Goal: Task Accomplishment & Management: Use online tool/utility

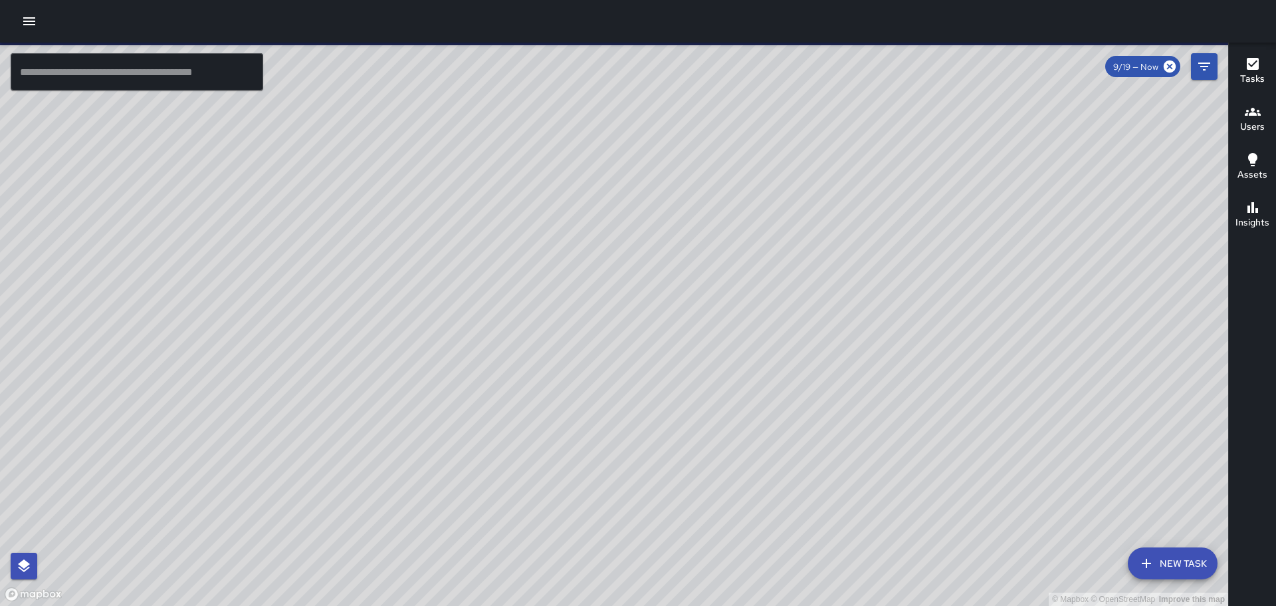
click at [5, 13] on div at bounding box center [638, 21] width 1276 height 43
click at [17, 13] on div at bounding box center [638, 21] width 1276 height 43
click at [24, 21] on icon "button" at bounding box center [29, 21] width 16 height 16
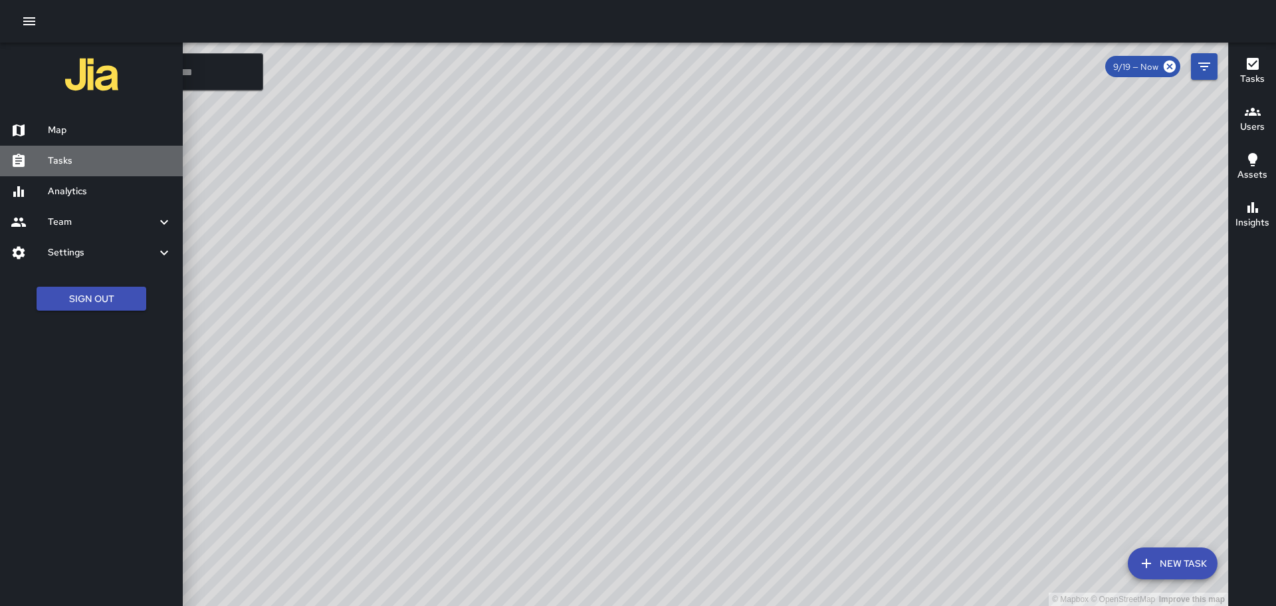
click at [49, 174] on div "Tasks" at bounding box center [91, 161] width 183 height 31
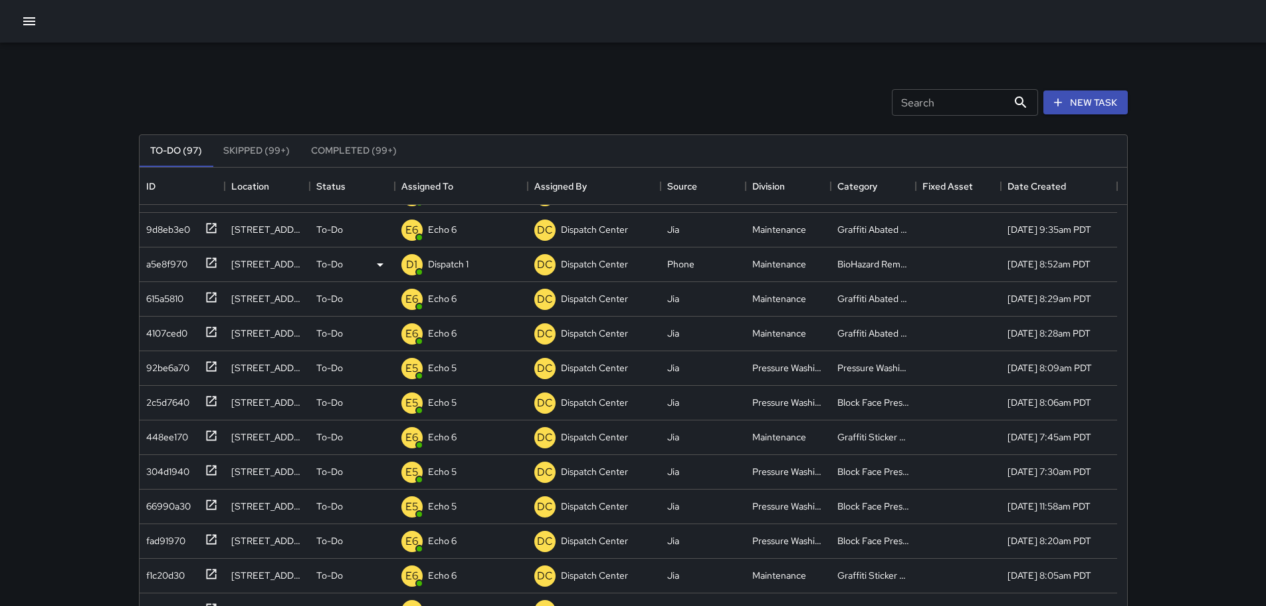
scroll to position [133, 0]
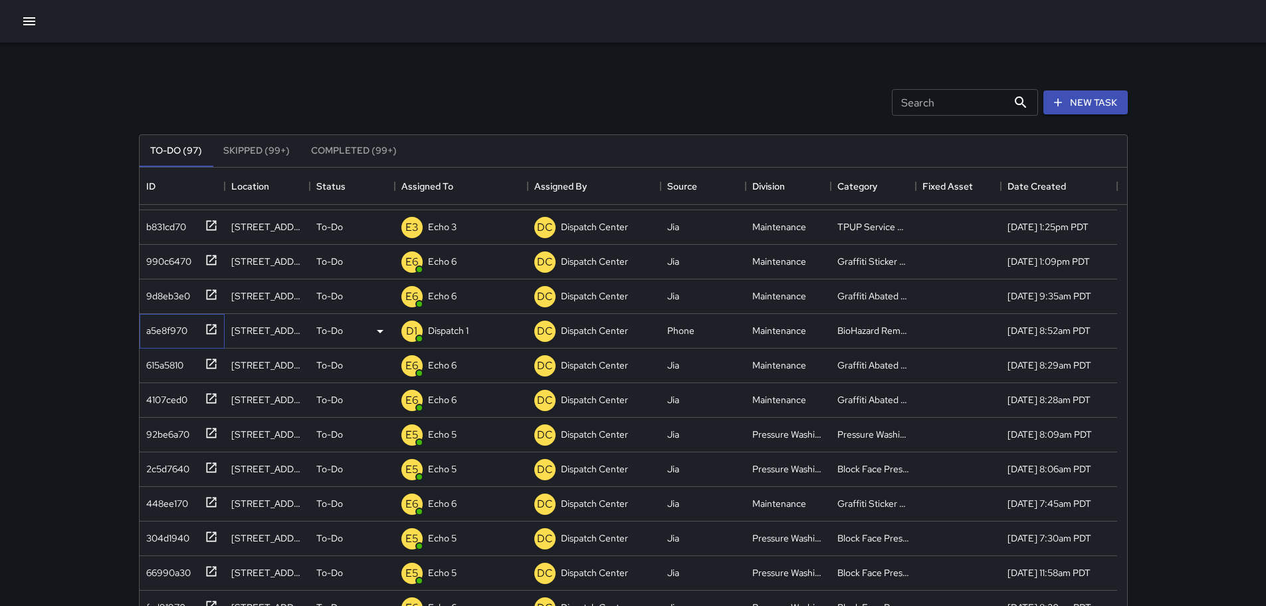
click at [213, 332] on icon at bounding box center [211, 328] width 13 height 13
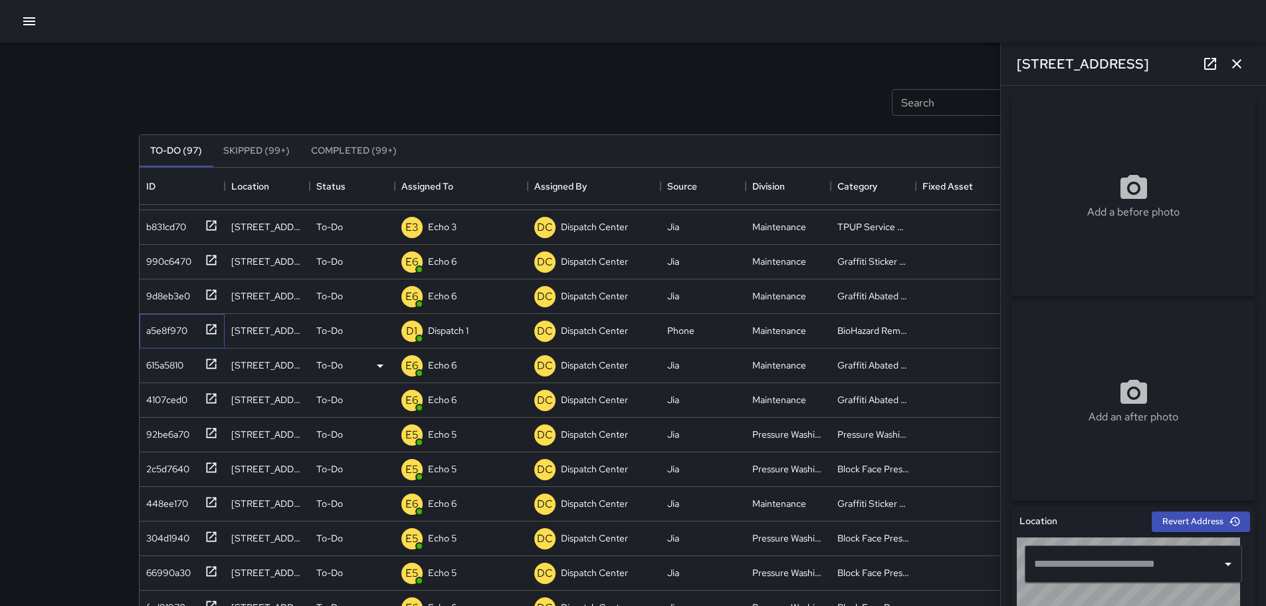
type input "**********"
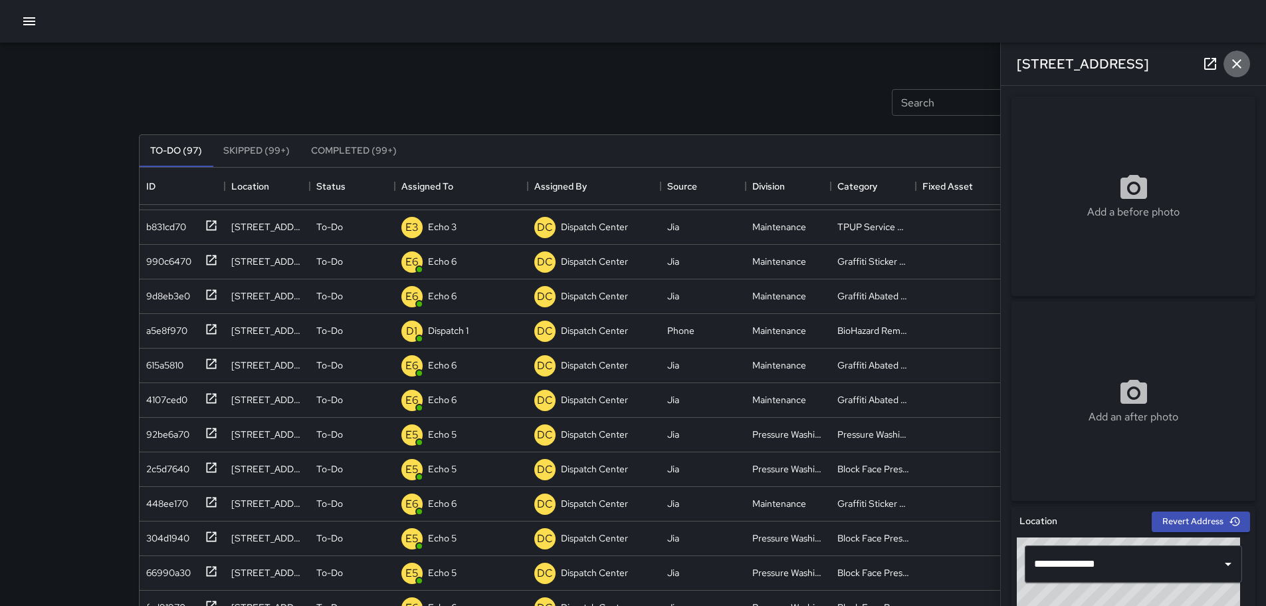
click at [1248, 64] on button "button" at bounding box center [1237, 64] width 27 height 27
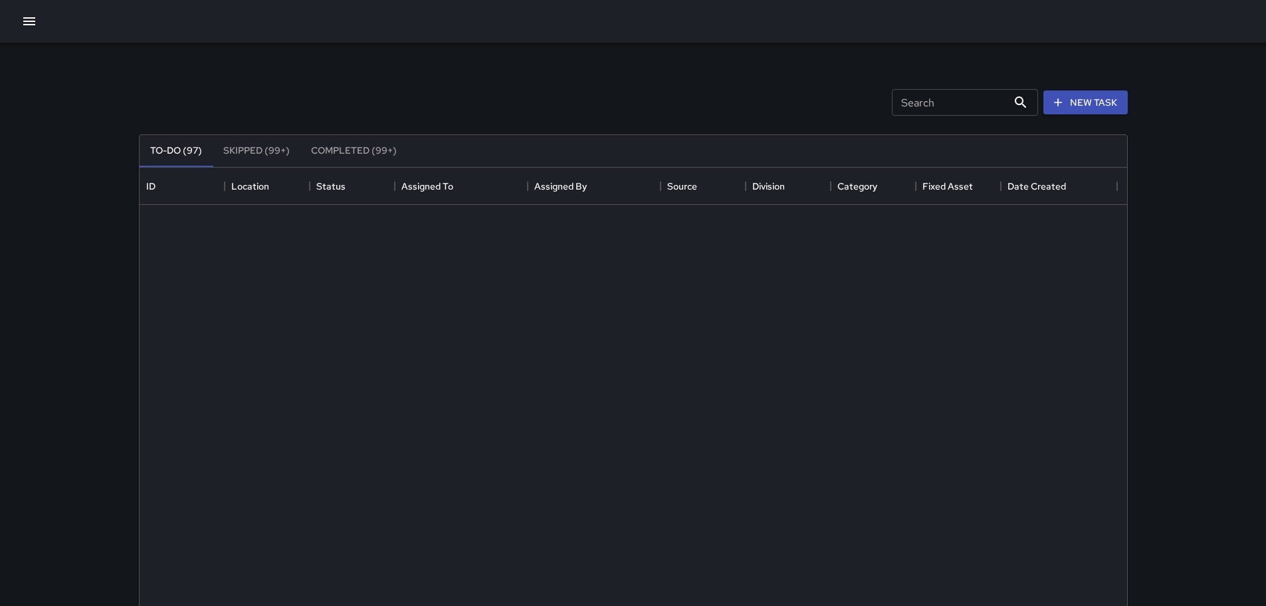
scroll to position [0, 0]
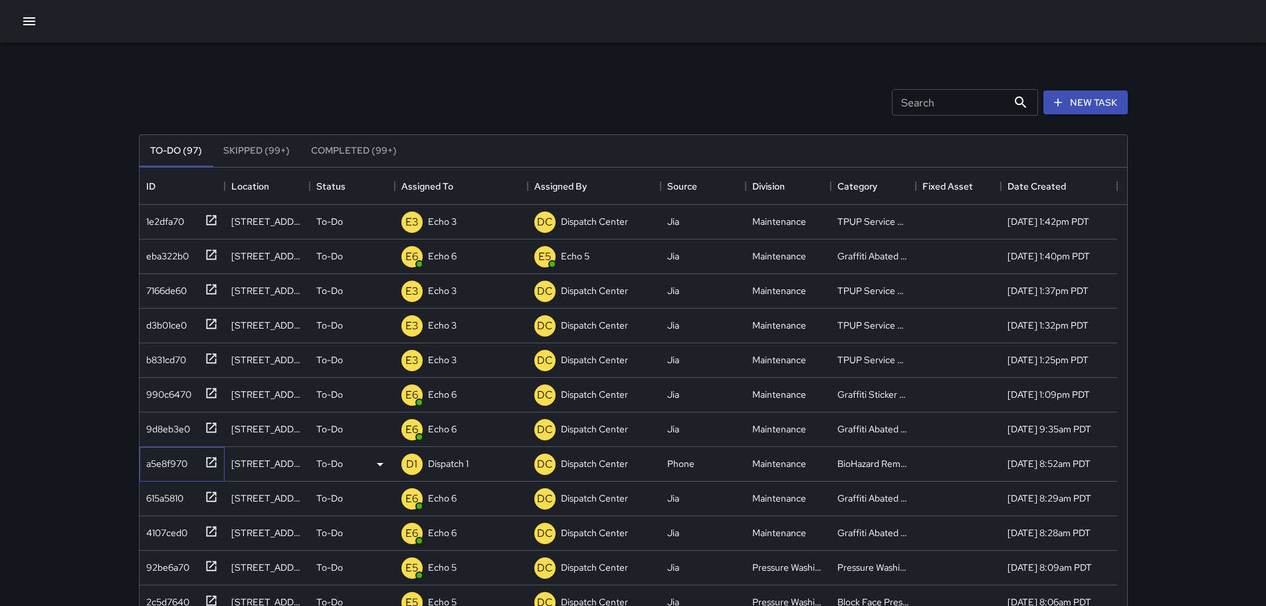
click at [207, 462] on icon at bounding box center [211, 461] width 13 height 13
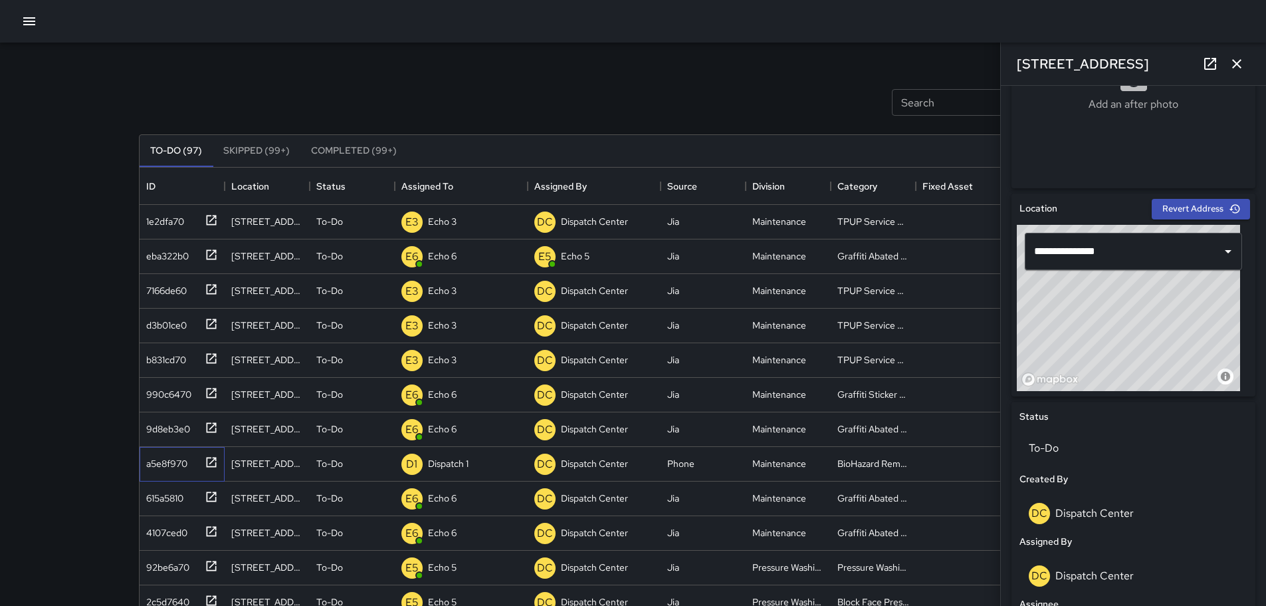
scroll to position [316, 0]
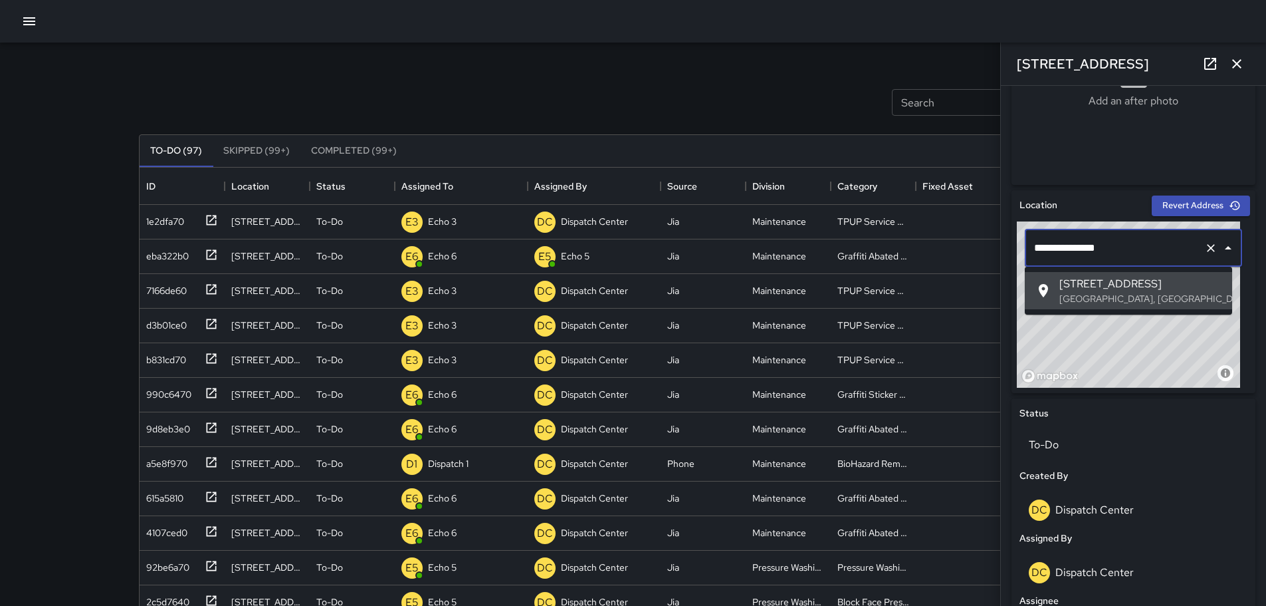
drag, startPoint x: 1142, startPoint y: 249, endPoint x: 1161, endPoint y: 233, distance: 25.5
click at [1161, 233] on div "**********" at bounding box center [1133, 247] width 217 height 37
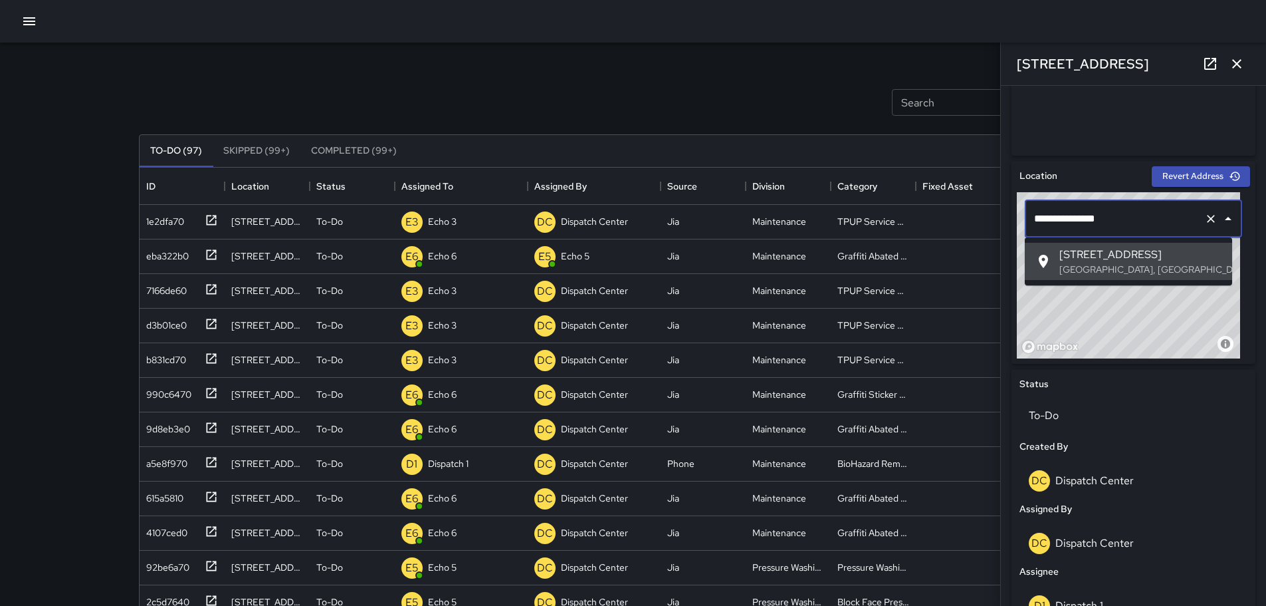
scroll to position [342, 0]
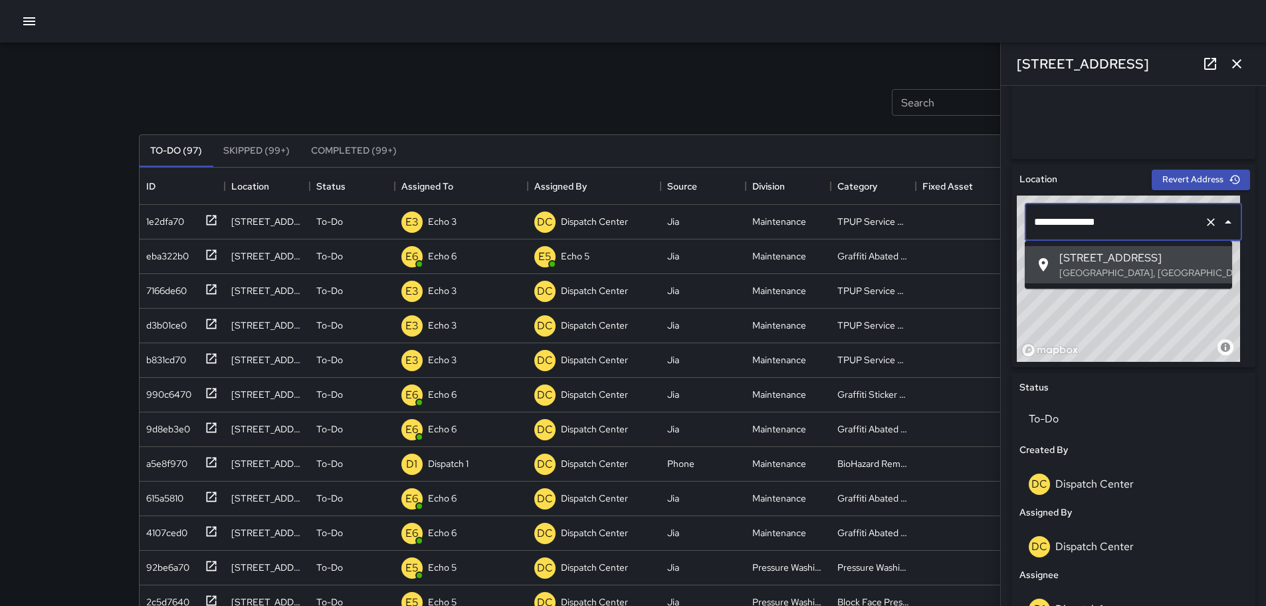
click at [787, 101] on div "Search Search New Task" at bounding box center [633, 102] width 994 height 69
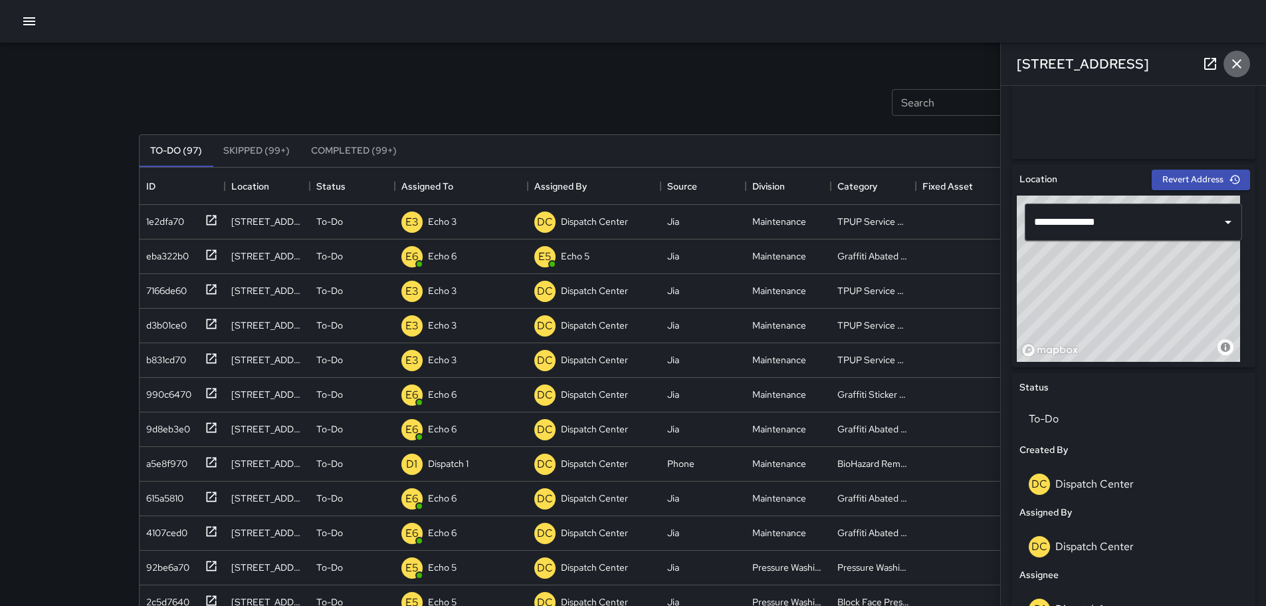
click at [1236, 65] on icon "button" at bounding box center [1236, 63] width 9 height 9
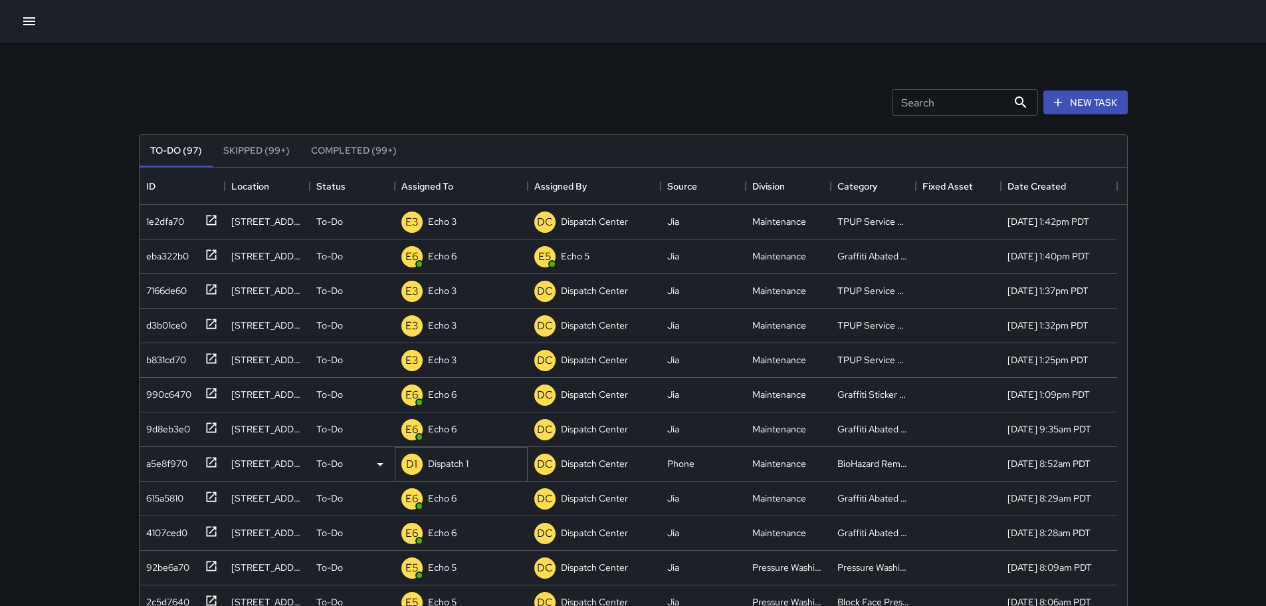
click at [443, 467] on p "Dispatch 1" at bounding box center [448, 463] width 41 height 13
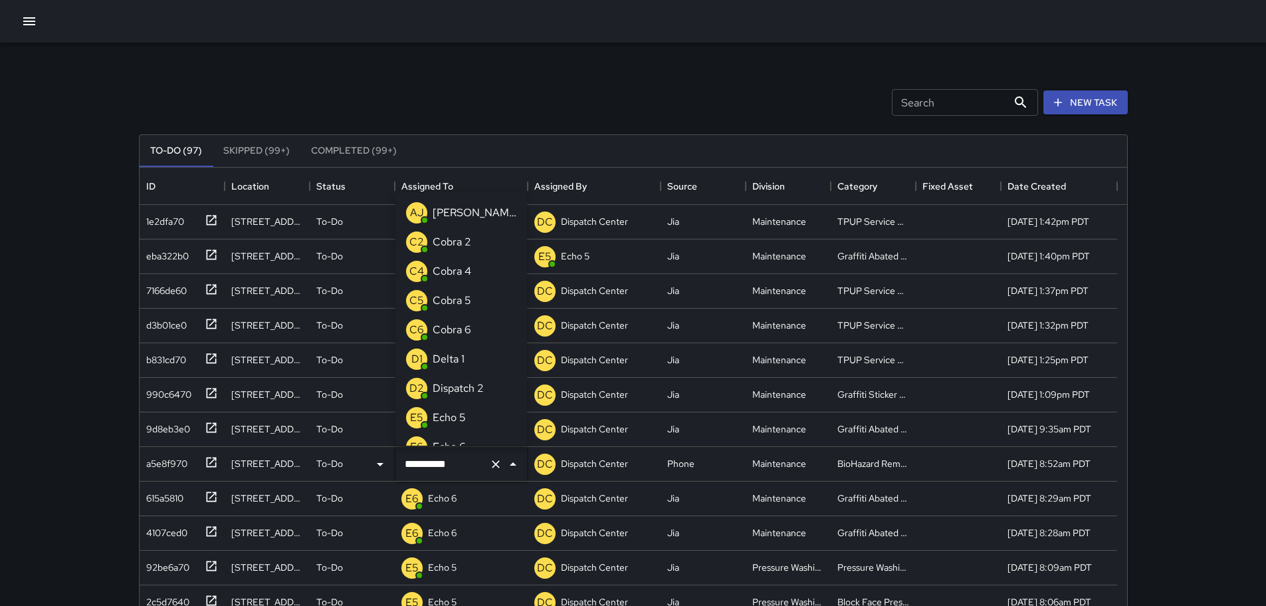
scroll to position [952, 0]
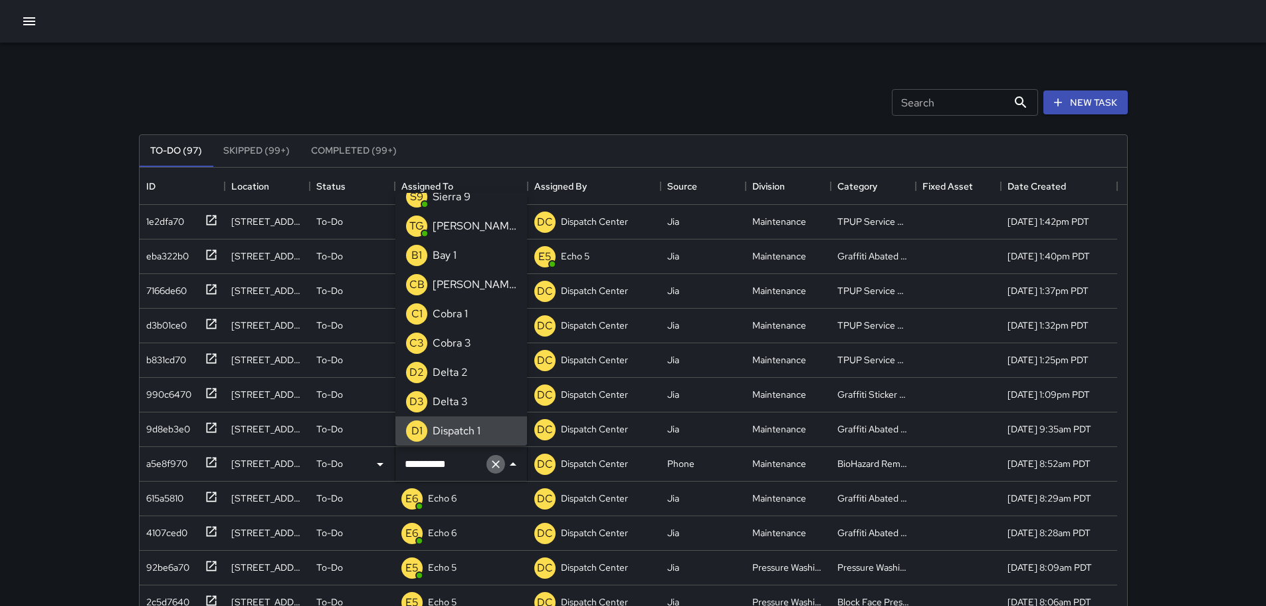
click at [494, 460] on icon "Clear" at bounding box center [495, 463] width 13 height 13
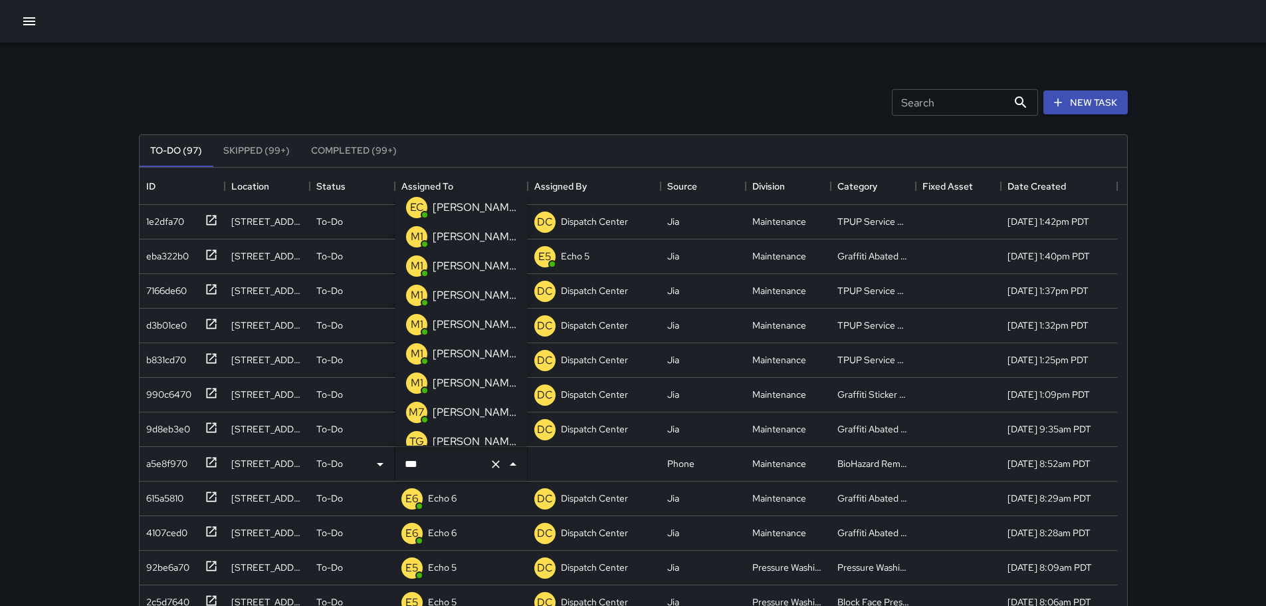
scroll to position [0, 0]
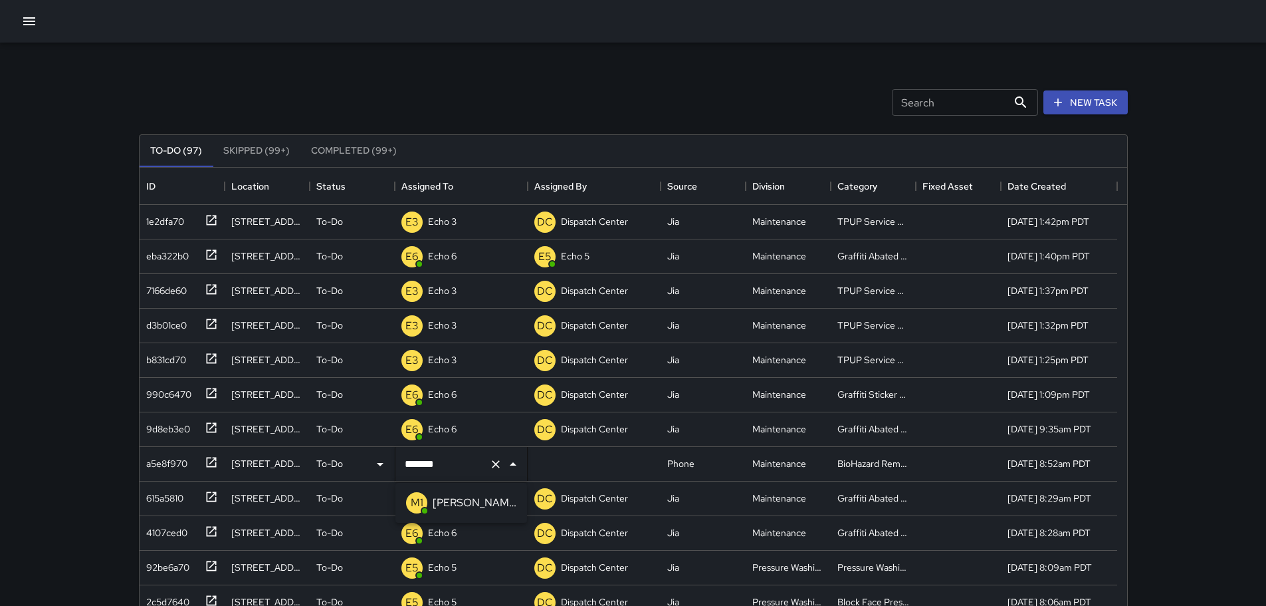
type input "*******"
click at [106, 436] on div "Search Search New Task To-Do (97) Skipped (99+) Completed (99+) ID Location Sta…" at bounding box center [633, 392] width 1266 height 785
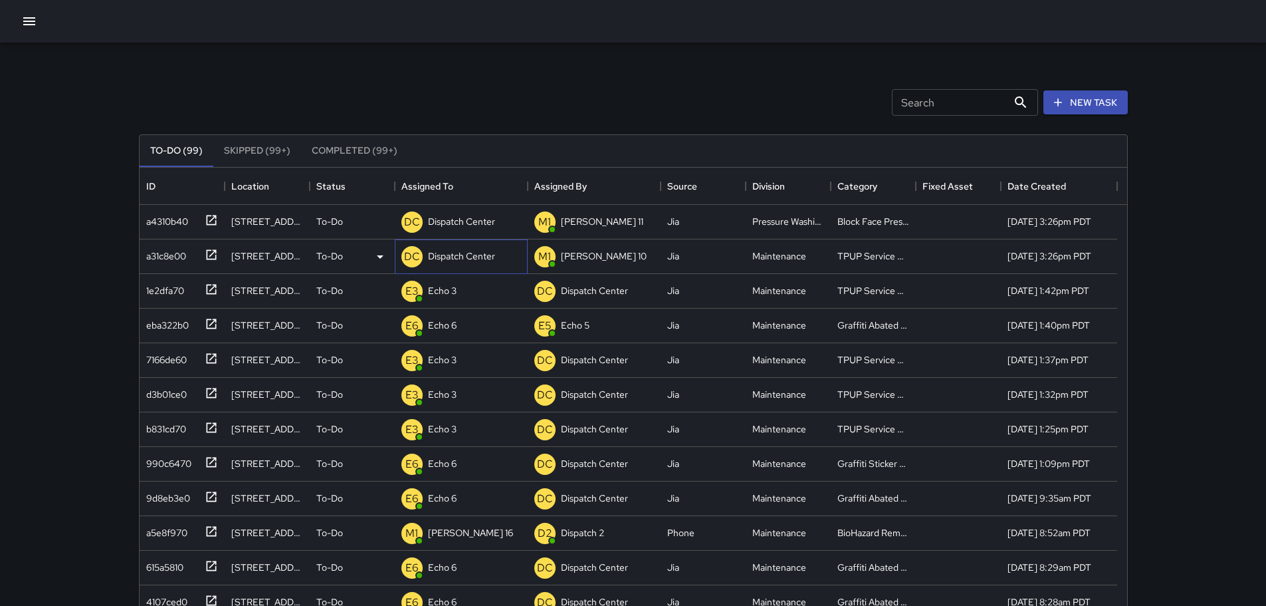
click at [473, 260] on p "Dispatch Center" at bounding box center [461, 255] width 67 height 13
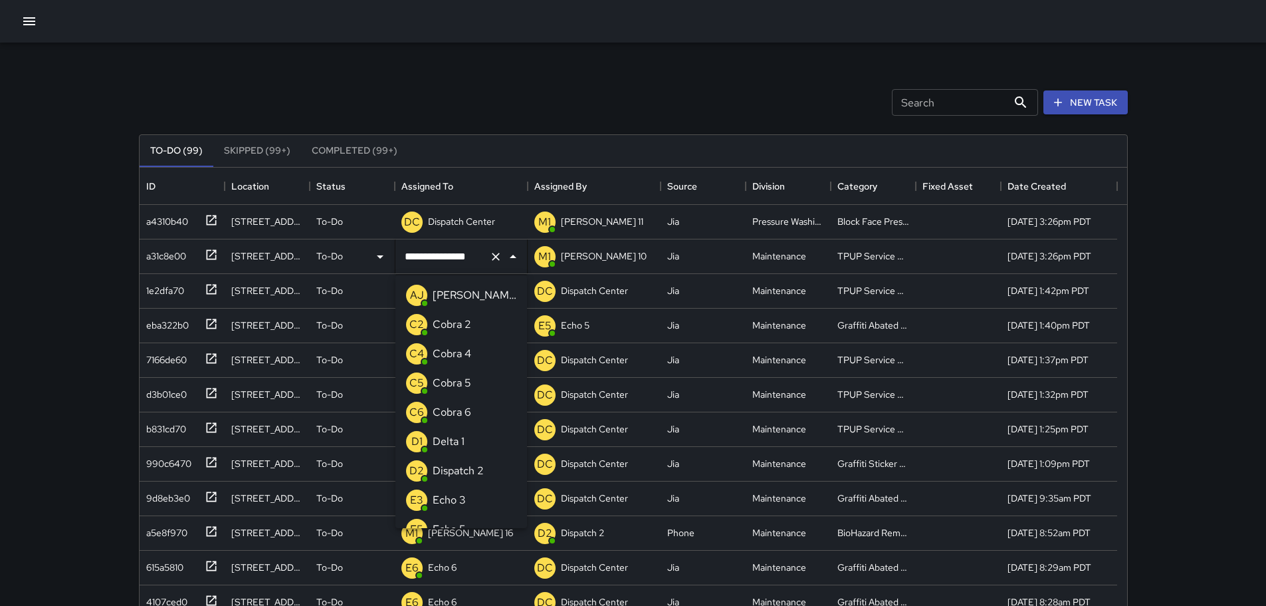
scroll to position [1010, 0]
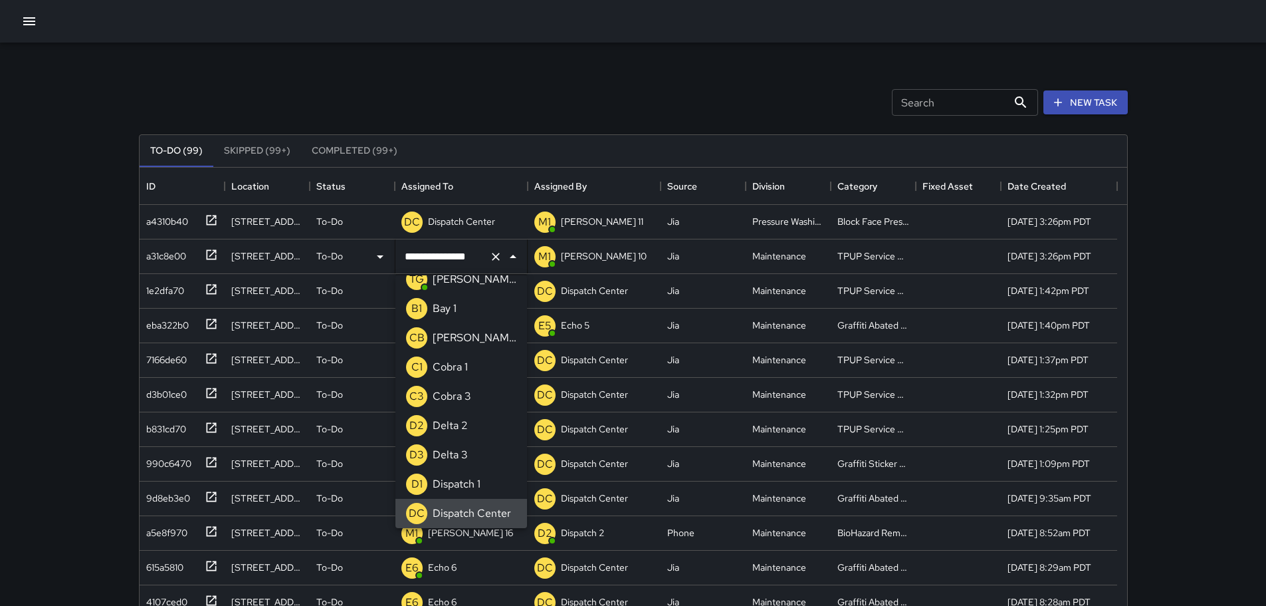
click at [499, 254] on icon "Clear" at bounding box center [495, 256] width 13 height 13
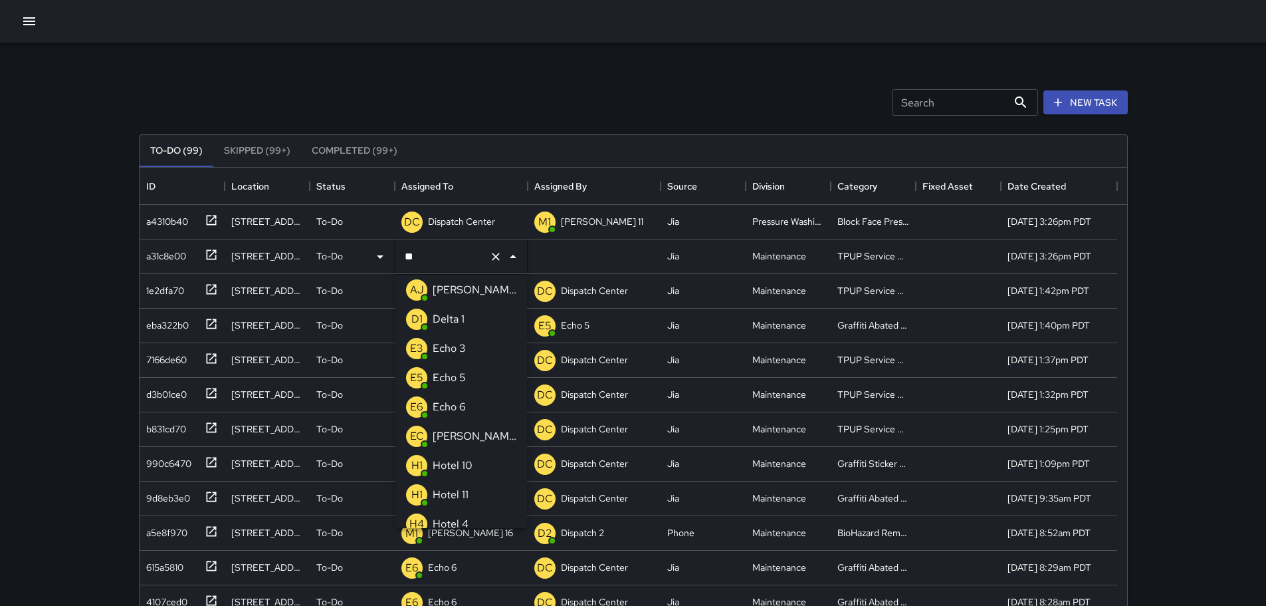
scroll to position [0, 0]
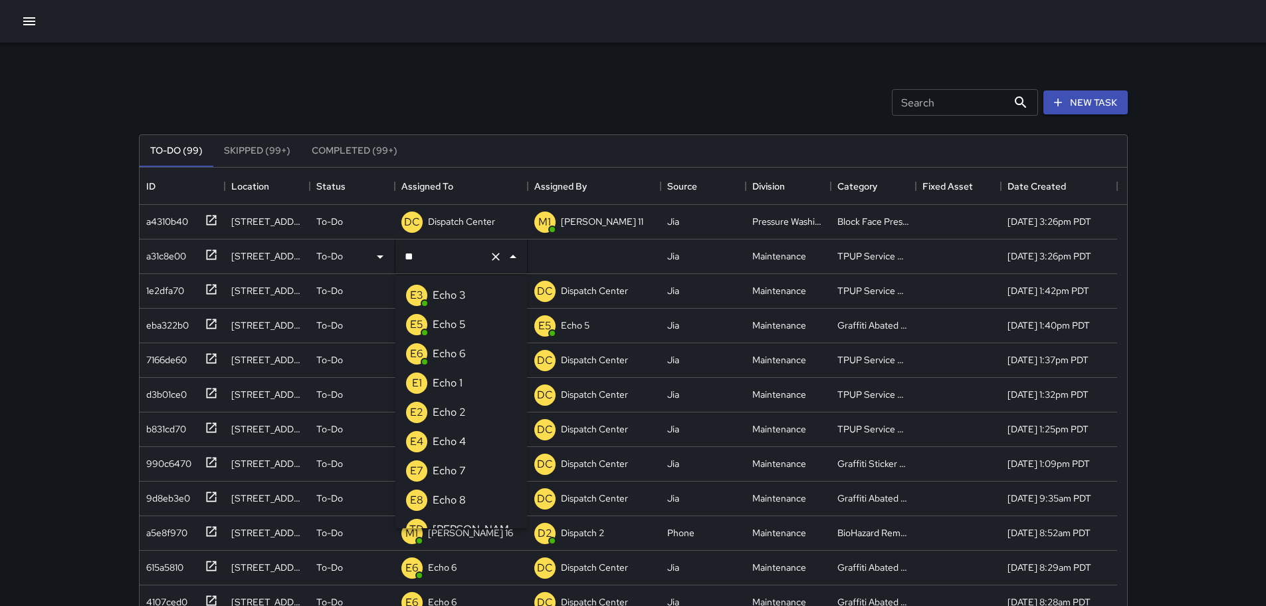
type input "***"
click at [463, 291] on p "Echo 3" at bounding box center [449, 295] width 33 height 16
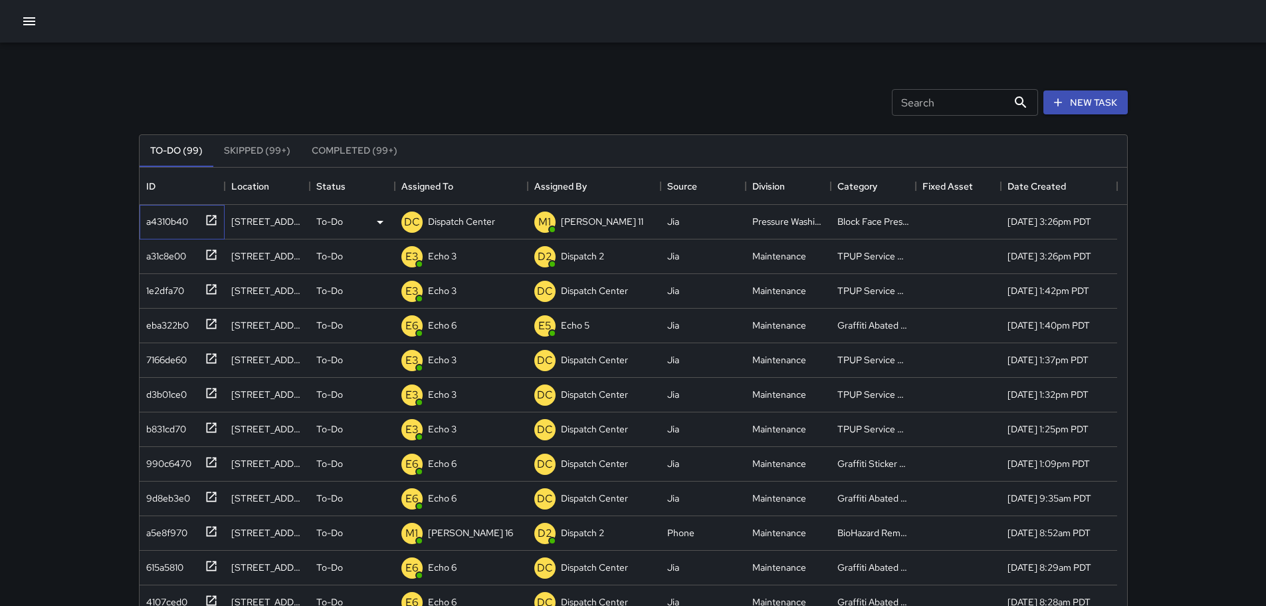
click at [213, 219] on icon at bounding box center [211, 219] width 13 height 13
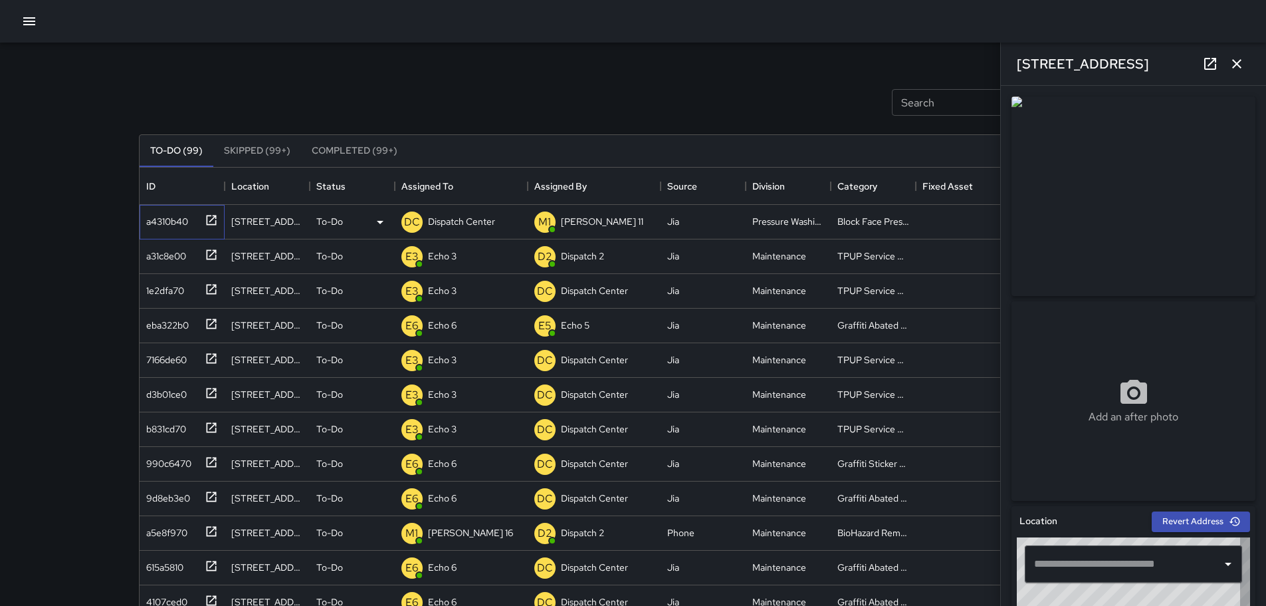
type input "**********"
click at [1238, 66] on icon "button" at bounding box center [1237, 64] width 16 height 16
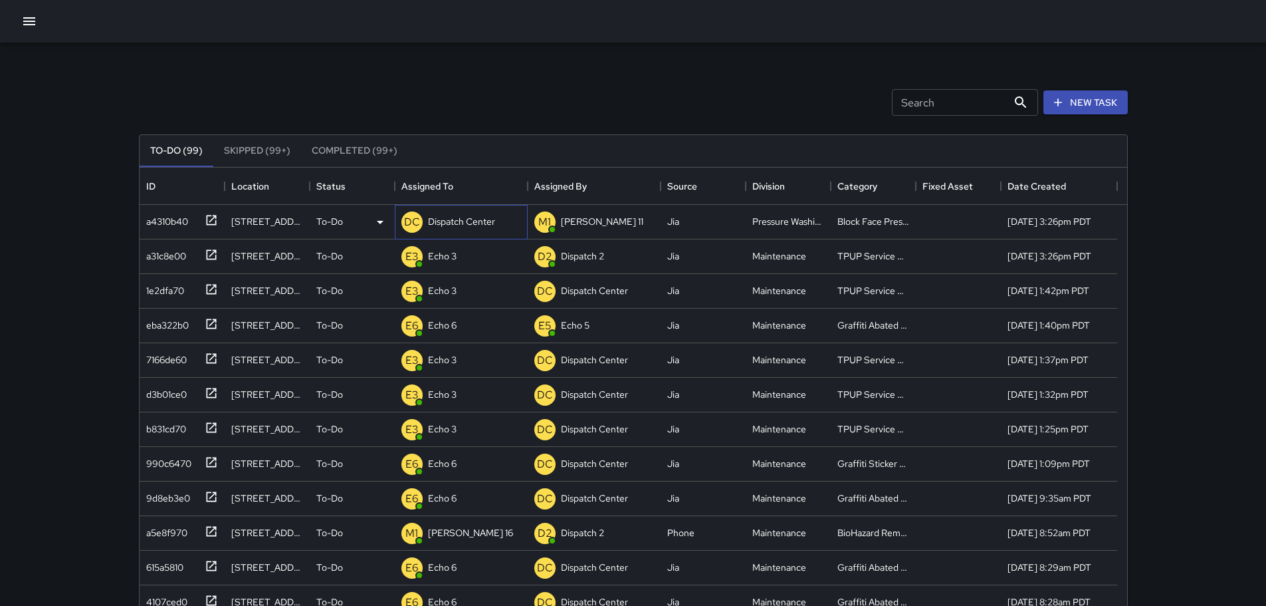
click at [477, 219] on p "Dispatch Center" at bounding box center [461, 221] width 67 height 13
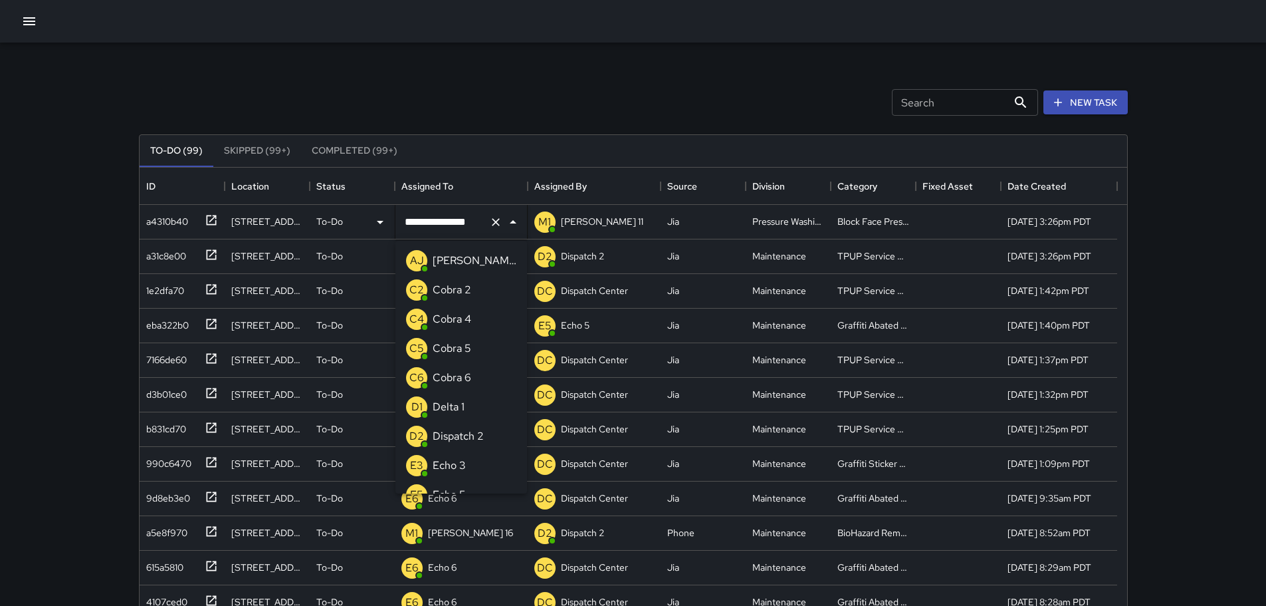
scroll to position [1010, 0]
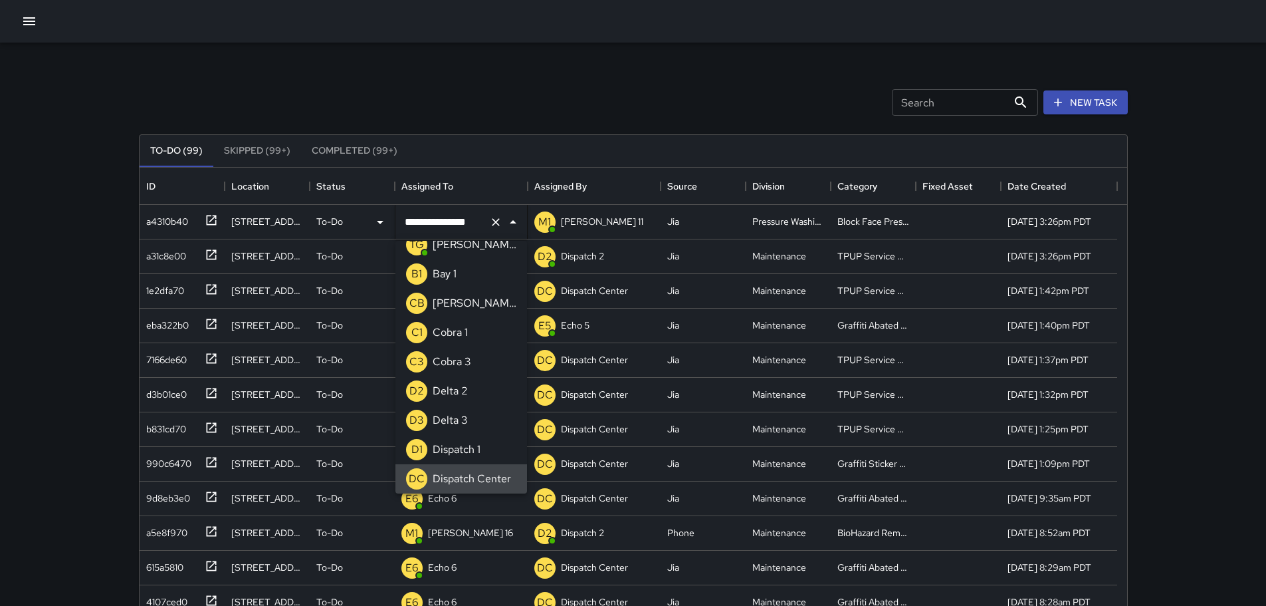
click at [493, 225] on icon "Clear" at bounding box center [495, 221] width 13 height 13
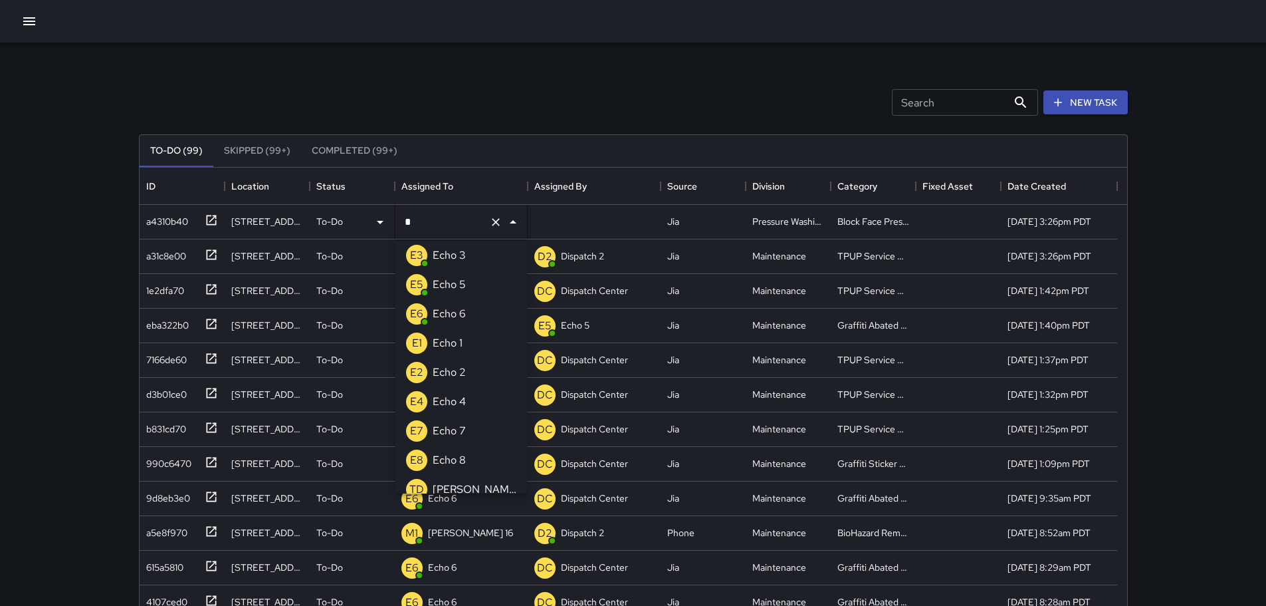
type input "**"
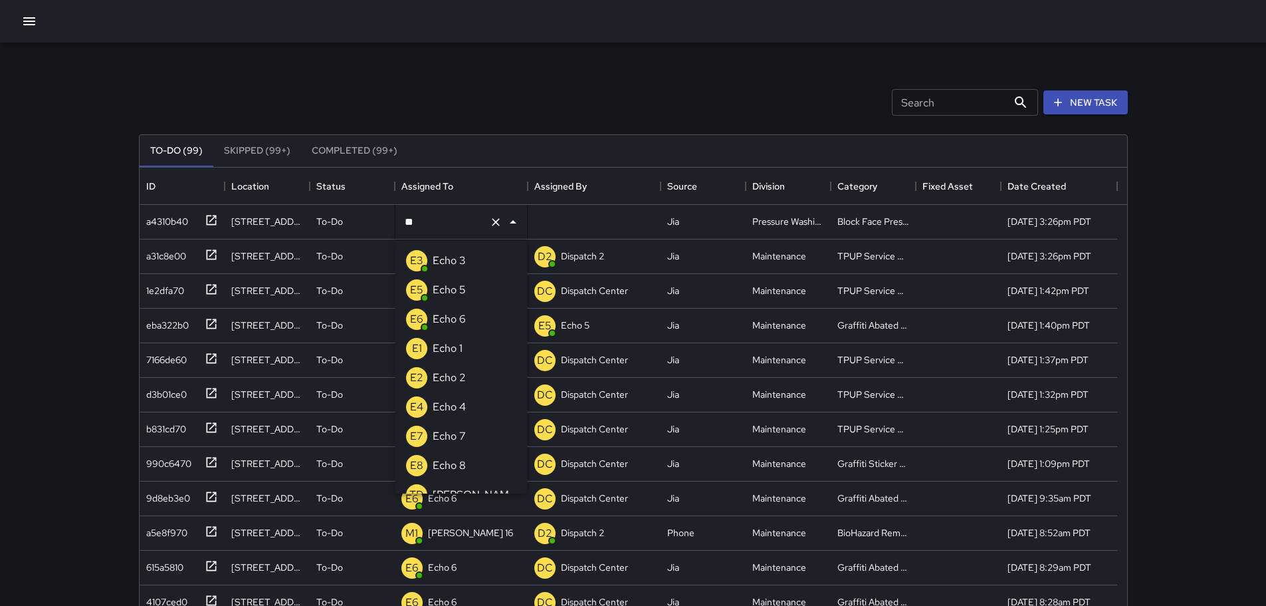
click at [453, 285] on p "Echo 5" at bounding box center [449, 290] width 33 height 16
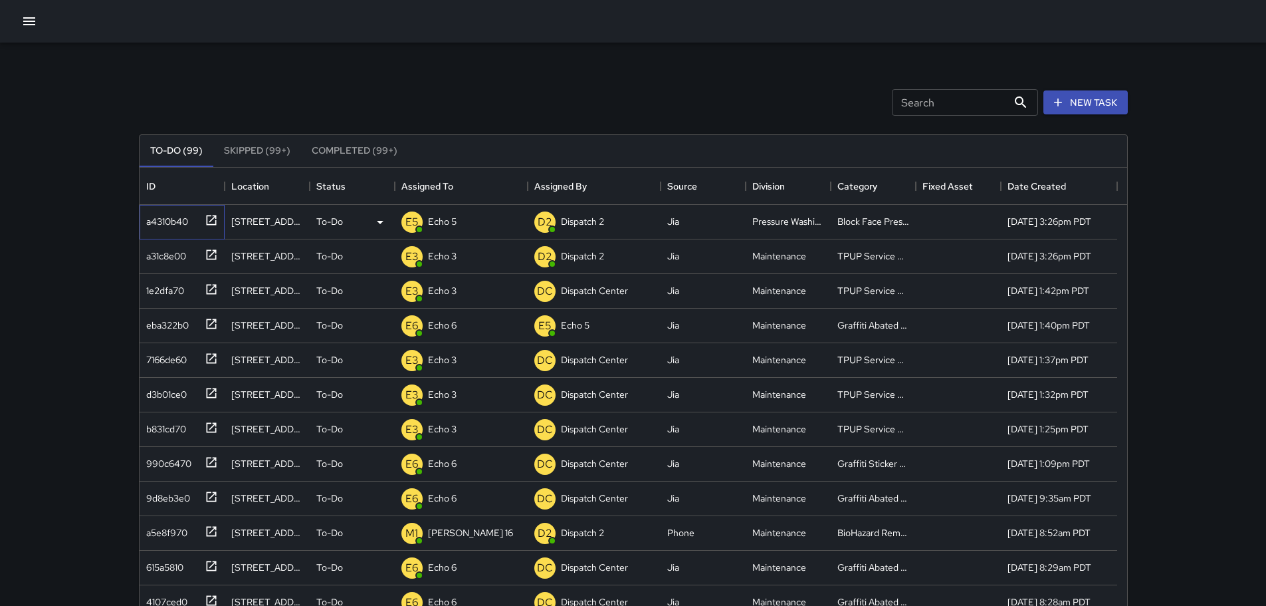
click at [215, 215] on icon at bounding box center [211, 219] width 13 height 13
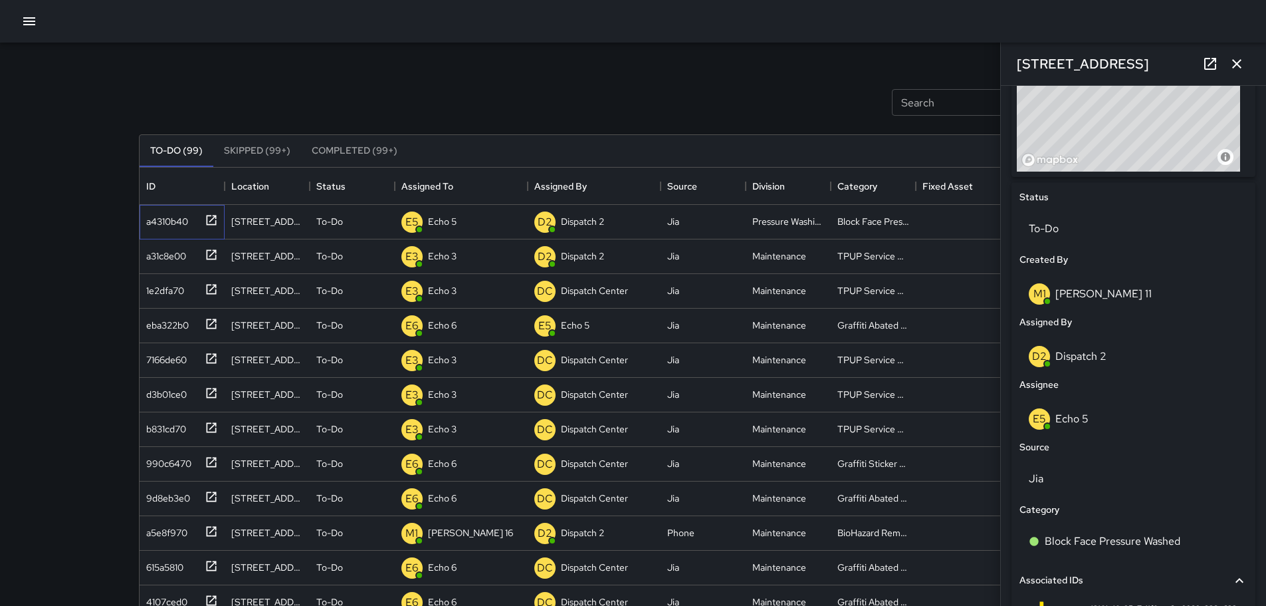
scroll to position [598, 0]
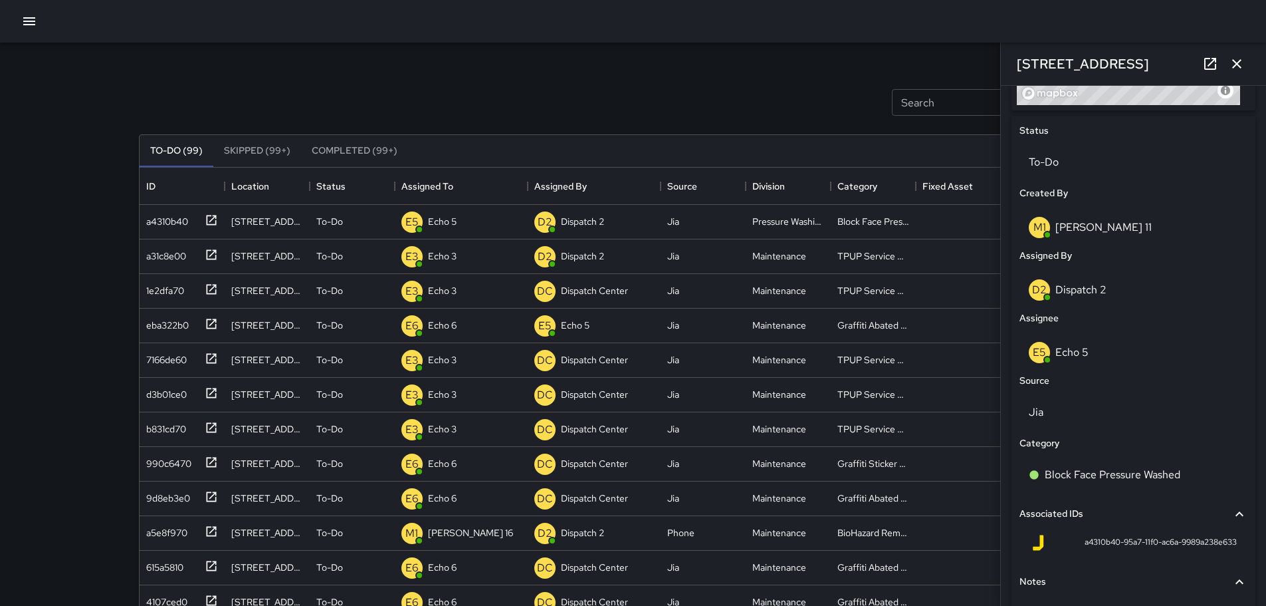
click at [1238, 61] on icon "button" at bounding box center [1237, 64] width 16 height 16
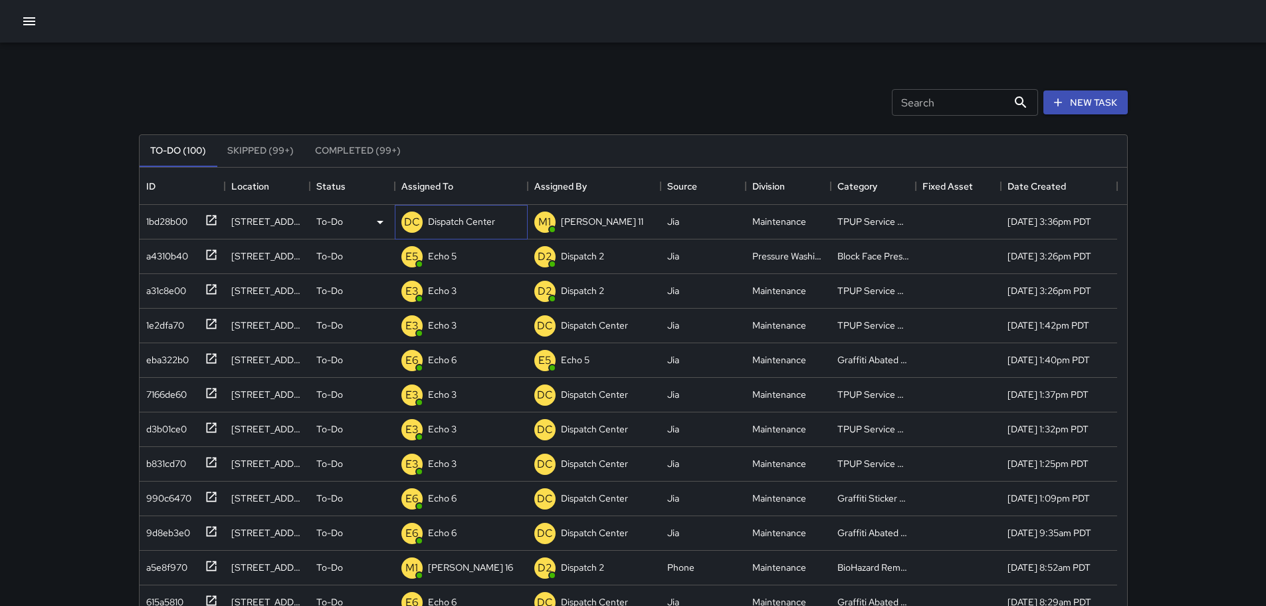
click at [456, 217] on p "Dispatch Center" at bounding box center [461, 221] width 67 height 13
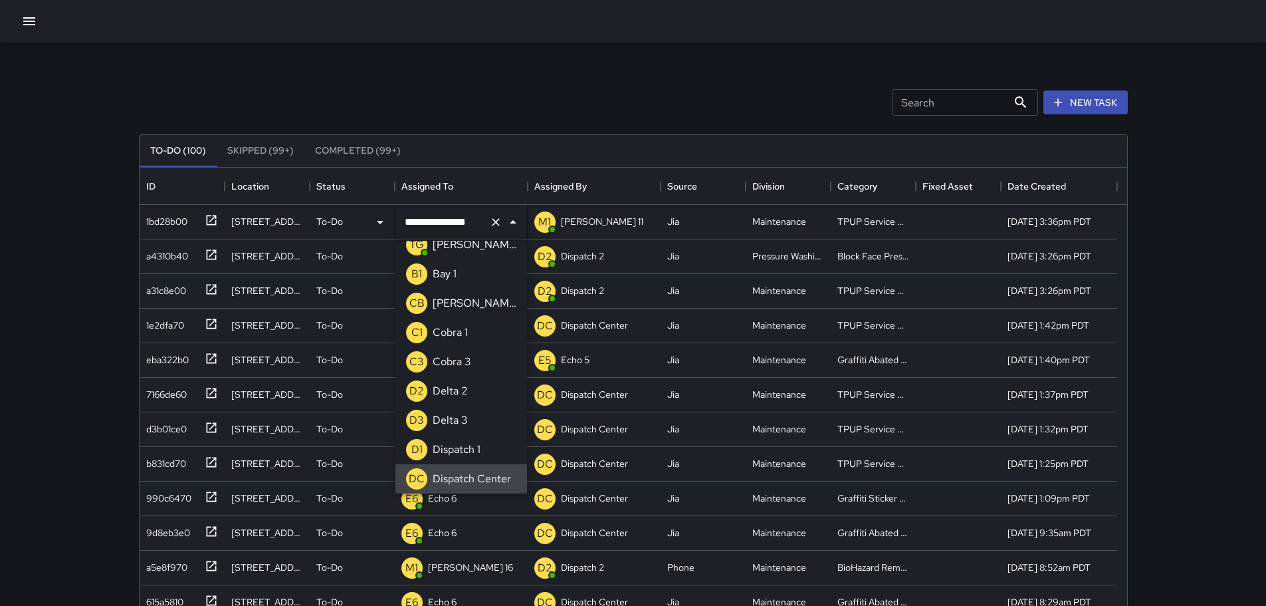
click at [493, 222] on icon "Clear" at bounding box center [495, 221] width 13 height 13
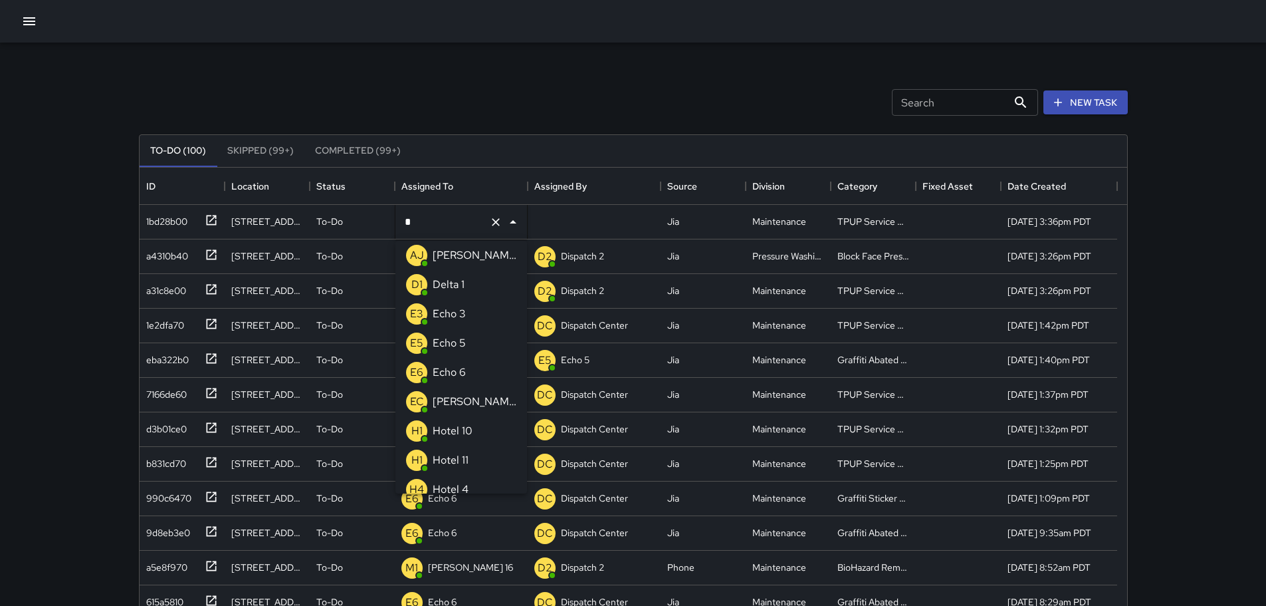
type input "**"
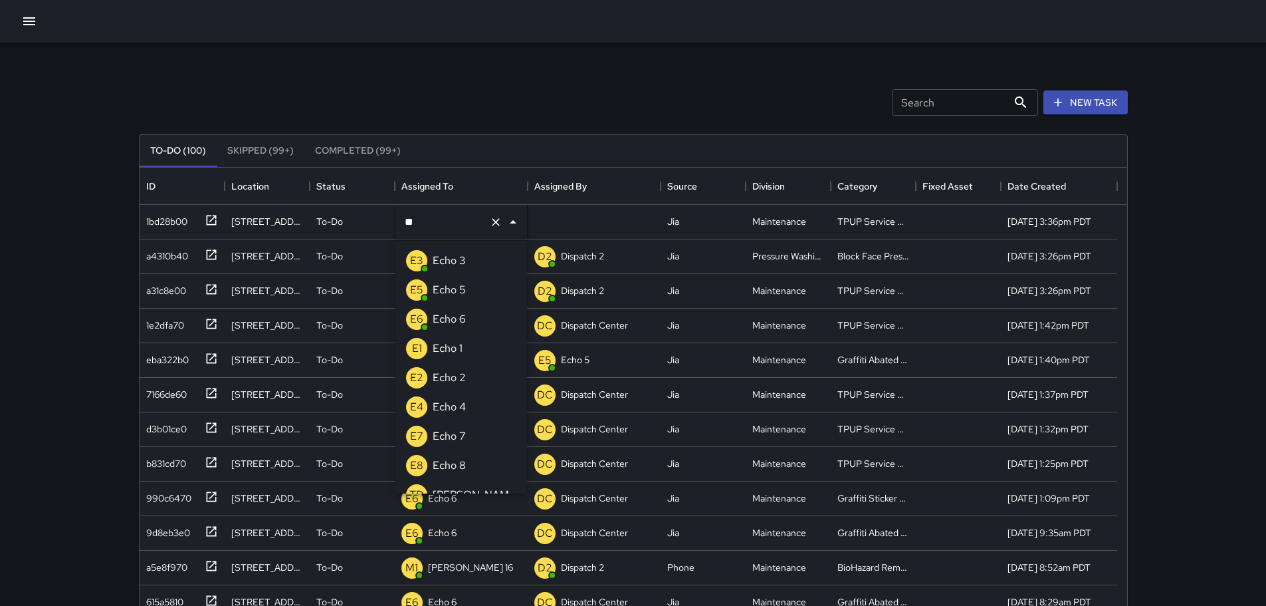
click at [426, 260] on div "E3" at bounding box center [416, 260] width 21 height 21
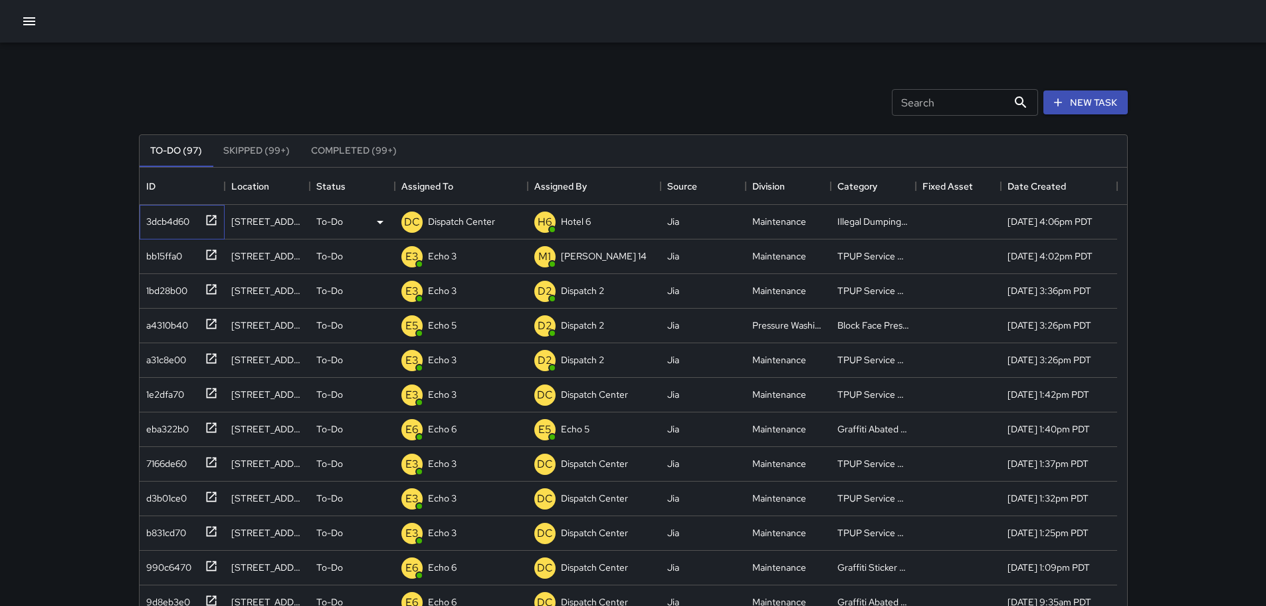
click at [215, 218] on icon at bounding box center [211, 220] width 10 height 10
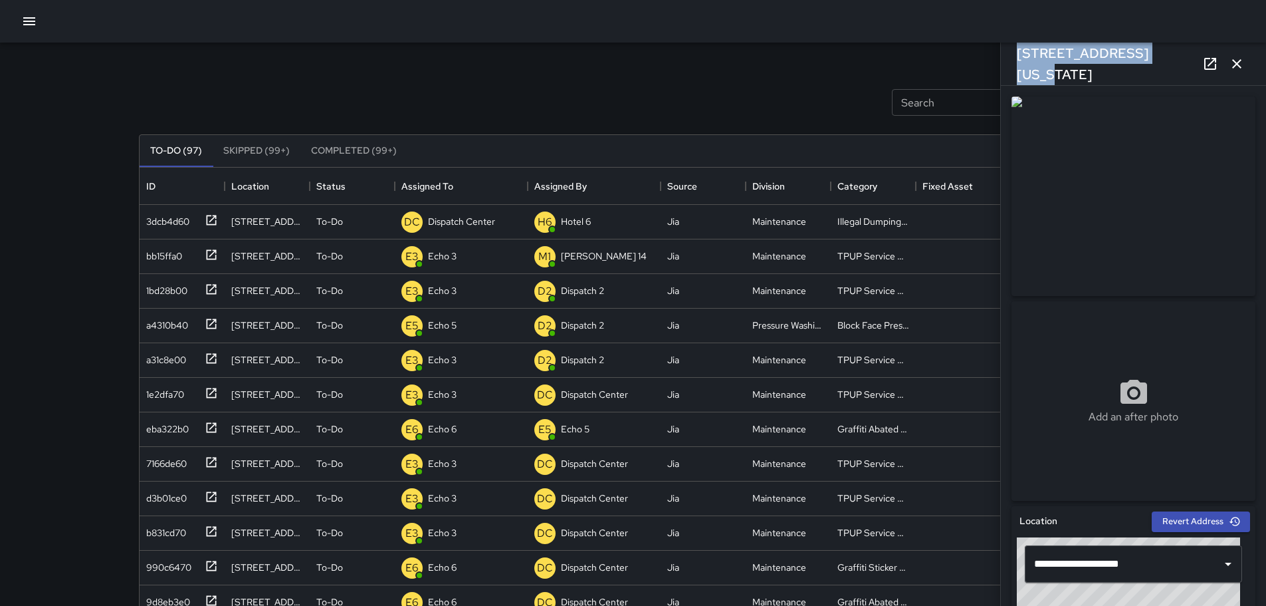
drag, startPoint x: 1167, startPoint y: 67, endPoint x: 1014, endPoint y: 76, distance: 153.2
click at [1014, 76] on div "[STREET_ADDRESS][US_STATE]" at bounding box center [1133, 64] width 265 height 43
copy h6 "[STREET_ADDRESS][US_STATE]"
click at [447, 222] on p "Dispatch Center" at bounding box center [461, 221] width 67 height 13
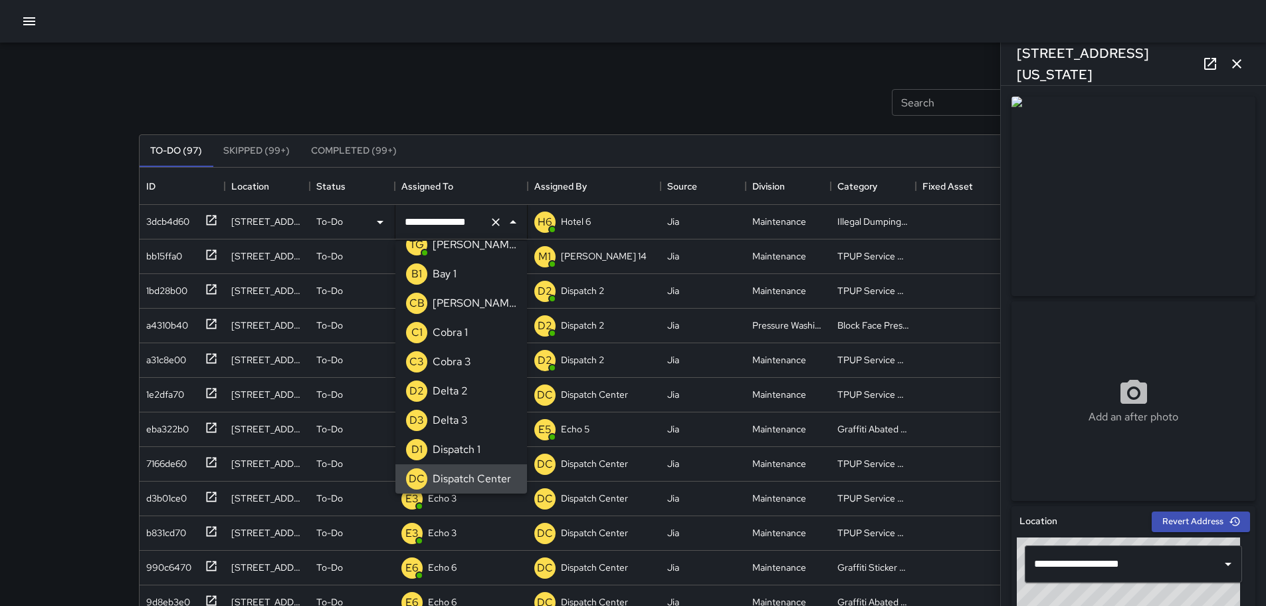
click at [494, 221] on icon "Clear" at bounding box center [495, 221] width 13 height 13
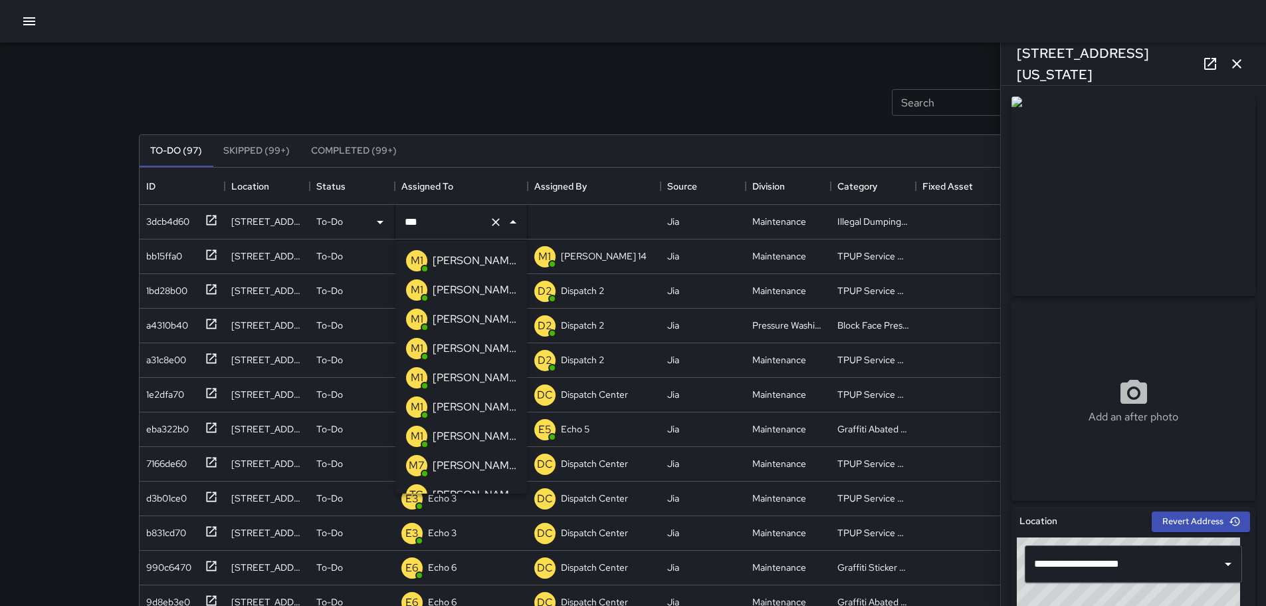
type input "****"
click at [452, 340] on p "[PERSON_NAME] 14" at bounding box center [475, 348] width 84 height 16
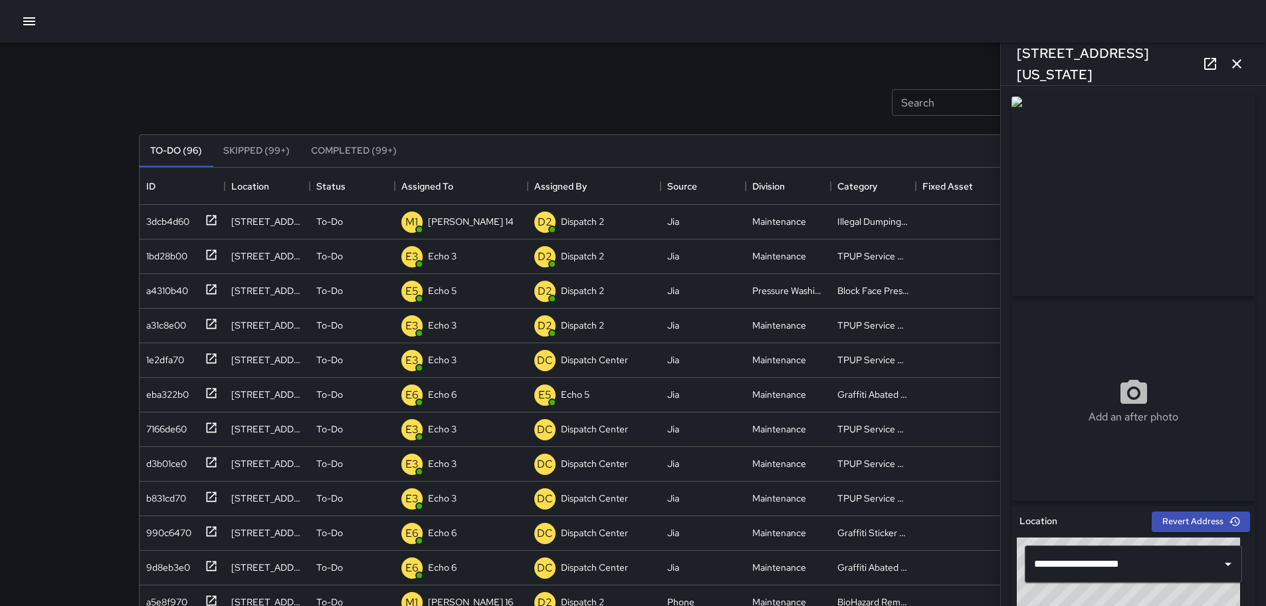
click at [1254, 64] on div "[STREET_ADDRESS][US_STATE]" at bounding box center [1133, 64] width 265 height 43
click at [1245, 63] on button "button" at bounding box center [1237, 64] width 27 height 27
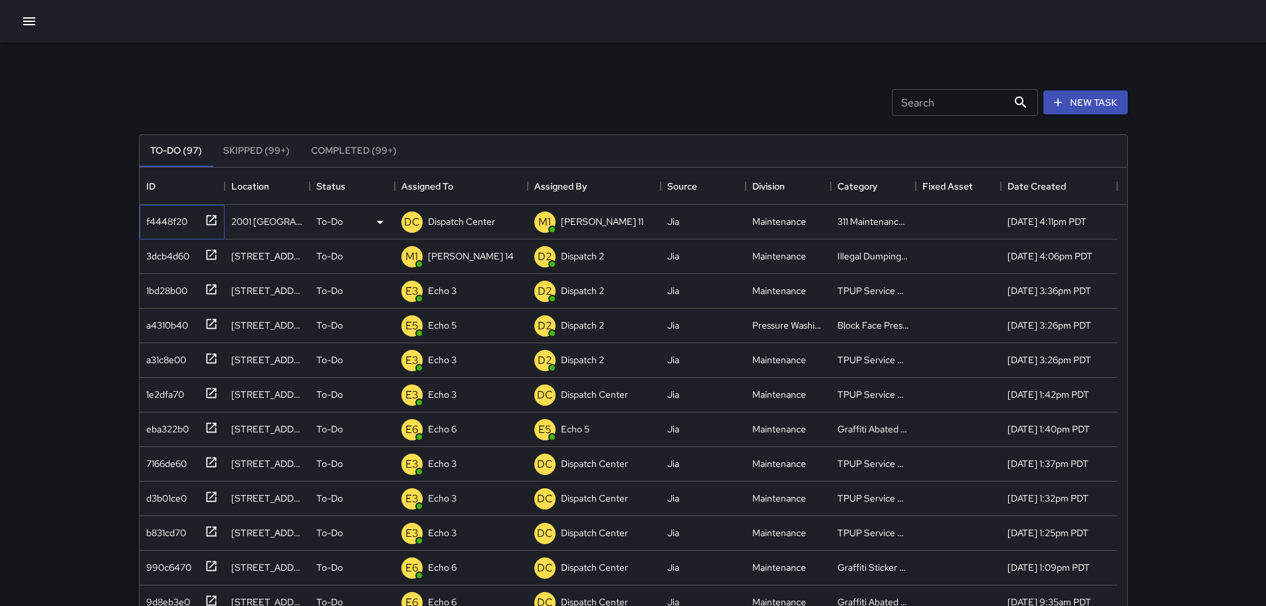
click at [217, 223] on icon at bounding box center [211, 219] width 13 height 13
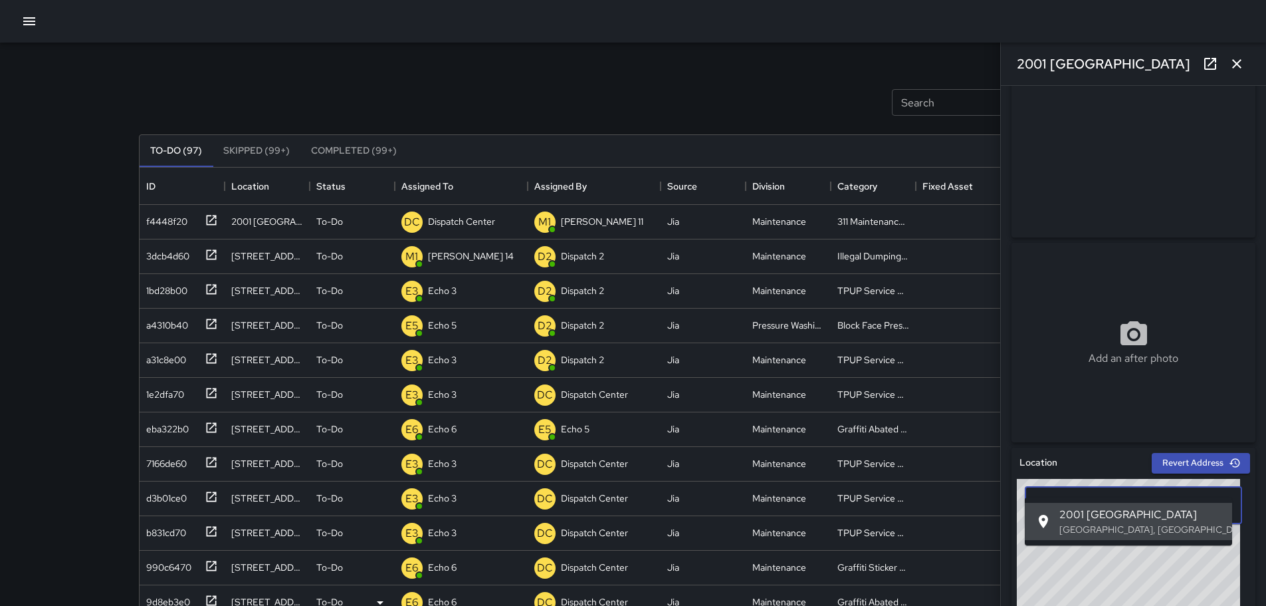
drag, startPoint x: 1115, startPoint y: 564, endPoint x: 929, endPoint y: 600, distance: 188.9
click at [928, 600] on div "Search Search New Task To-Do (97) Skipped (99+) Completed (99+) ID Location Sta…" at bounding box center [633, 414] width 1021 height 743
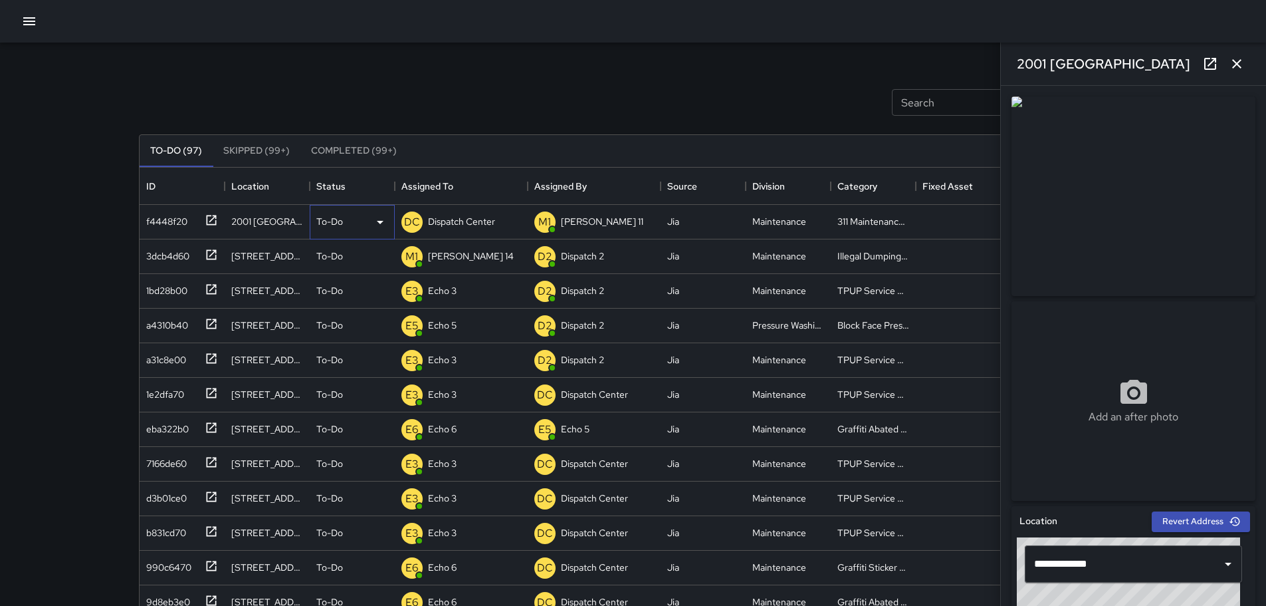
click at [331, 221] on p "To-Do" at bounding box center [329, 221] width 27 height 13
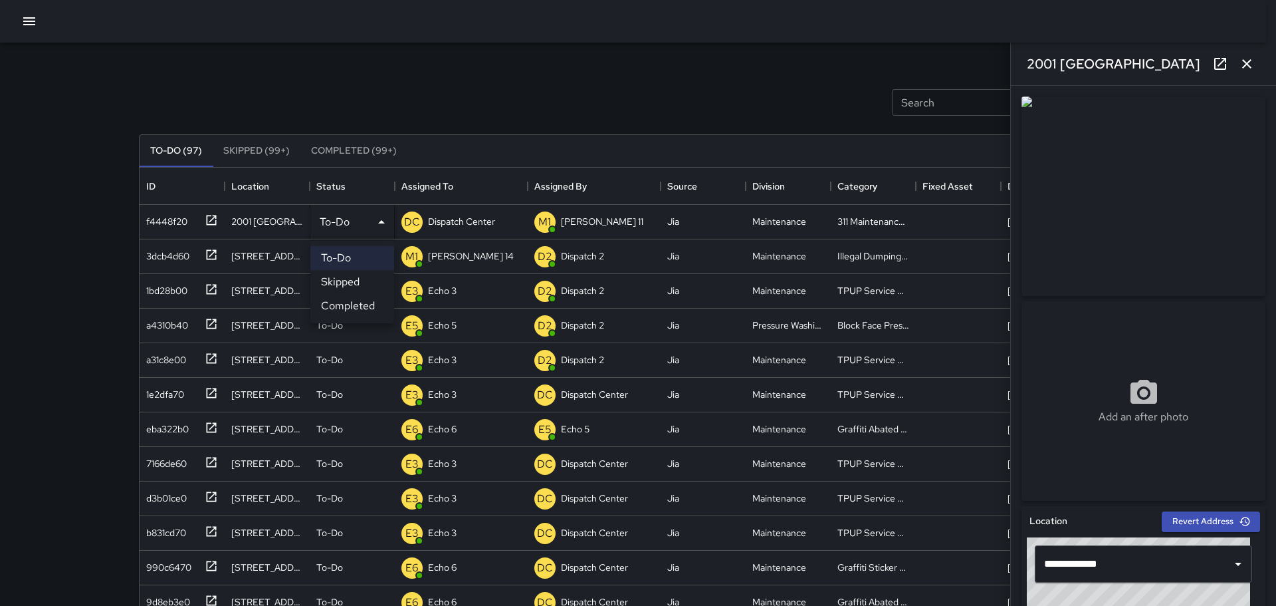
click at [354, 303] on li "Completed" at bounding box center [352, 306] width 84 height 24
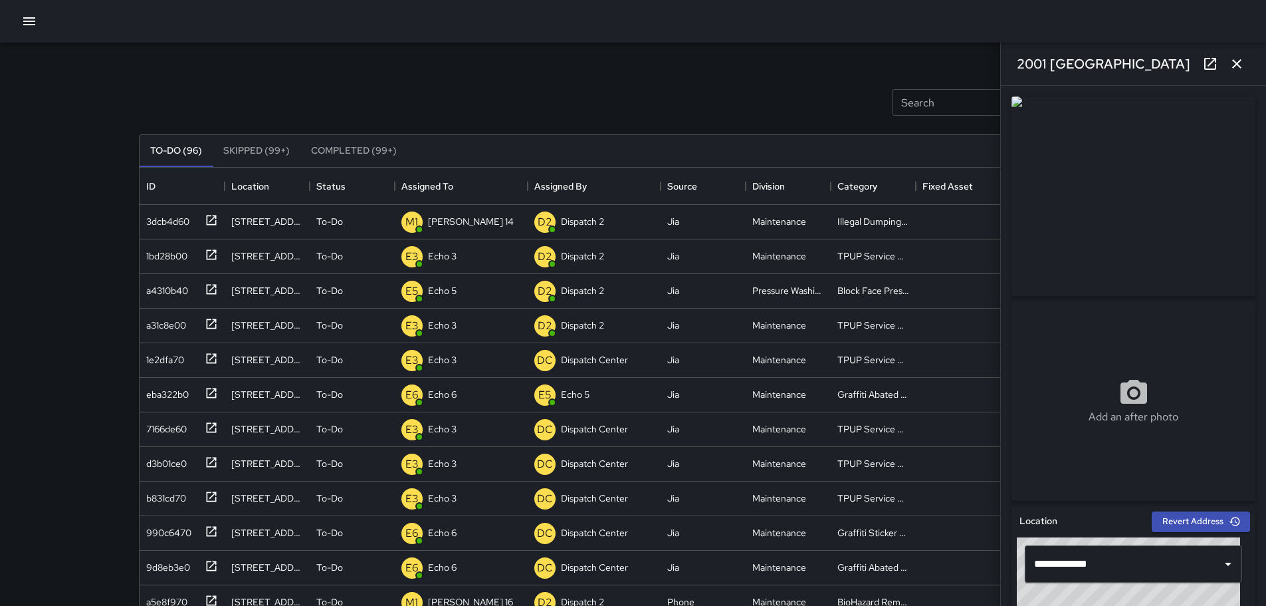
click at [1234, 69] on icon "button" at bounding box center [1237, 64] width 16 height 16
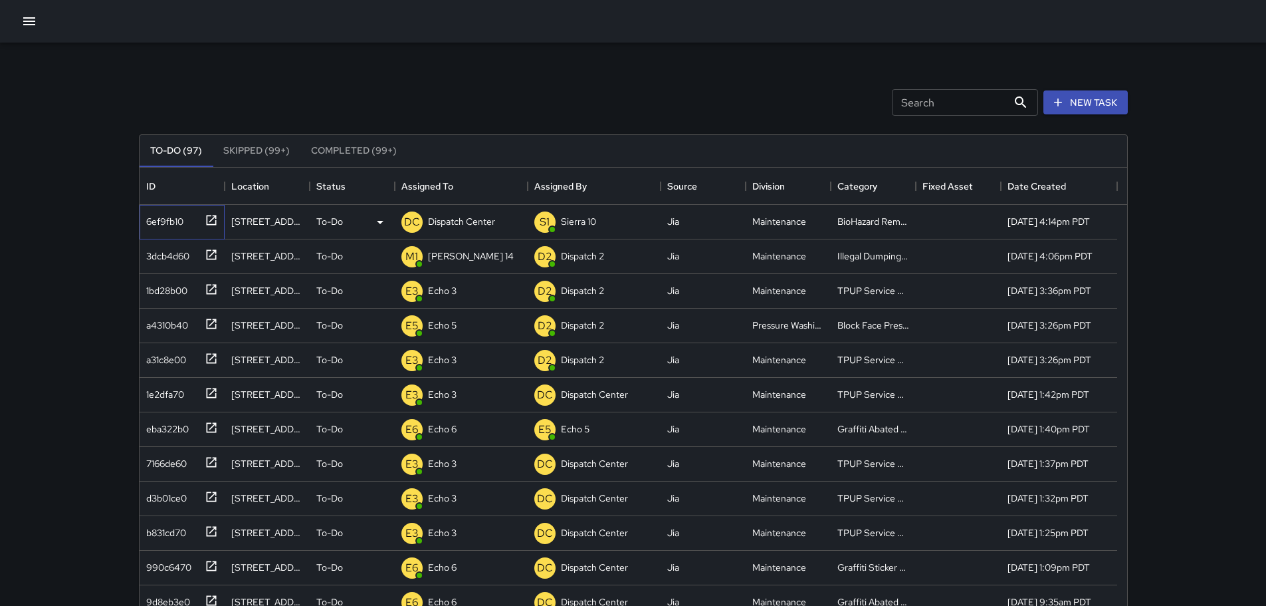
click at [218, 222] on div "6ef9fb10" at bounding box center [182, 222] width 85 height 35
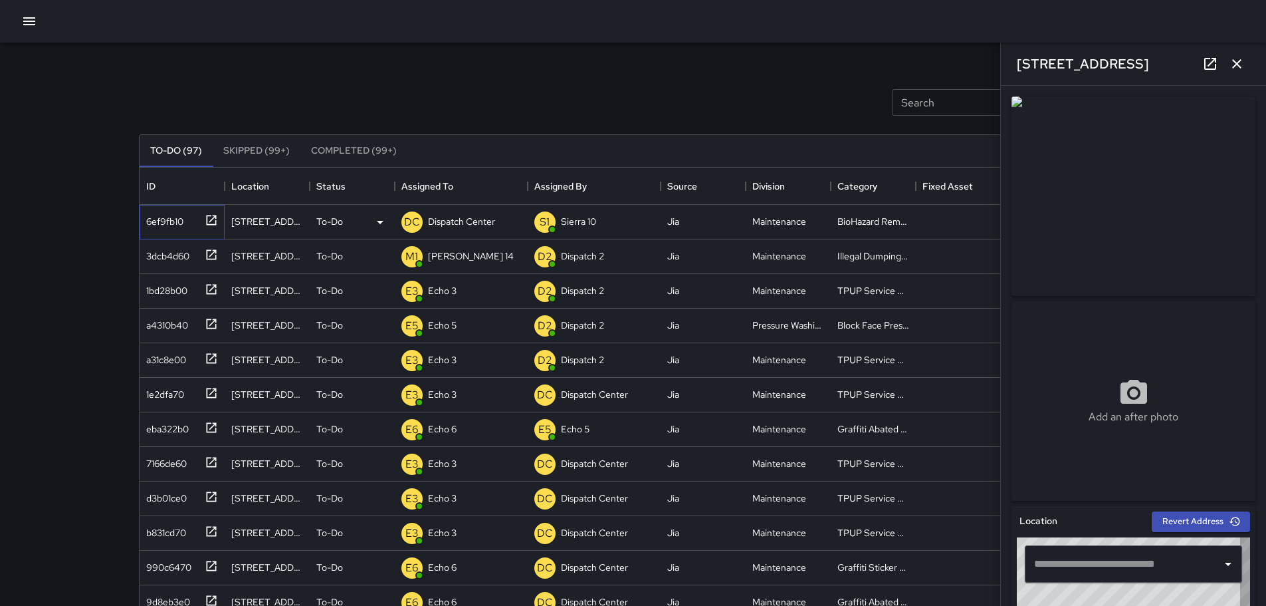
type input "**********"
click at [1229, 61] on icon "button" at bounding box center [1237, 64] width 16 height 16
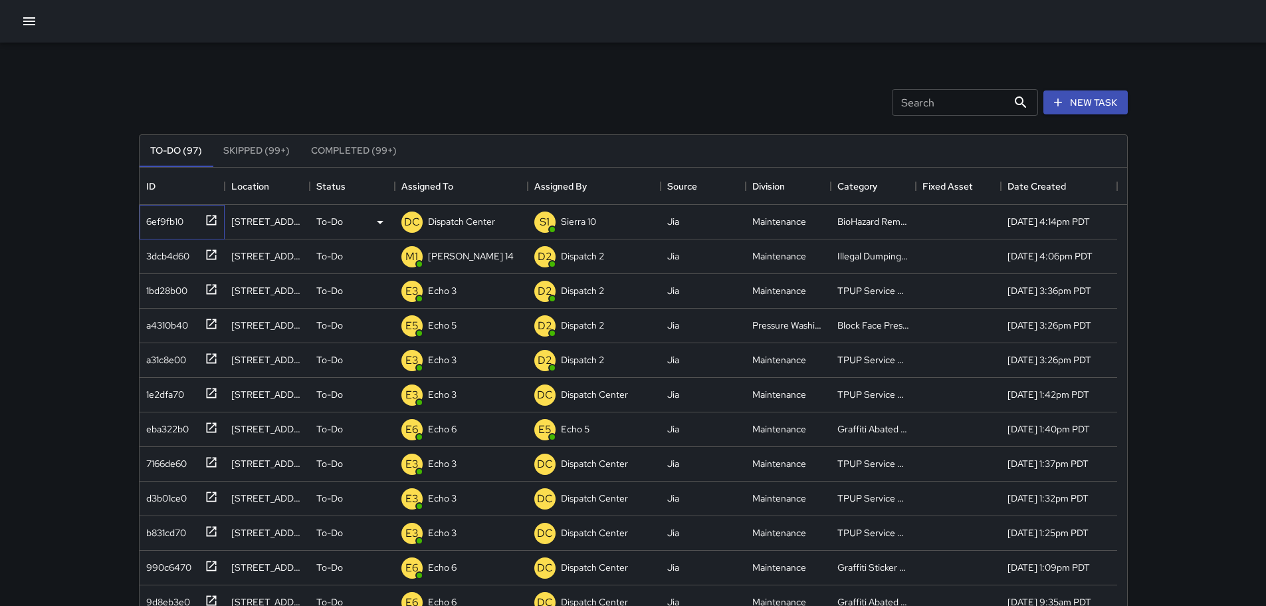
click at [206, 222] on icon at bounding box center [211, 220] width 10 height 10
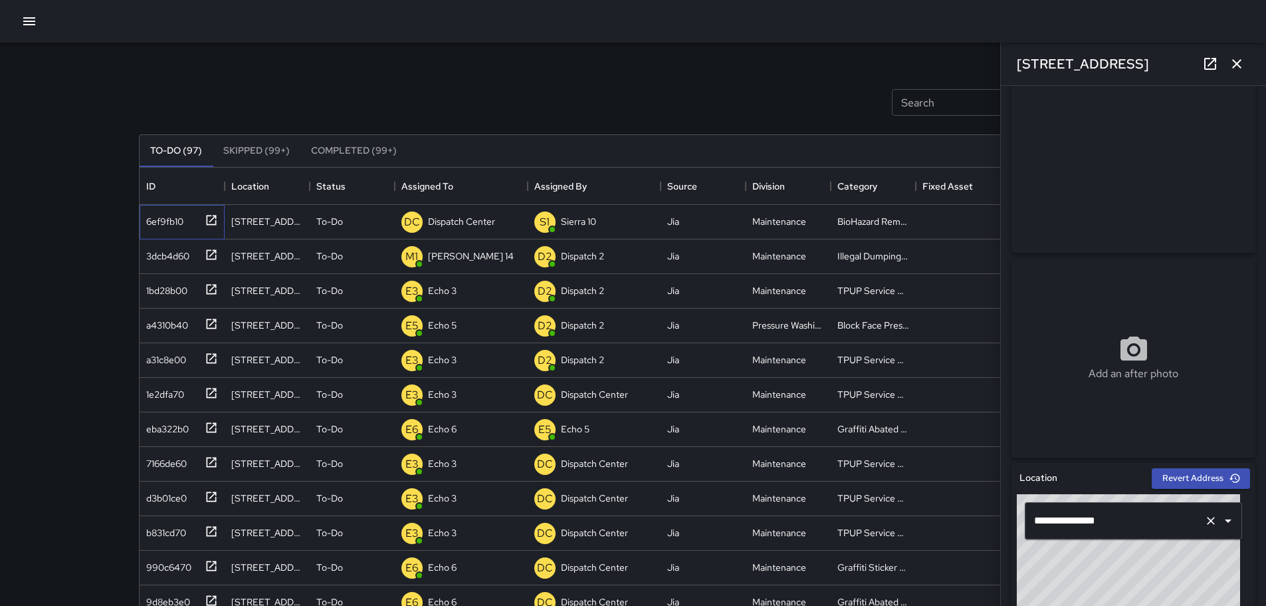
scroll to position [66, 0]
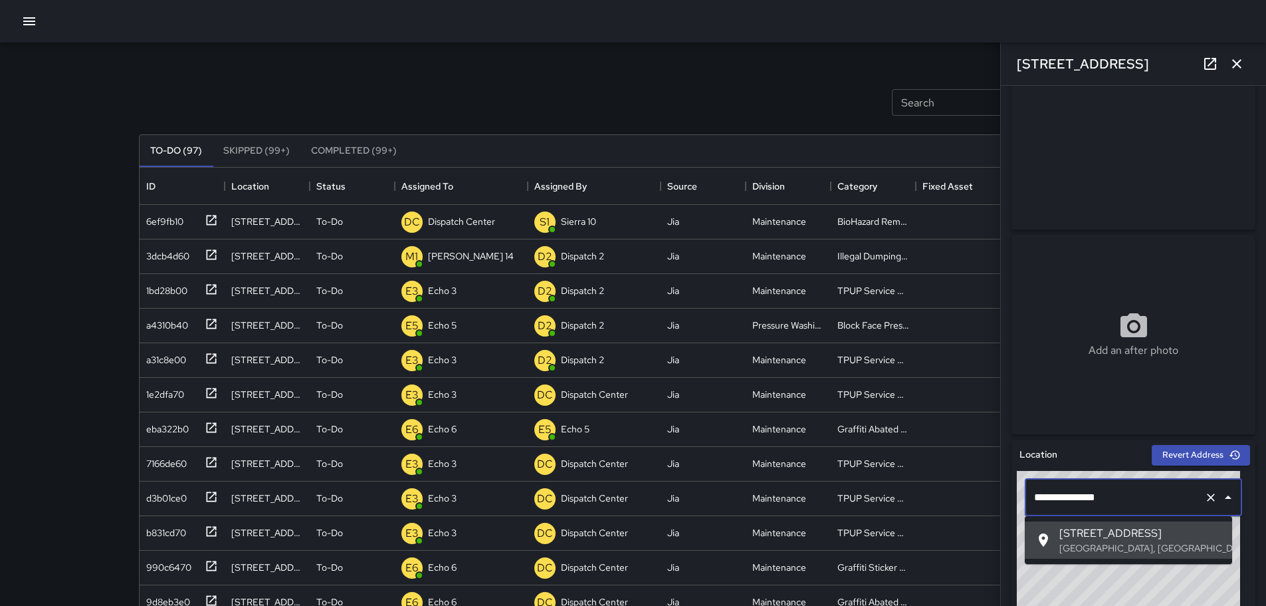
drag, startPoint x: 1062, startPoint y: 494, endPoint x: 1019, endPoint y: 501, distance: 43.2
click at [1019, 501] on div "**********" at bounding box center [1133, 497] width 233 height 53
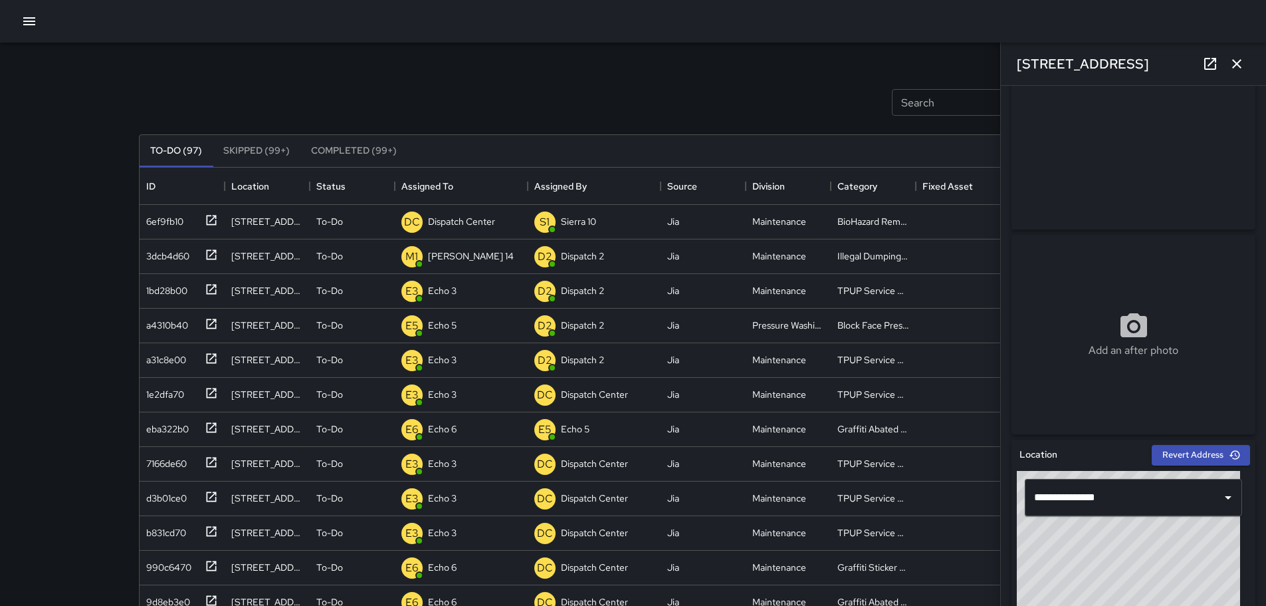
drag, startPoint x: 1233, startPoint y: 64, endPoint x: 1217, endPoint y: 77, distance: 20.8
click at [1233, 64] on icon "button" at bounding box center [1237, 64] width 16 height 16
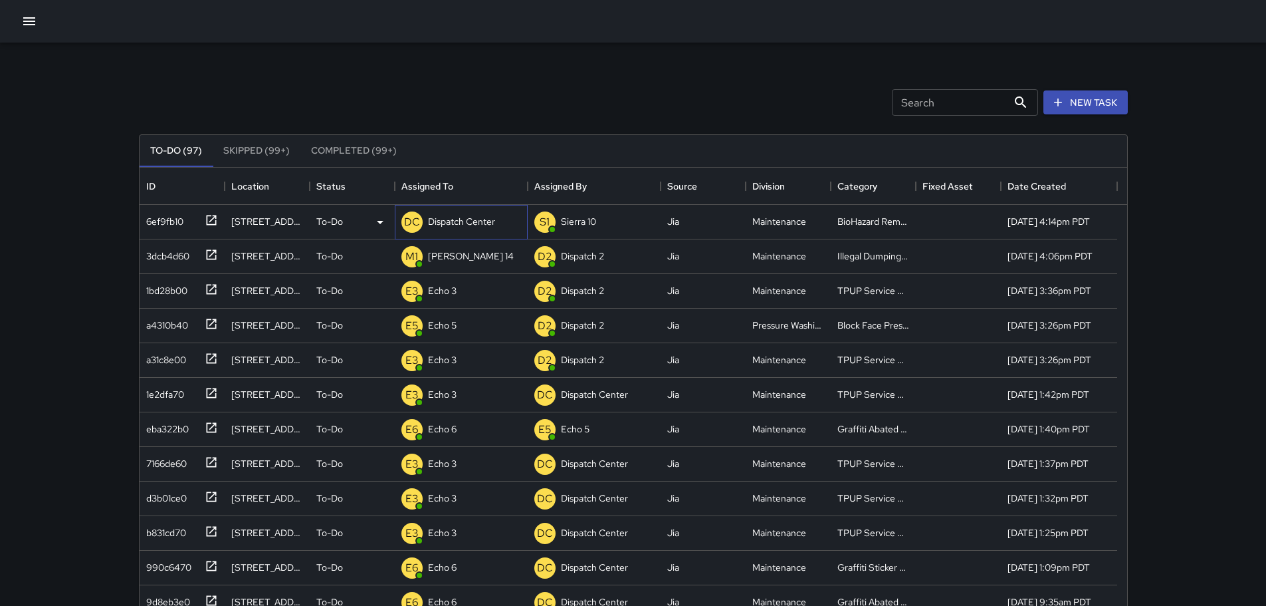
click at [452, 224] on p "Dispatch Center" at bounding box center [461, 221] width 67 height 13
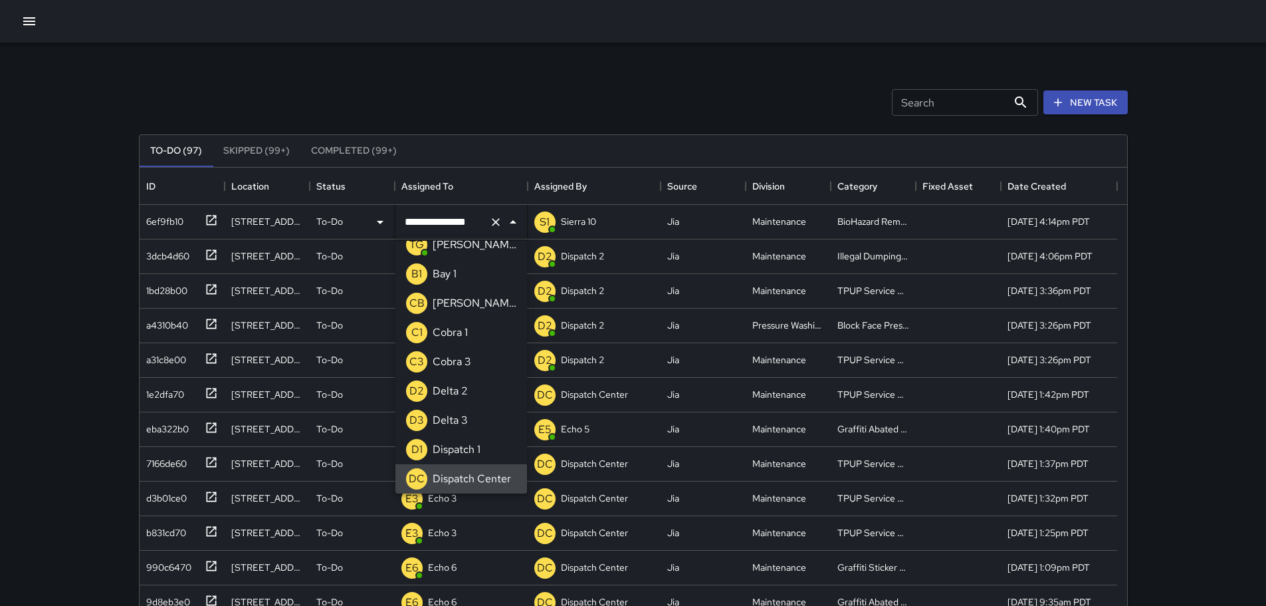
click at [497, 224] on icon "Clear" at bounding box center [496, 222] width 8 height 8
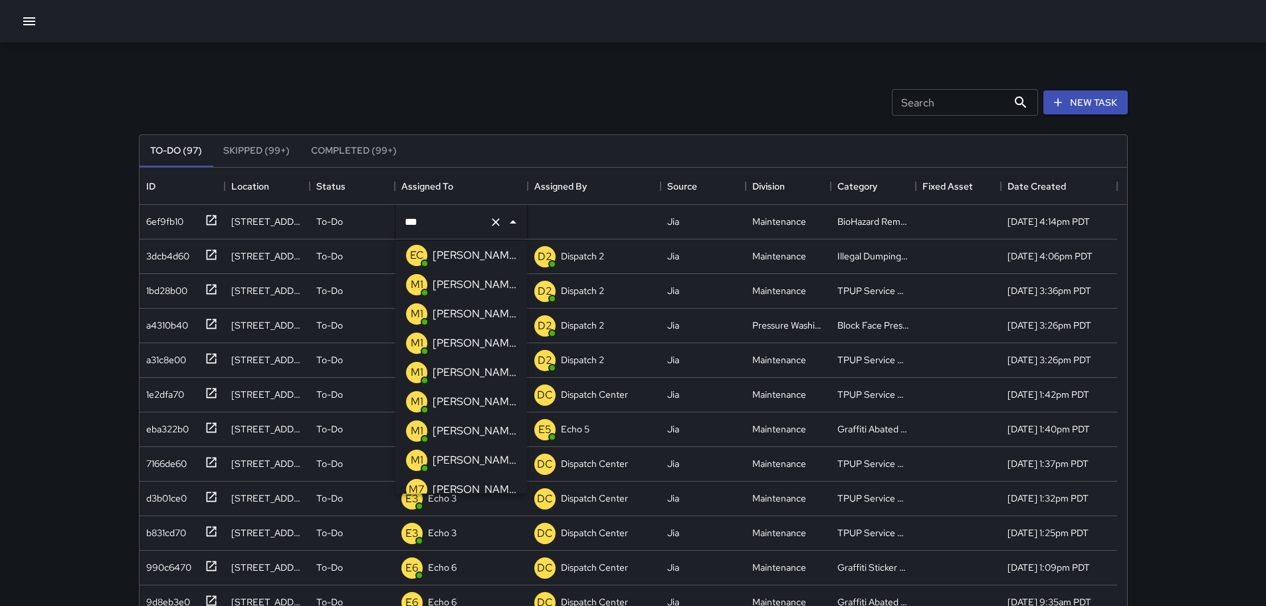
scroll to position [0, 0]
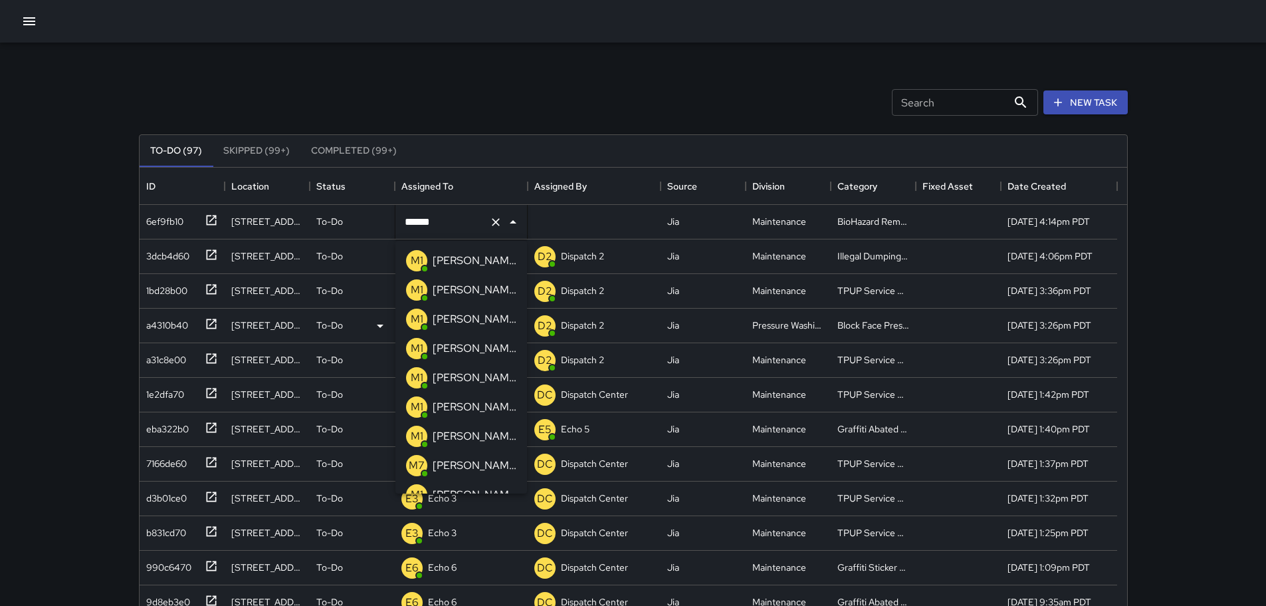
type input "*******"
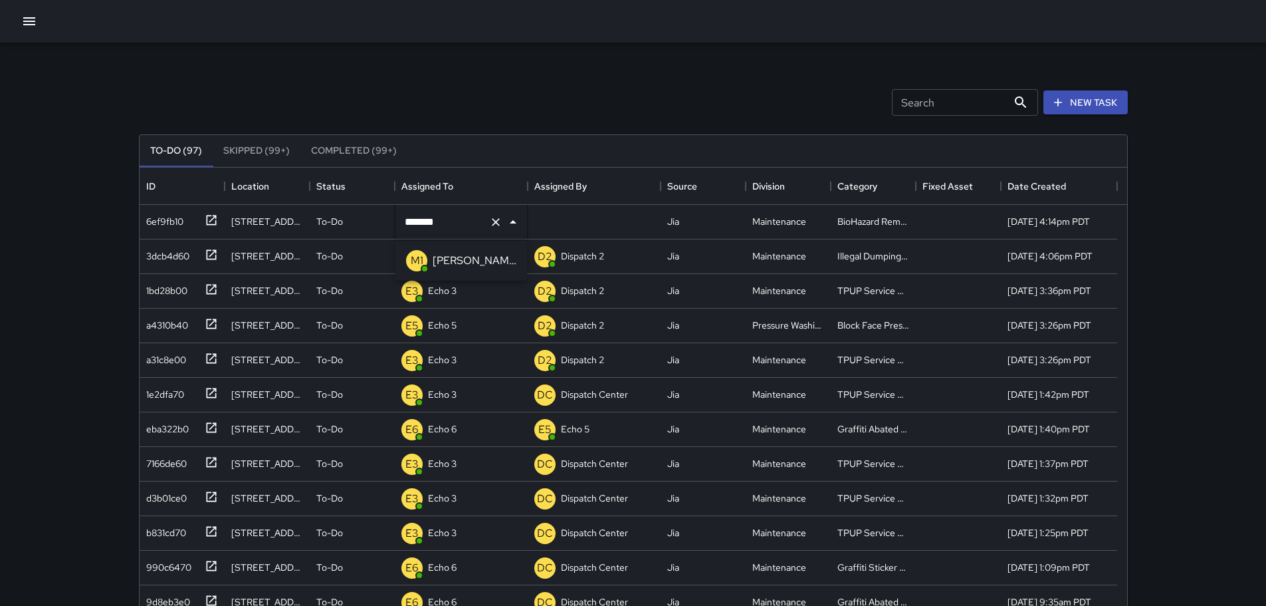
click at [442, 265] on p "[PERSON_NAME] 11" at bounding box center [475, 261] width 84 height 16
click at [70, 213] on div "Search Search New Task To-Do (97) Skipped (99+) Completed (99+) ID Location Sta…" at bounding box center [633, 392] width 1266 height 785
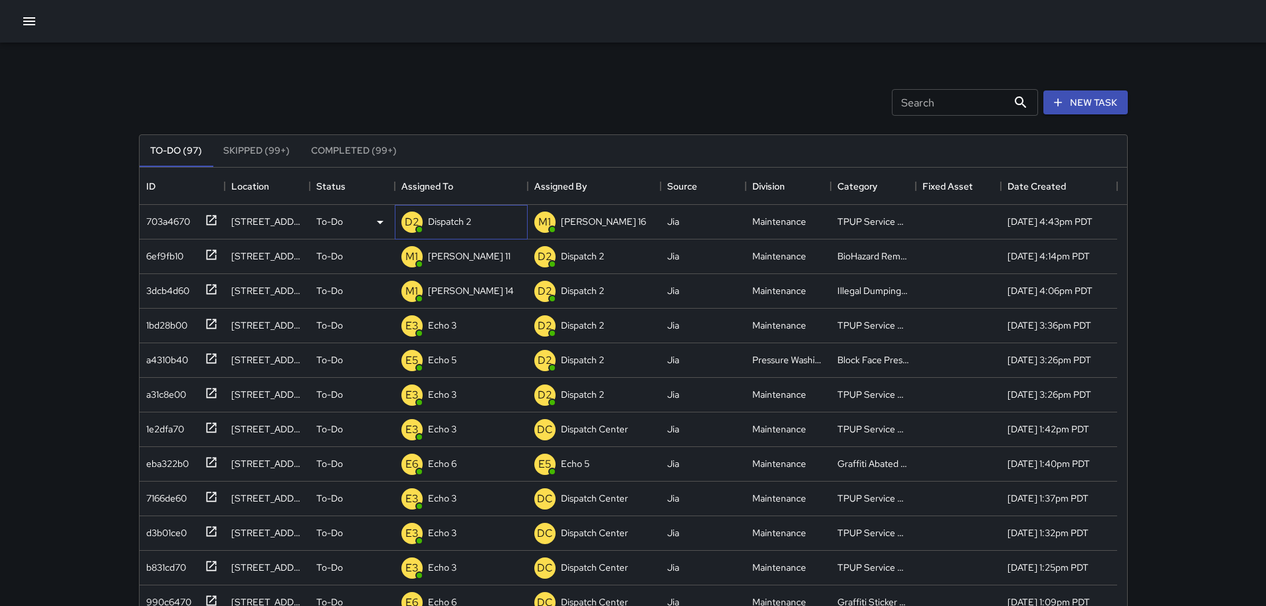
click at [438, 226] on p "Dispatch 2" at bounding box center [449, 221] width 43 height 13
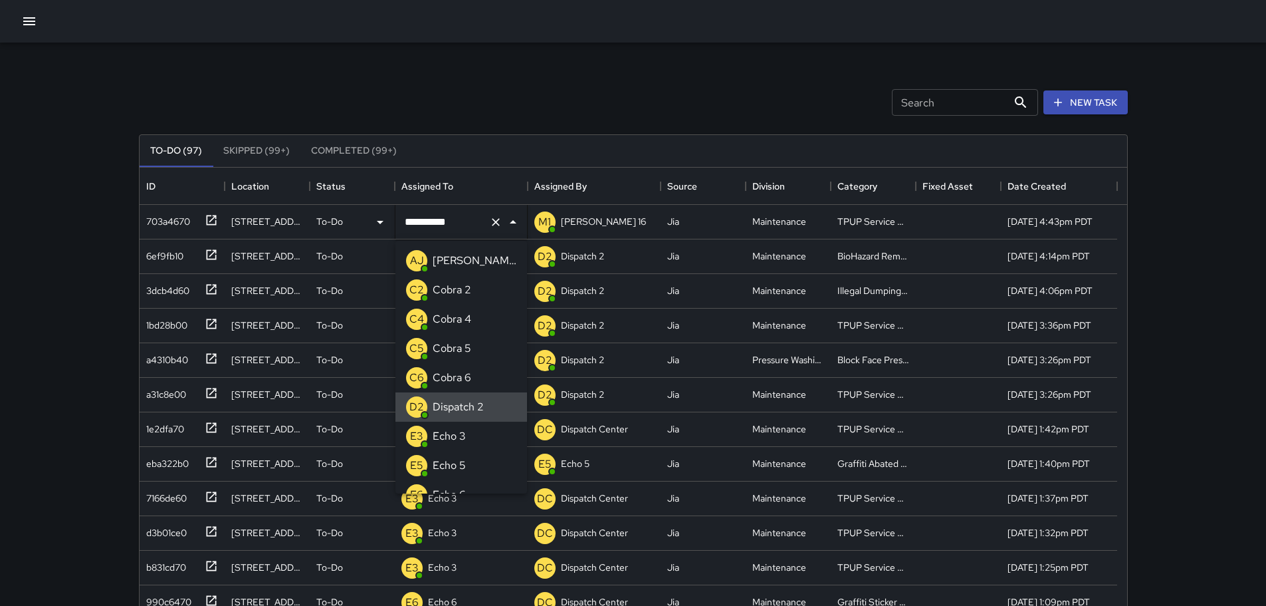
click at [495, 224] on icon "Clear" at bounding box center [495, 221] width 13 height 13
type input "**"
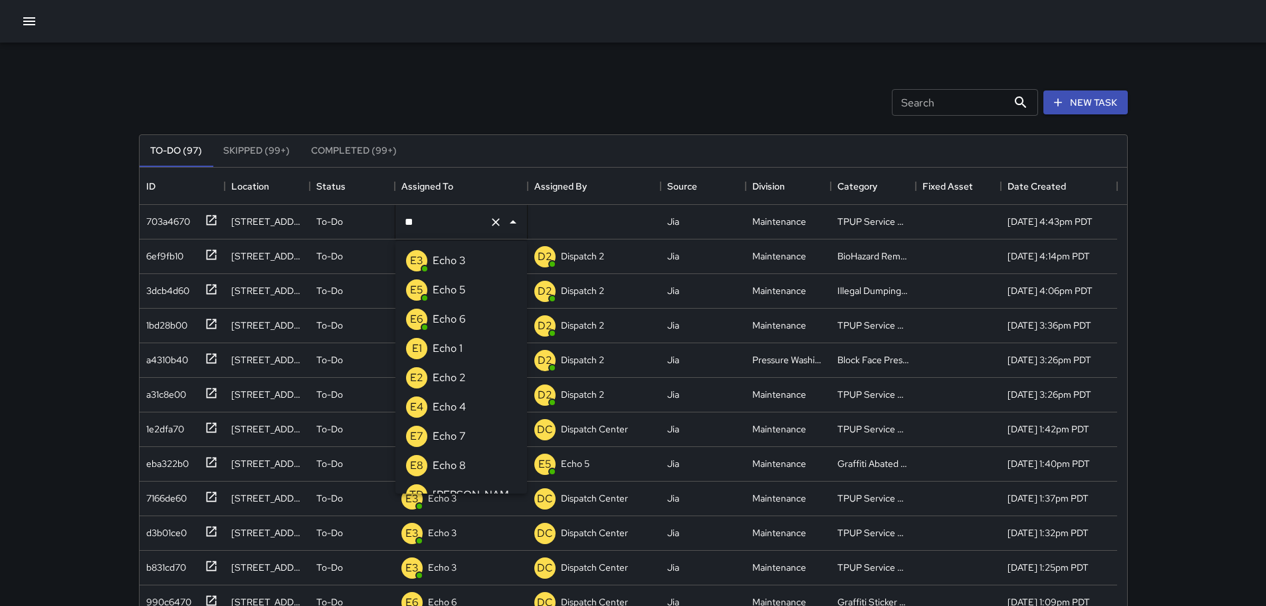
click at [470, 265] on li "E3 Echo 3" at bounding box center [462, 260] width 132 height 29
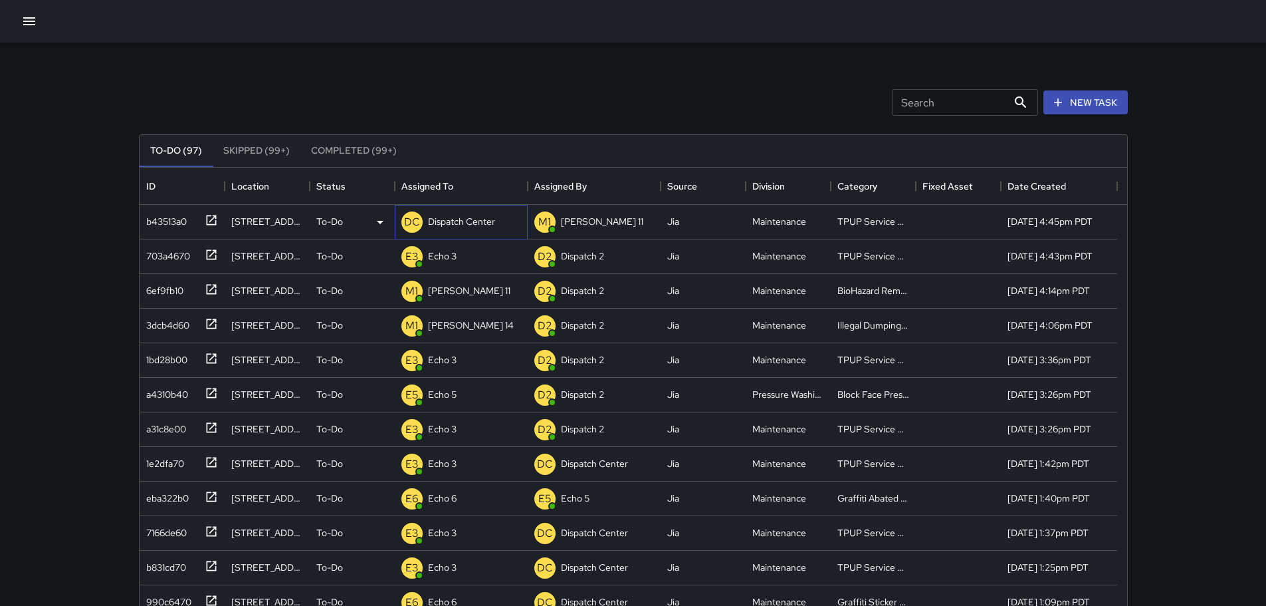
click at [459, 221] on p "Dispatch Center" at bounding box center [461, 221] width 67 height 13
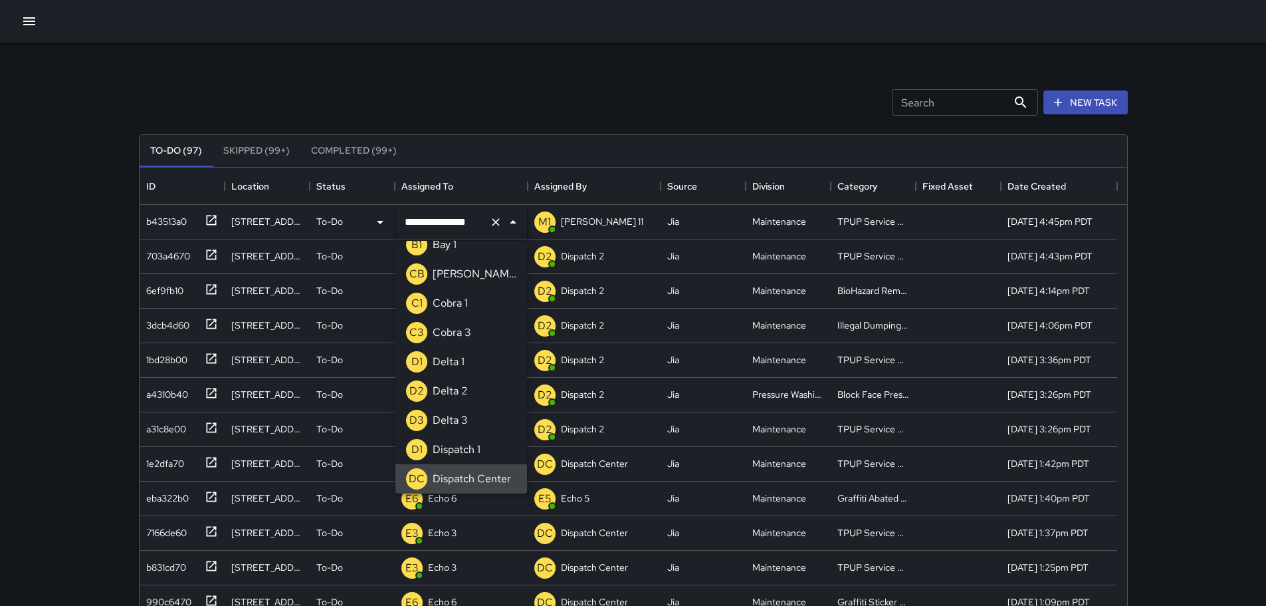
click at [491, 222] on icon "Clear" at bounding box center [495, 221] width 13 height 13
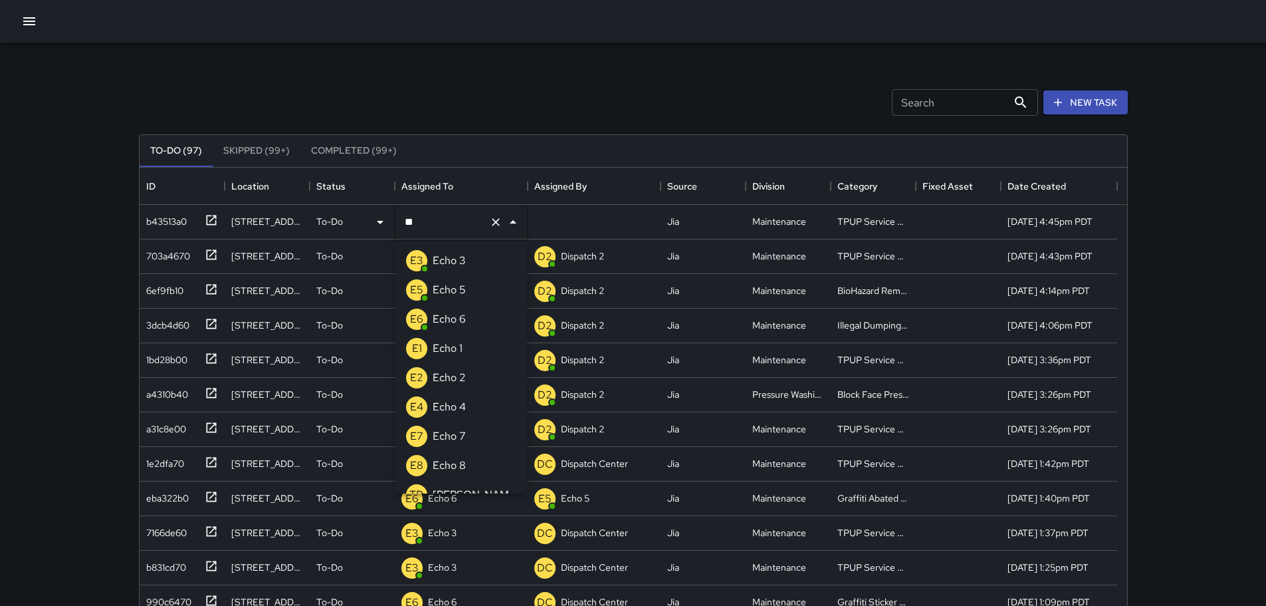
type input "***"
click at [453, 264] on p "Echo 3" at bounding box center [449, 261] width 33 height 16
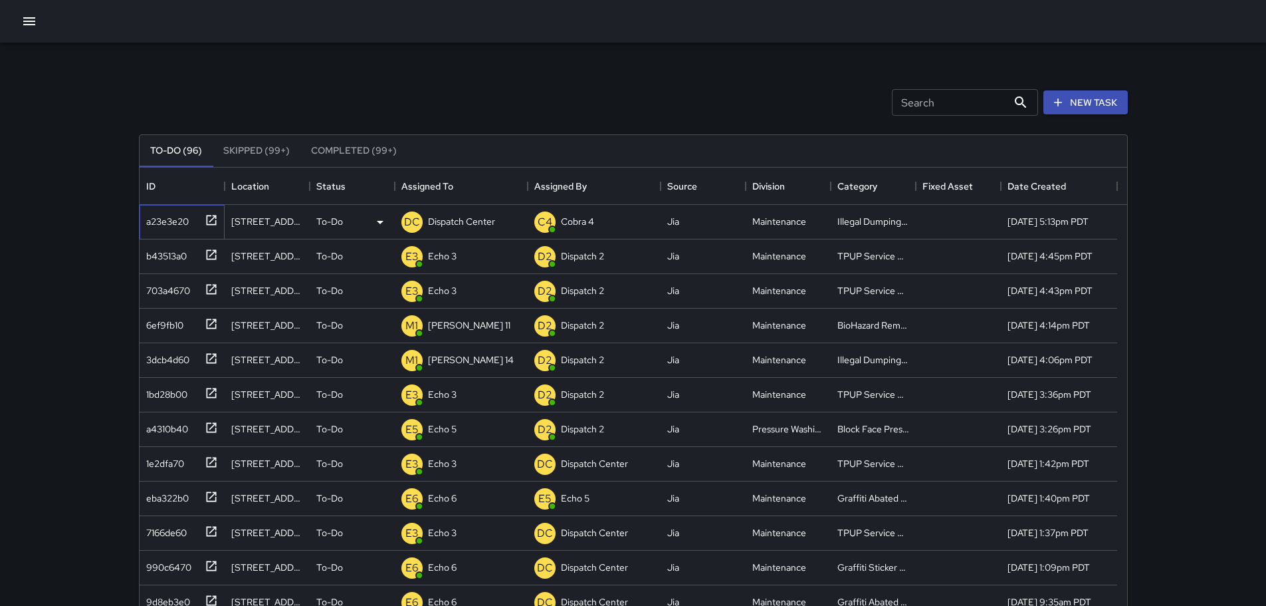
click at [210, 219] on icon at bounding box center [211, 219] width 13 height 13
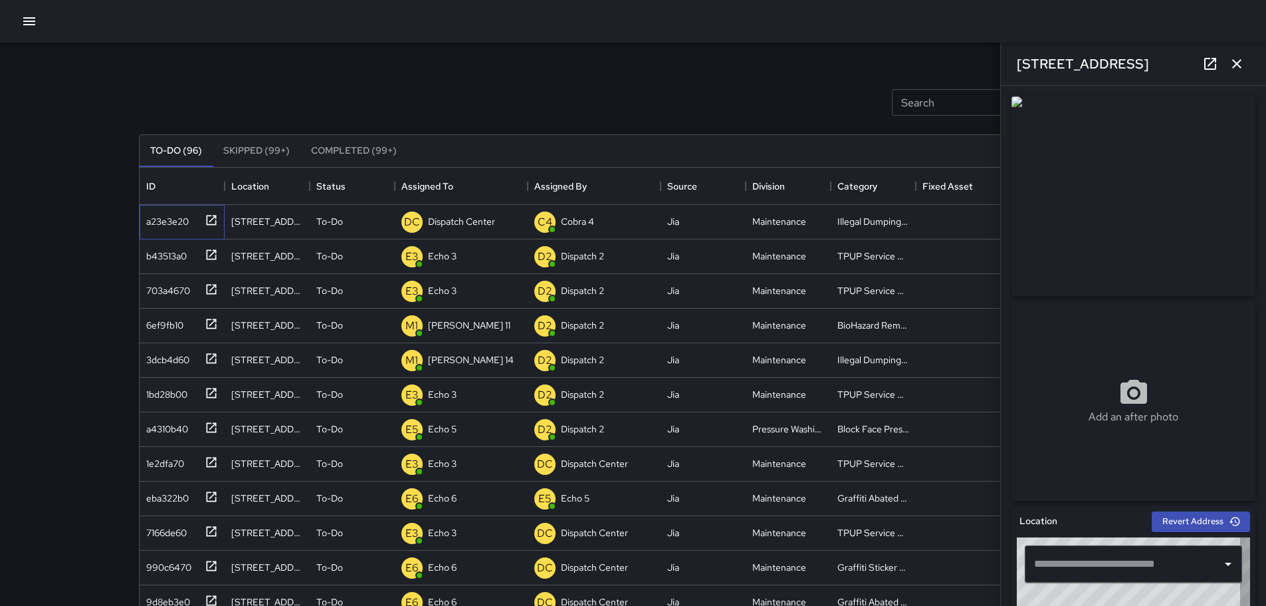
type input "**********"
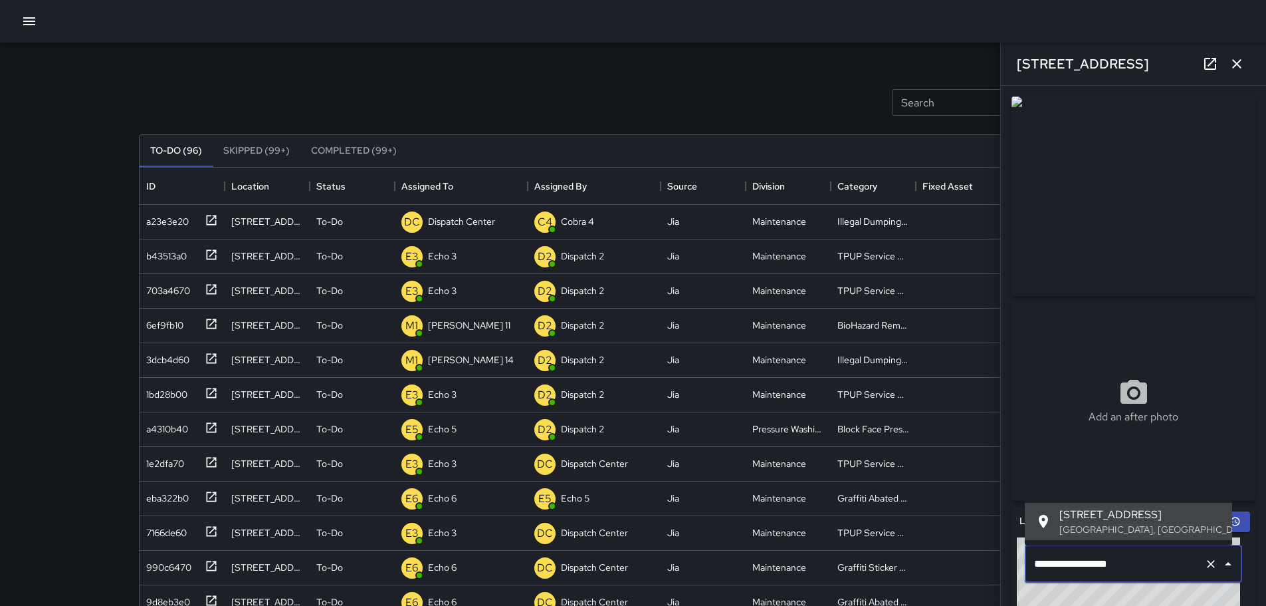
drag, startPoint x: 1133, startPoint y: 566, endPoint x: 1037, endPoint y: 564, distance: 95.7
click at [1037, 564] on input "**********" at bounding box center [1115, 563] width 168 height 25
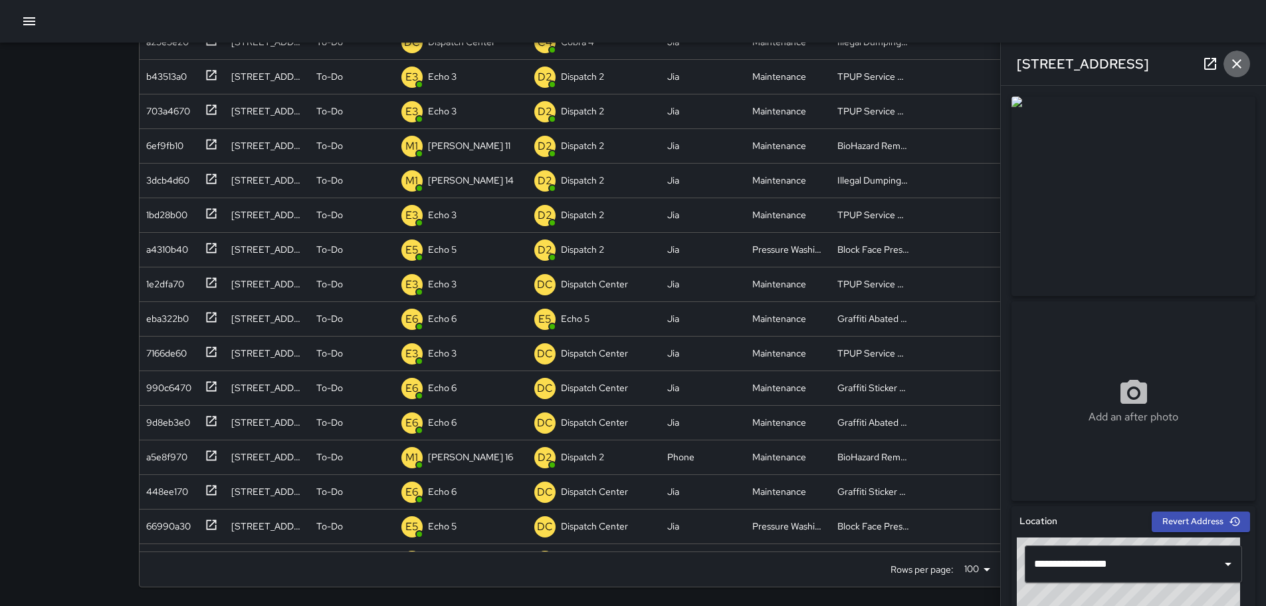
click at [1249, 65] on button "button" at bounding box center [1237, 64] width 27 height 27
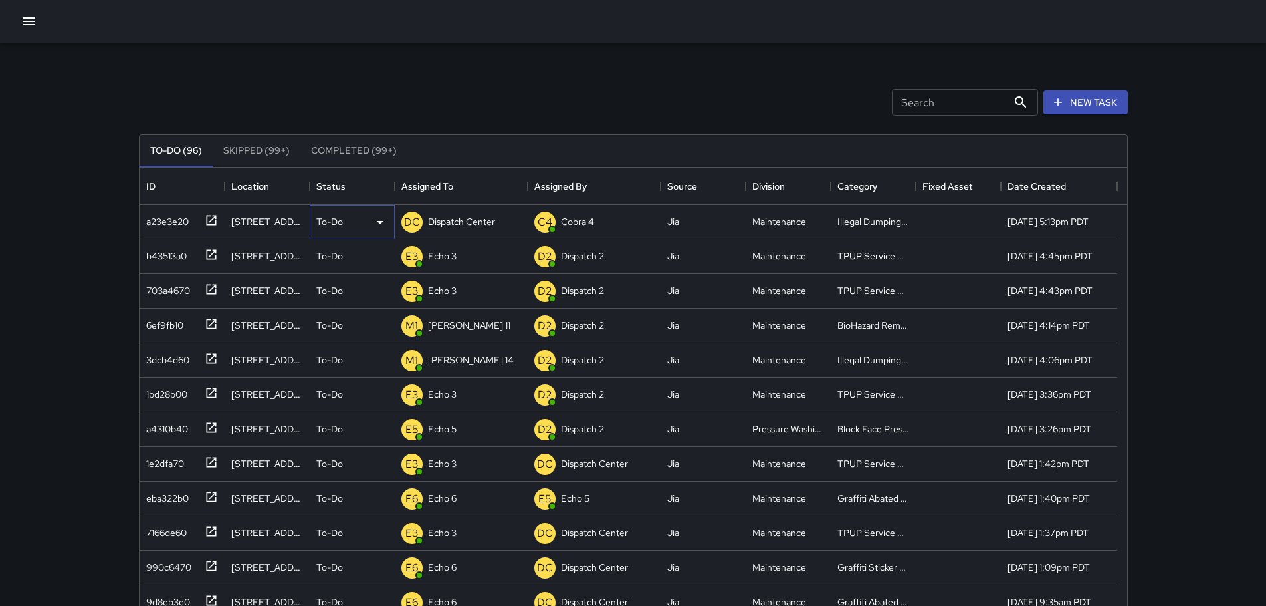
click at [340, 223] on p "To-Do" at bounding box center [329, 221] width 27 height 13
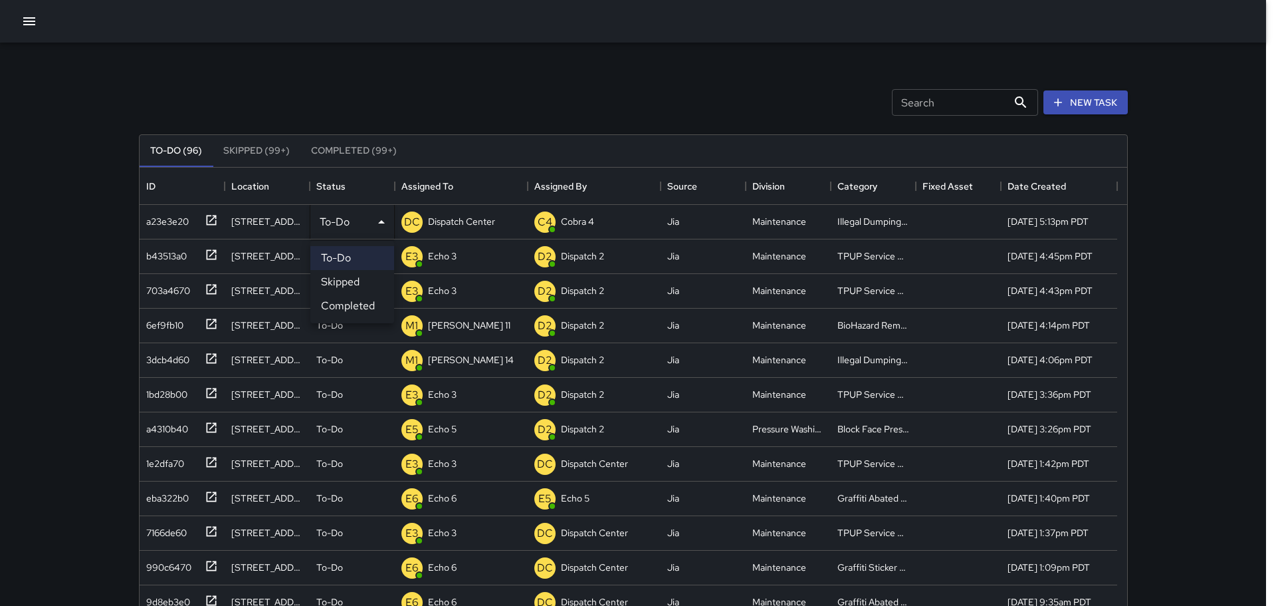
click at [360, 302] on li "Completed" at bounding box center [352, 306] width 84 height 24
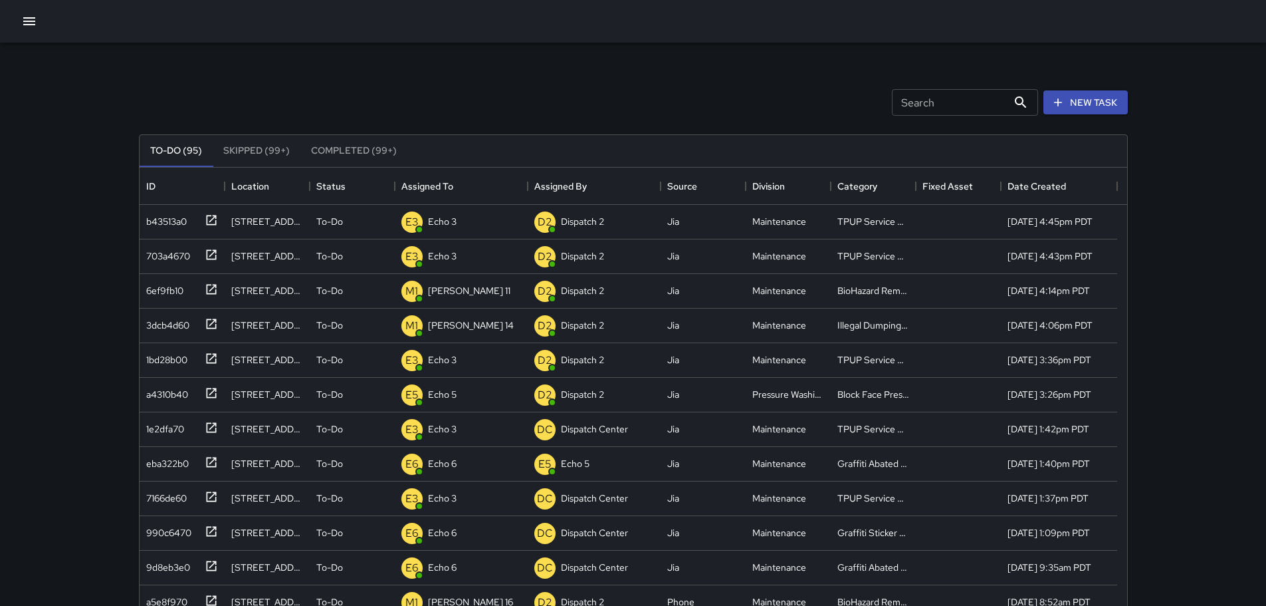
drag, startPoint x: 49, startPoint y: 235, endPoint x: 2, endPoint y: 205, distance: 56.2
click at [39, 225] on div "Search Search New Task To-Do (95) Skipped (99+) Completed (99+) ID Location Sta…" at bounding box center [633, 392] width 1266 height 785
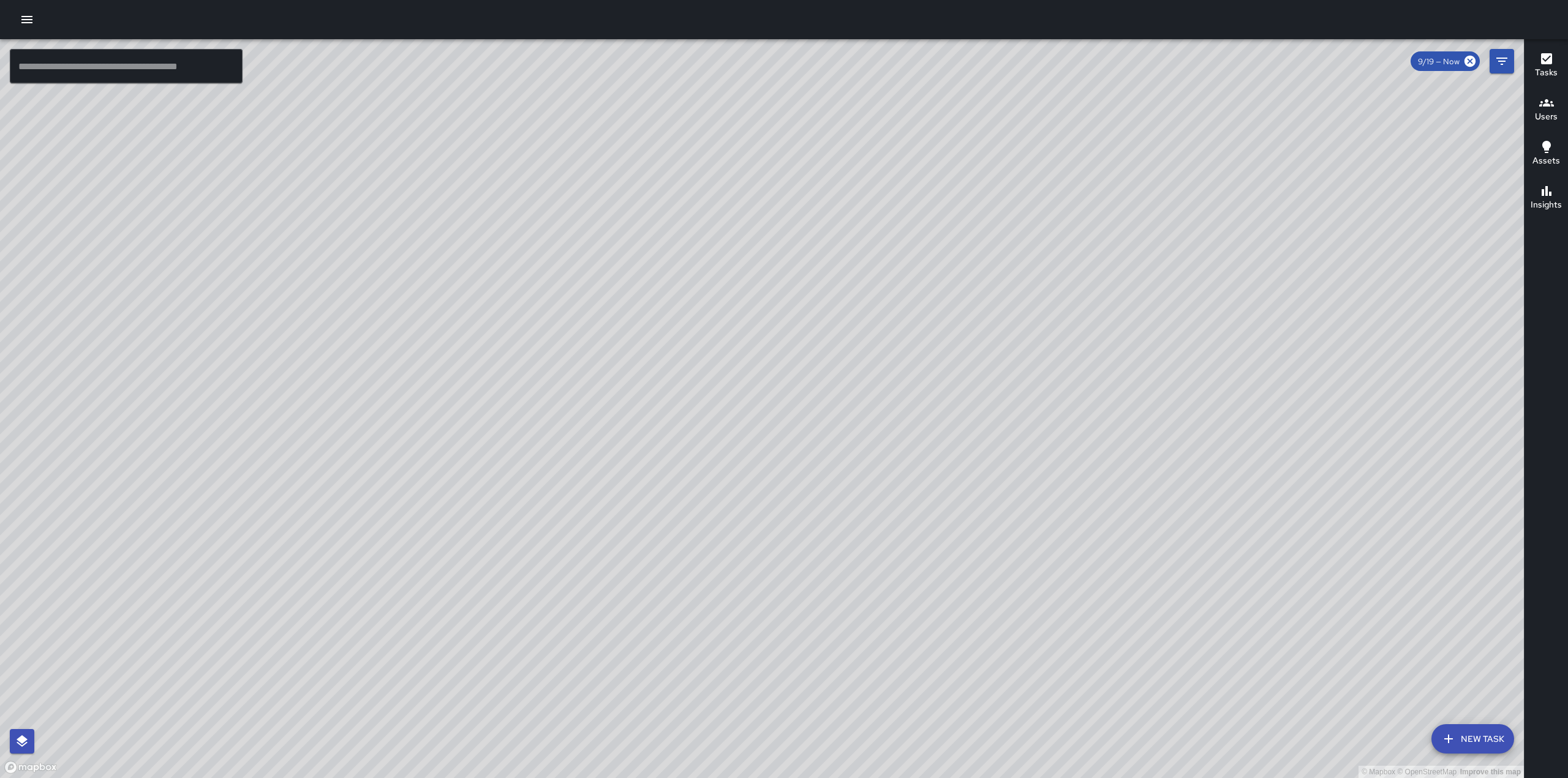
drag, startPoint x: 692, startPoint y: 573, endPoint x: 930, endPoint y: 237, distance: 411.8
click at [930, 237] on div "© Mapbox © OpenStreetMap Improve this map" at bounding box center [762, 409] width 1524 height 738
drag, startPoint x: 540, startPoint y: 461, endPoint x: 602, endPoint y: 355, distance: 122.8
click at [602, 355] on div "© Mapbox © OpenStreetMap Improve this map" at bounding box center [762, 409] width 1524 height 738
drag, startPoint x: 509, startPoint y: 375, endPoint x: 661, endPoint y: 280, distance: 179.2
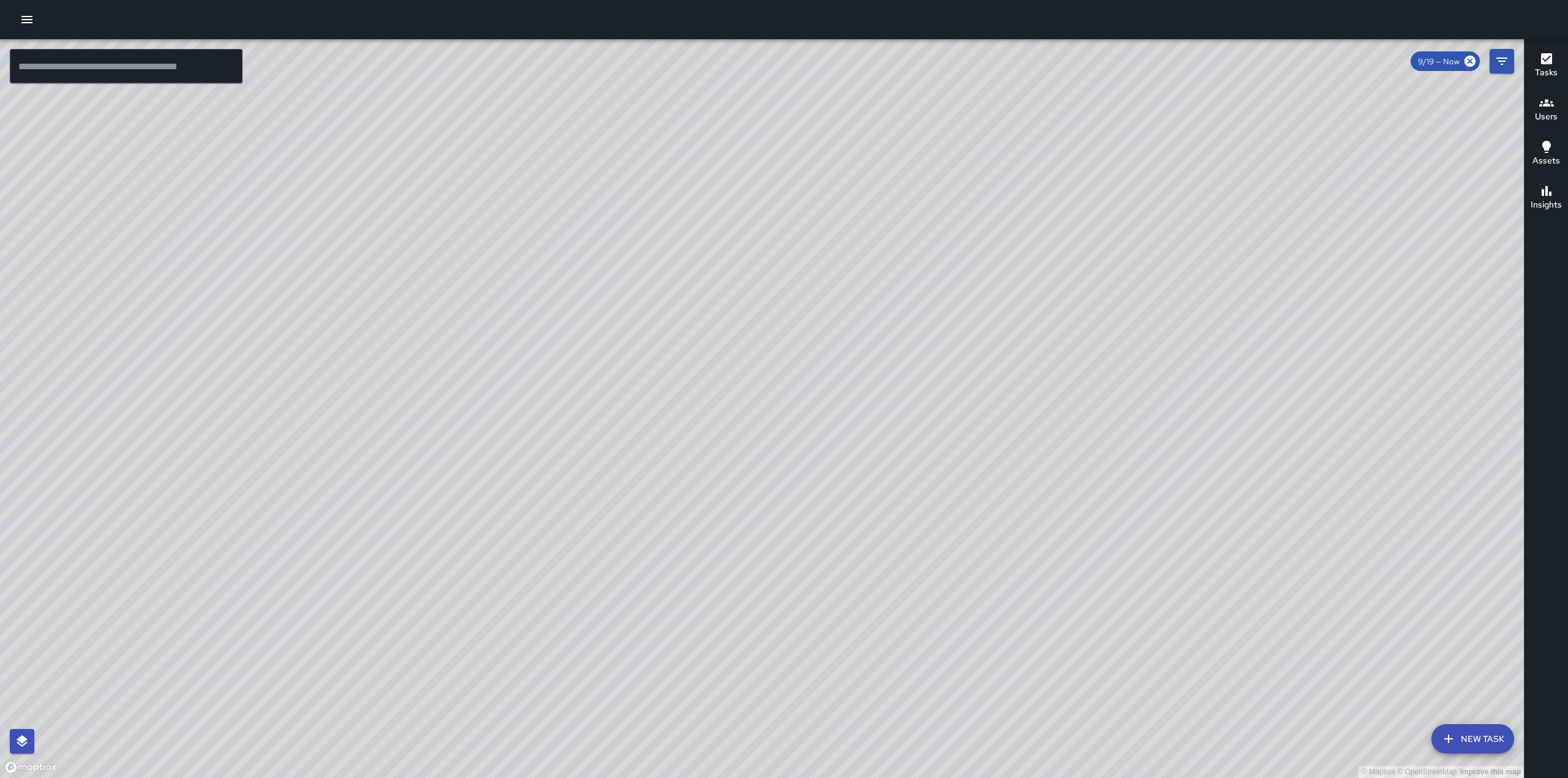
click at [662, 240] on div "© Mapbox © OpenStreetMap Improve this map" at bounding box center [762, 409] width 1524 height 738
drag, startPoint x: 1139, startPoint y: 342, endPoint x: 985, endPoint y: 581, distance: 284.3
click at [1000, 593] on div "© Mapbox © OpenStreetMap Improve this map" at bounding box center [762, 409] width 1524 height 738
drag, startPoint x: 1046, startPoint y: 443, endPoint x: 878, endPoint y: 621, distance: 244.8
click at [878, 621] on div "© Mapbox © OpenStreetMap Improve this map" at bounding box center [762, 409] width 1524 height 738
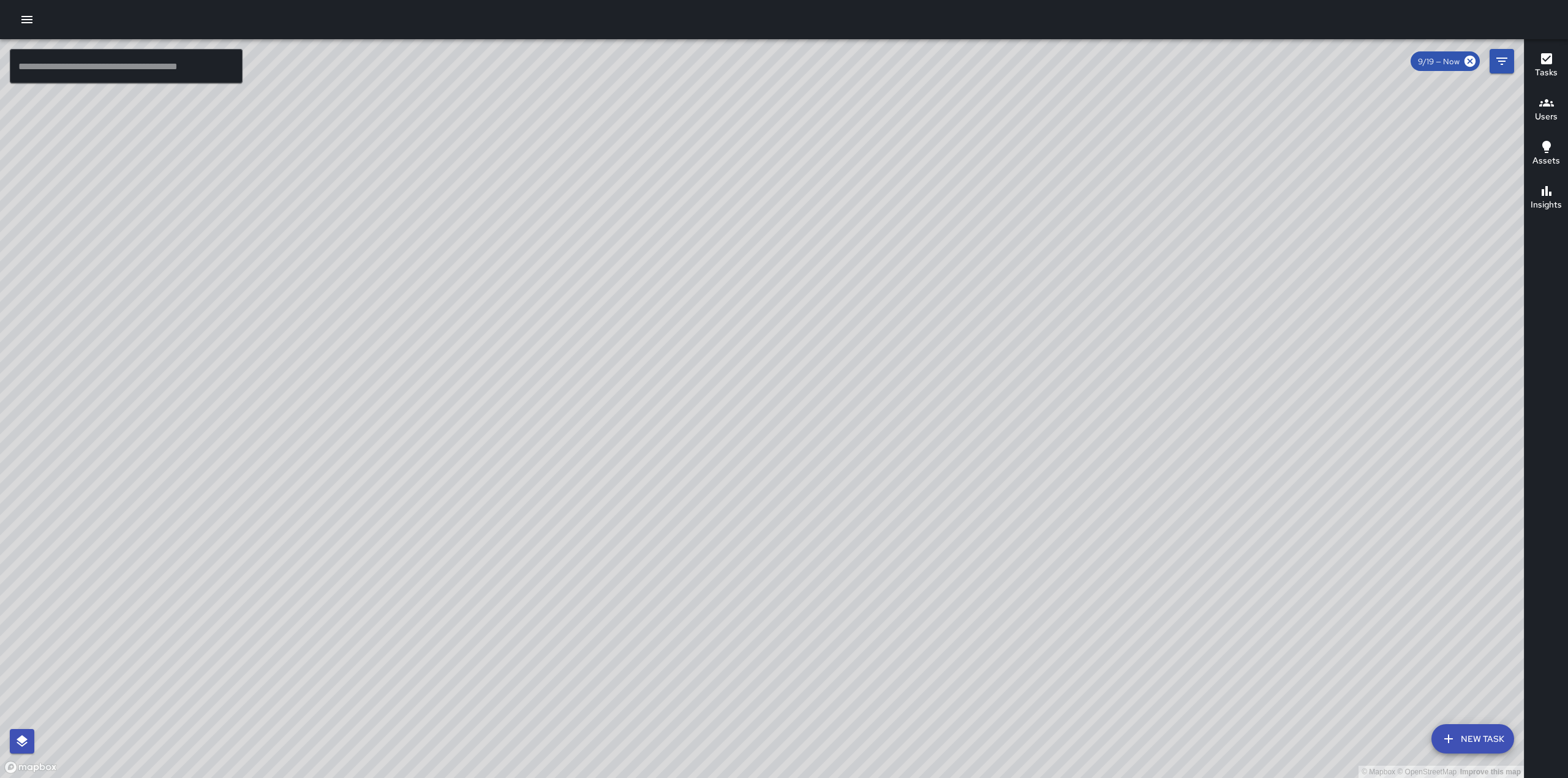
drag, startPoint x: 1018, startPoint y: 333, endPoint x: 1155, endPoint y: 114, distance: 258.3
click at [1127, 177] on div "© Mapbox © OpenStreetMap Improve this map" at bounding box center [762, 409] width 1524 height 738
drag, startPoint x: 1139, startPoint y: 115, endPoint x: 1035, endPoint y: 351, distance: 257.9
click at [1035, 351] on div "© Mapbox © OpenStreetMap Improve this map" at bounding box center [762, 409] width 1524 height 738
drag, startPoint x: 790, startPoint y: 343, endPoint x: 1048, endPoint y: 292, distance: 263.0
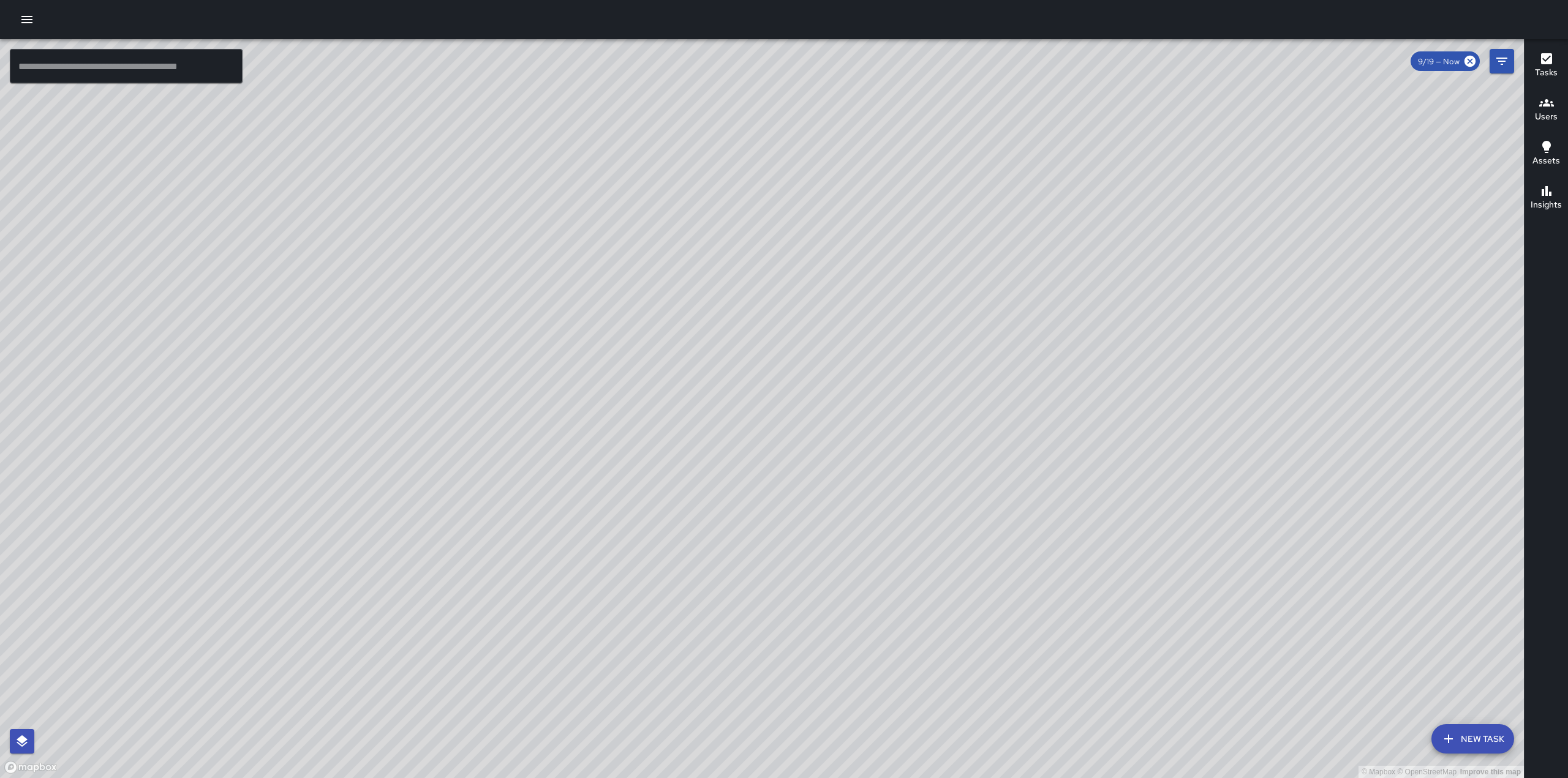
click at [1048, 292] on div "© Mapbox © OpenStreetMap Improve this map" at bounding box center [762, 409] width 1524 height 738
drag, startPoint x: 1025, startPoint y: 386, endPoint x: 1114, endPoint y: 168, distance: 235.5
click at [1114, 168] on div "© Mapbox © OpenStreetMap Improve this map" at bounding box center [762, 409] width 1524 height 738
drag, startPoint x: 1229, startPoint y: 474, endPoint x: 1239, endPoint y: 253, distance: 221.2
click at [1238, 252] on div "© Mapbox © OpenStreetMap Improve this map" at bounding box center [762, 409] width 1524 height 738
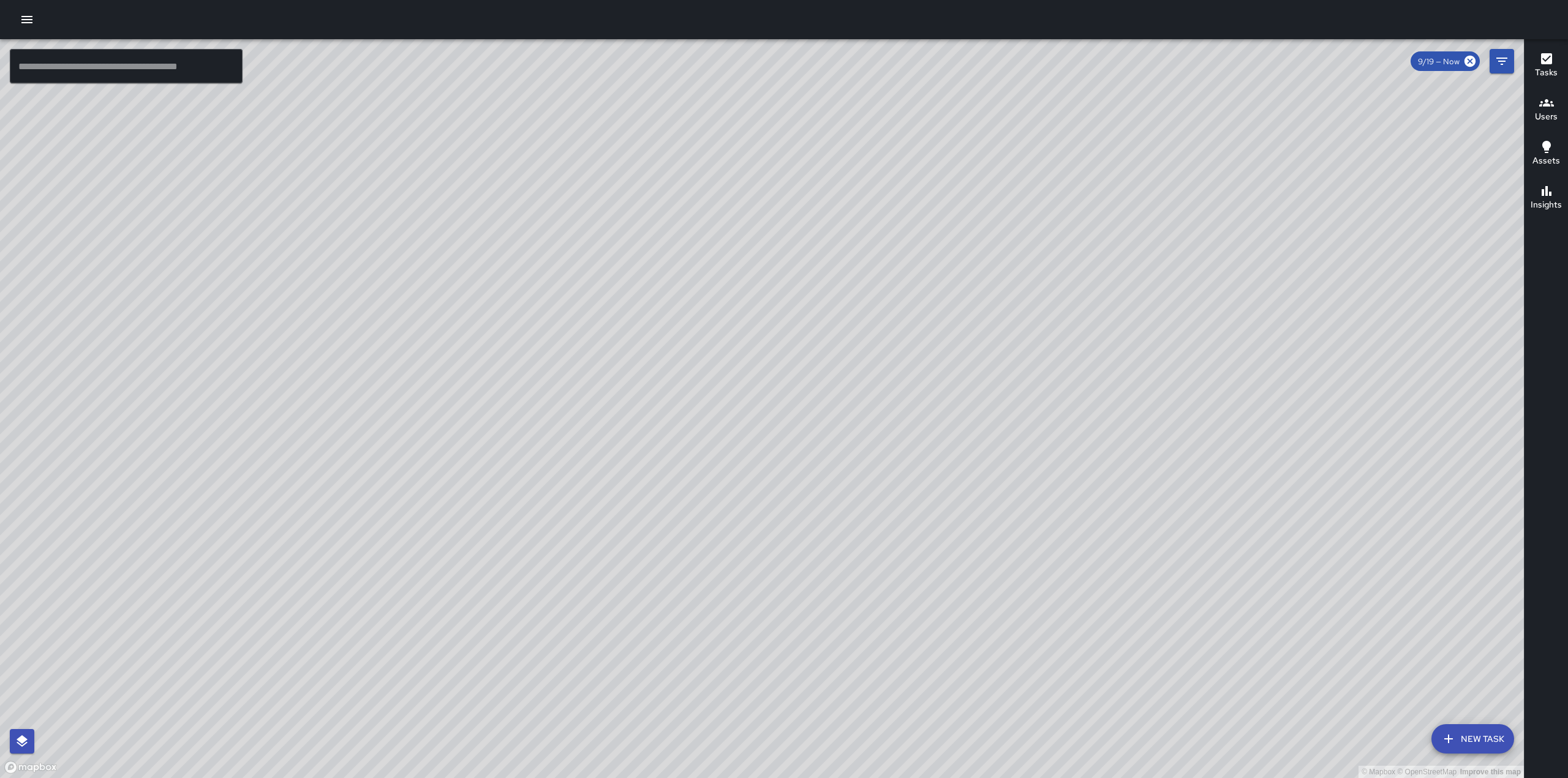
drag, startPoint x: 716, startPoint y: 400, endPoint x: 990, endPoint y: 125, distance: 388.2
click at [989, 125] on div "© Mapbox © OpenStreetMap Improve this map" at bounding box center [762, 409] width 1524 height 738
drag, startPoint x: 988, startPoint y: 322, endPoint x: 1081, endPoint y: 220, distance: 138.0
click at [1074, 240] on div "© Mapbox © OpenStreetMap Improve this map" at bounding box center [762, 409] width 1524 height 738
drag, startPoint x: 890, startPoint y: 324, endPoint x: 1183, endPoint y: 81, distance: 380.7
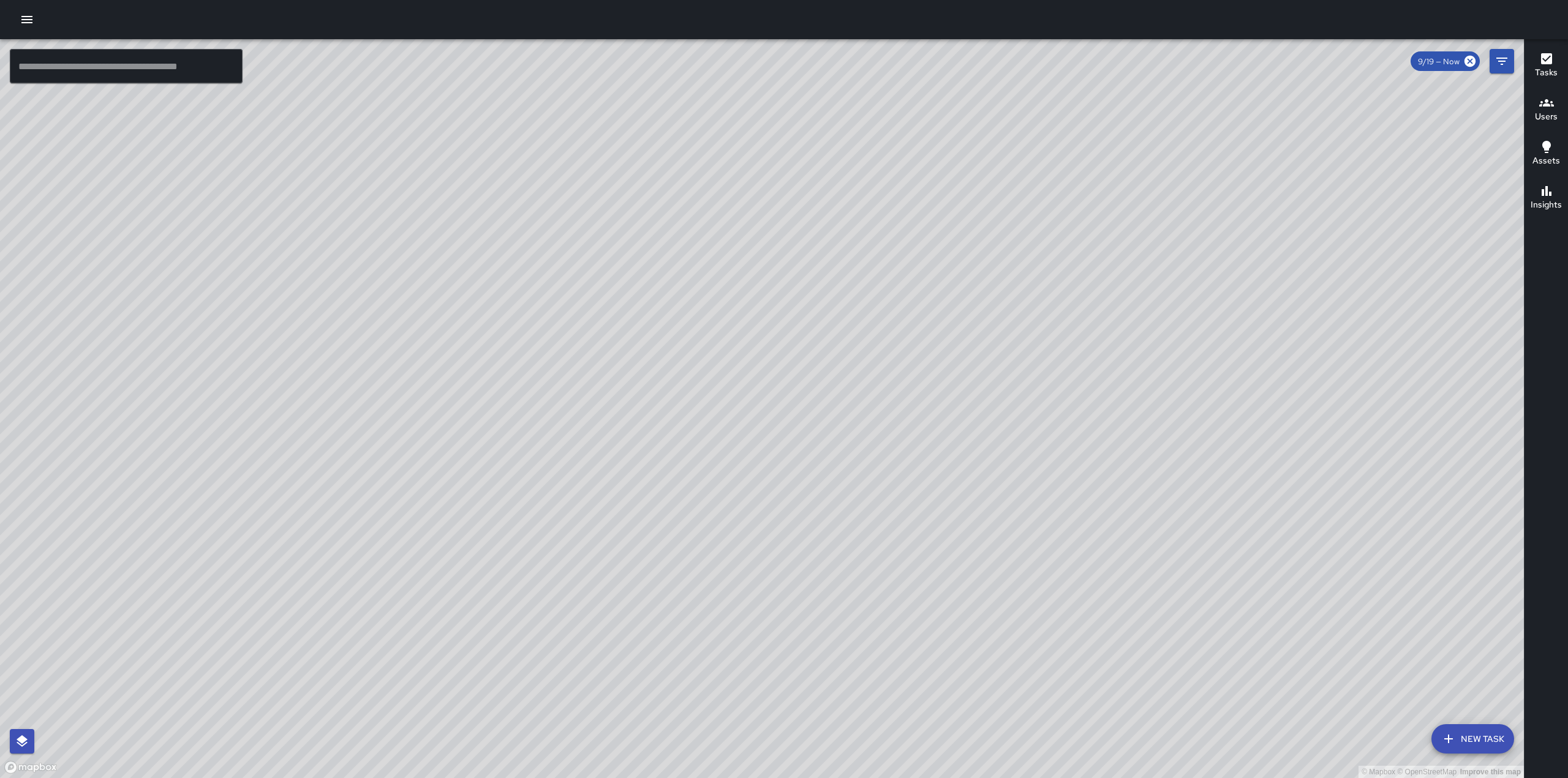
click at [1183, 81] on div "© Mapbox © OpenStreetMap Improve this map" at bounding box center [762, 409] width 1524 height 738
drag, startPoint x: 1001, startPoint y: 494, endPoint x: 1165, endPoint y: 250, distance: 294.0
click at [1165, 250] on div "© Mapbox © OpenStreetMap Improve this map" at bounding box center [762, 409] width 1524 height 738
drag, startPoint x: 719, startPoint y: 494, endPoint x: 990, endPoint y: 328, distance: 317.8
click at [990, 327] on div "© Mapbox © OpenStreetMap Improve this map" at bounding box center [762, 409] width 1524 height 738
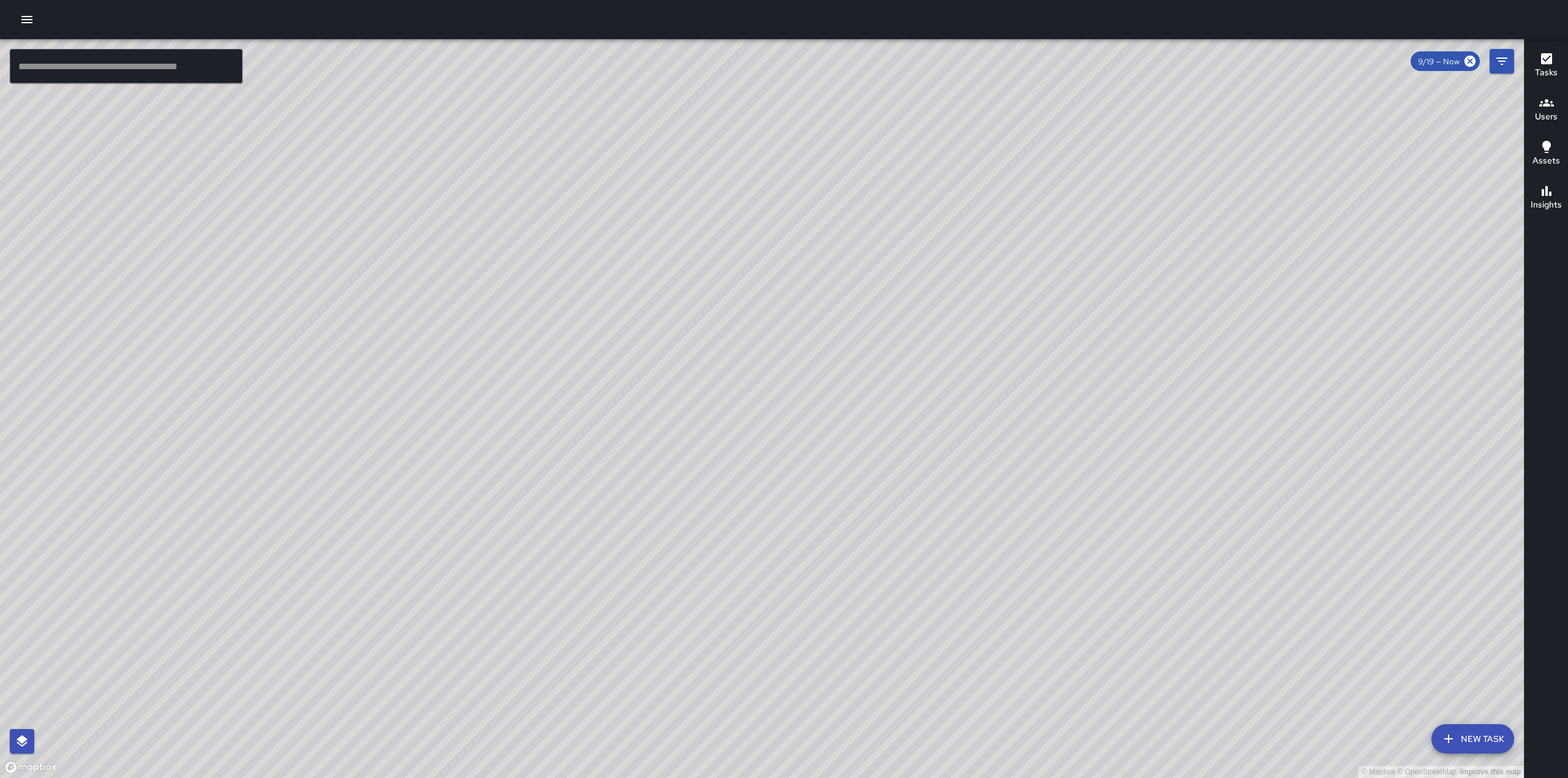
drag, startPoint x: 1170, startPoint y: 218, endPoint x: 1135, endPoint y: 527, distance: 311.0
click at [1135, 527] on div "© Mapbox © OpenStreetMap Improve this map" at bounding box center [762, 409] width 1524 height 738
drag, startPoint x: 1148, startPoint y: 512, endPoint x: 1033, endPoint y: 267, distance: 270.6
click at [1033, 267] on div "© Mapbox © OpenStreetMap Improve this map" at bounding box center [762, 409] width 1524 height 738
drag, startPoint x: 1030, startPoint y: 203, endPoint x: 811, endPoint y: 482, distance: 354.7
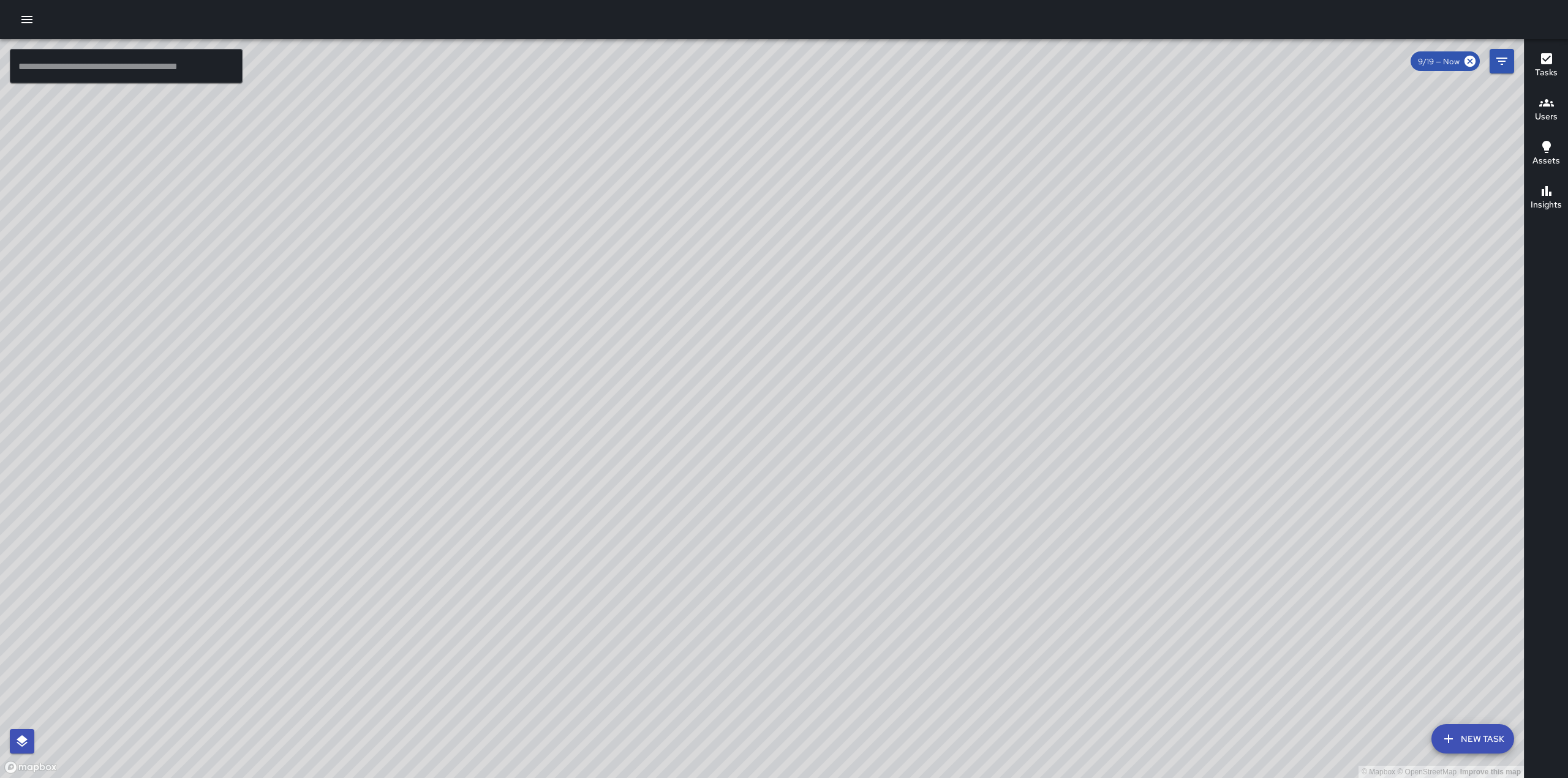
click at [813, 481] on div "© Mapbox © OpenStreetMap Improve this map" at bounding box center [762, 409] width 1524 height 738
drag, startPoint x: 1185, startPoint y: 284, endPoint x: 1067, endPoint y: 530, distance: 272.8
click at [1067, 530] on div "© Mapbox © OpenStreetMap Improve this map" at bounding box center [762, 409] width 1524 height 738
drag, startPoint x: 1132, startPoint y: 318, endPoint x: 762, endPoint y: 361, distance: 372.5
click at [762, 361] on div "© Mapbox © OpenStreetMap Improve this map" at bounding box center [762, 409] width 1524 height 738
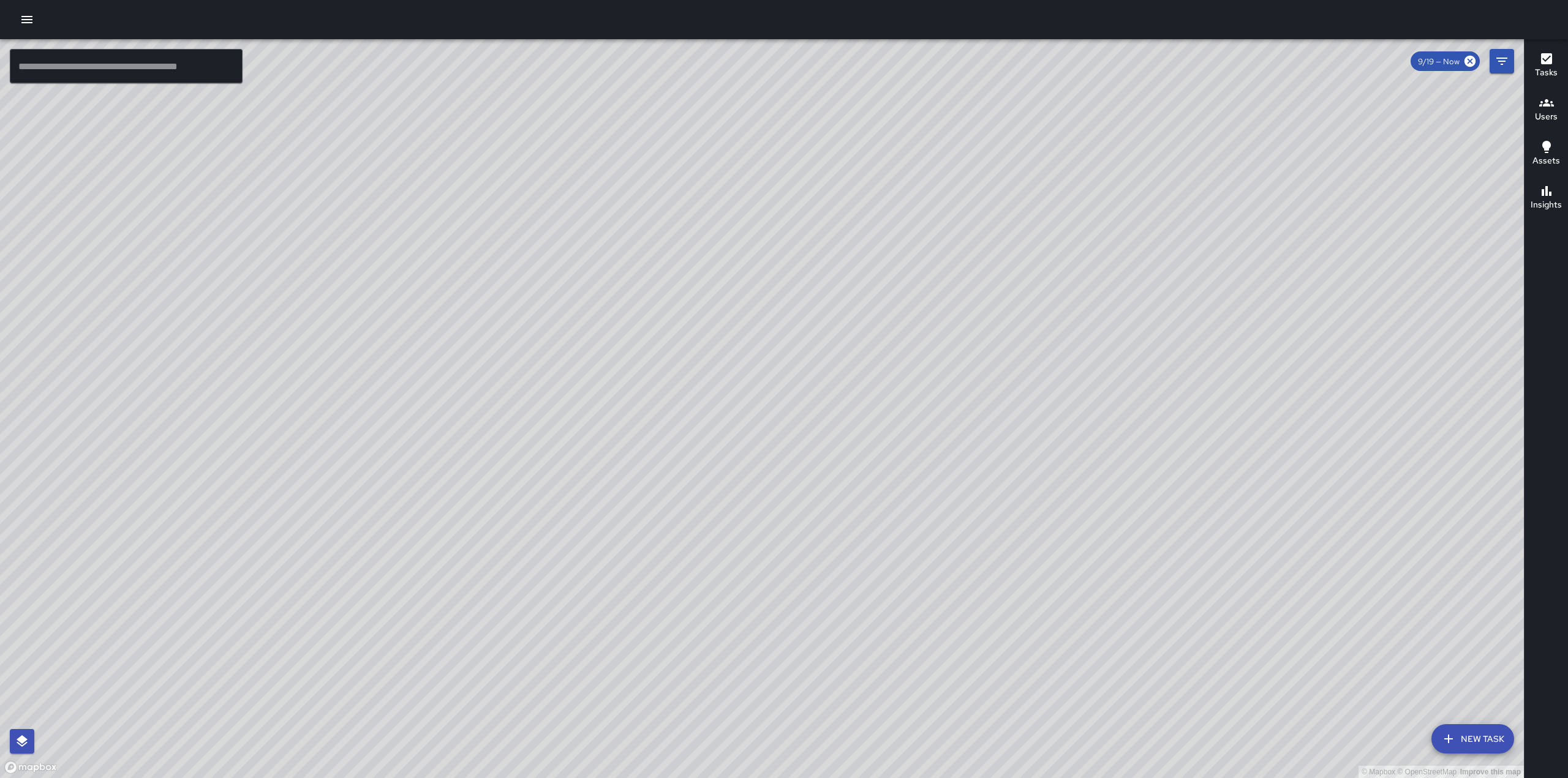
drag, startPoint x: 1192, startPoint y: 291, endPoint x: 1129, endPoint y: 503, distance: 221.2
click at [1129, 503] on div "© Mapbox © OpenStreetMap Improve this map" at bounding box center [762, 409] width 1524 height 738
drag, startPoint x: 1185, startPoint y: 331, endPoint x: 956, endPoint y: 807, distance: 528.2
click at [956, 777] on html "© Mapbox © OpenStreetMap Improve this map ​ New Task 9/19 — Now Map Layers Task…" at bounding box center [784, 389] width 1568 height 778
drag, startPoint x: 1193, startPoint y: 235, endPoint x: 1139, endPoint y: 476, distance: 247.0
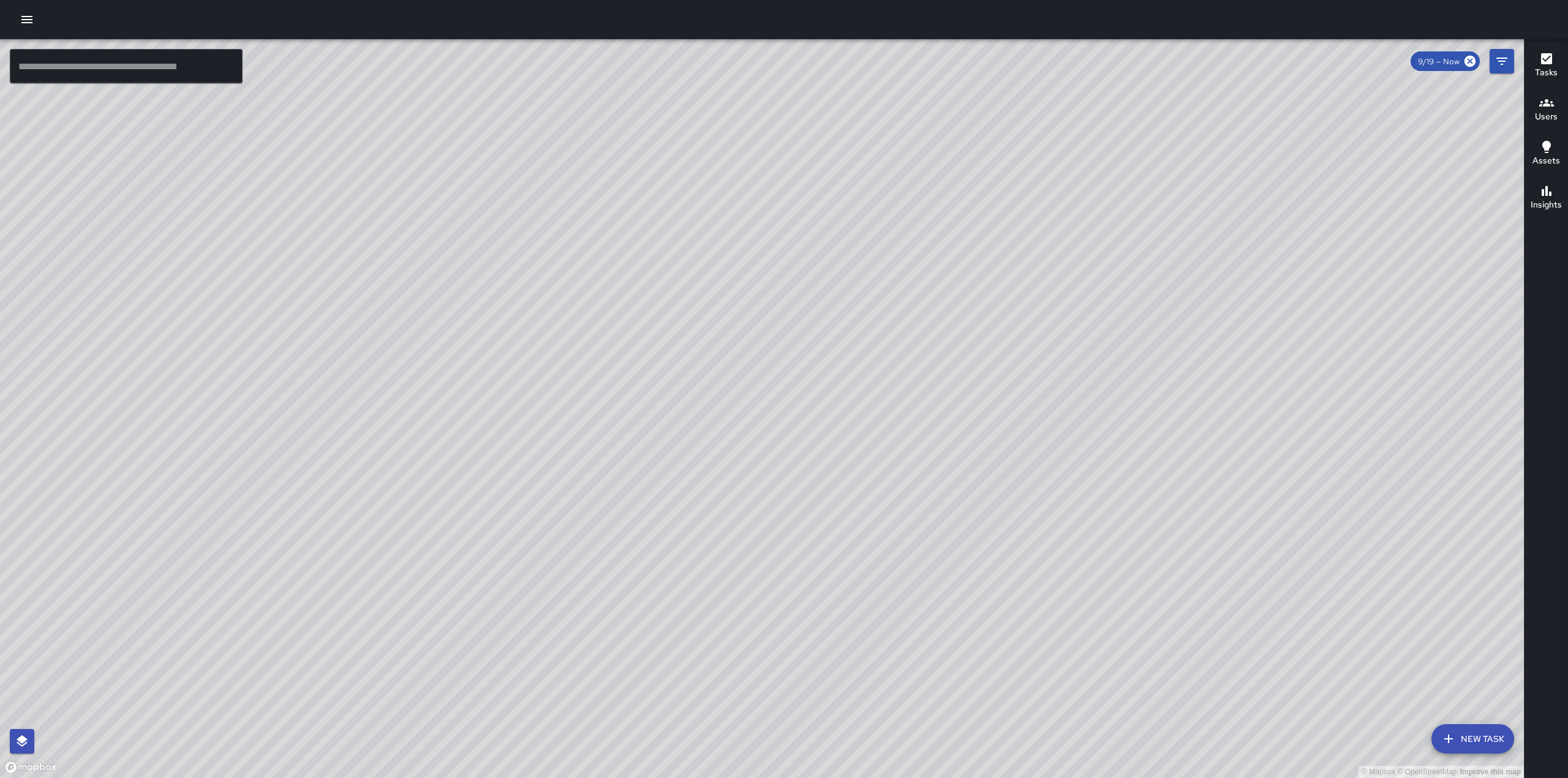
click at [1139, 476] on div "© Mapbox © OpenStreetMap Improve this map" at bounding box center [762, 409] width 1524 height 738
drag, startPoint x: 1360, startPoint y: 457, endPoint x: 1172, endPoint y: 512, distance: 195.9
click at [1172, 512] on div "© Mapbox © OpenStreetMap Improve this map" at bounding box center [762, 409] width 1524 height 738
drag, startPoint x: 1234, startPoint y: 559, endPoint x: 1201, endPoint y: 357, distance: 204.7
click at [1200, 358] on div "© Mapbox © OpenStreetMap Improve this map" at bounding box center [762, 409] width 1524 height 738
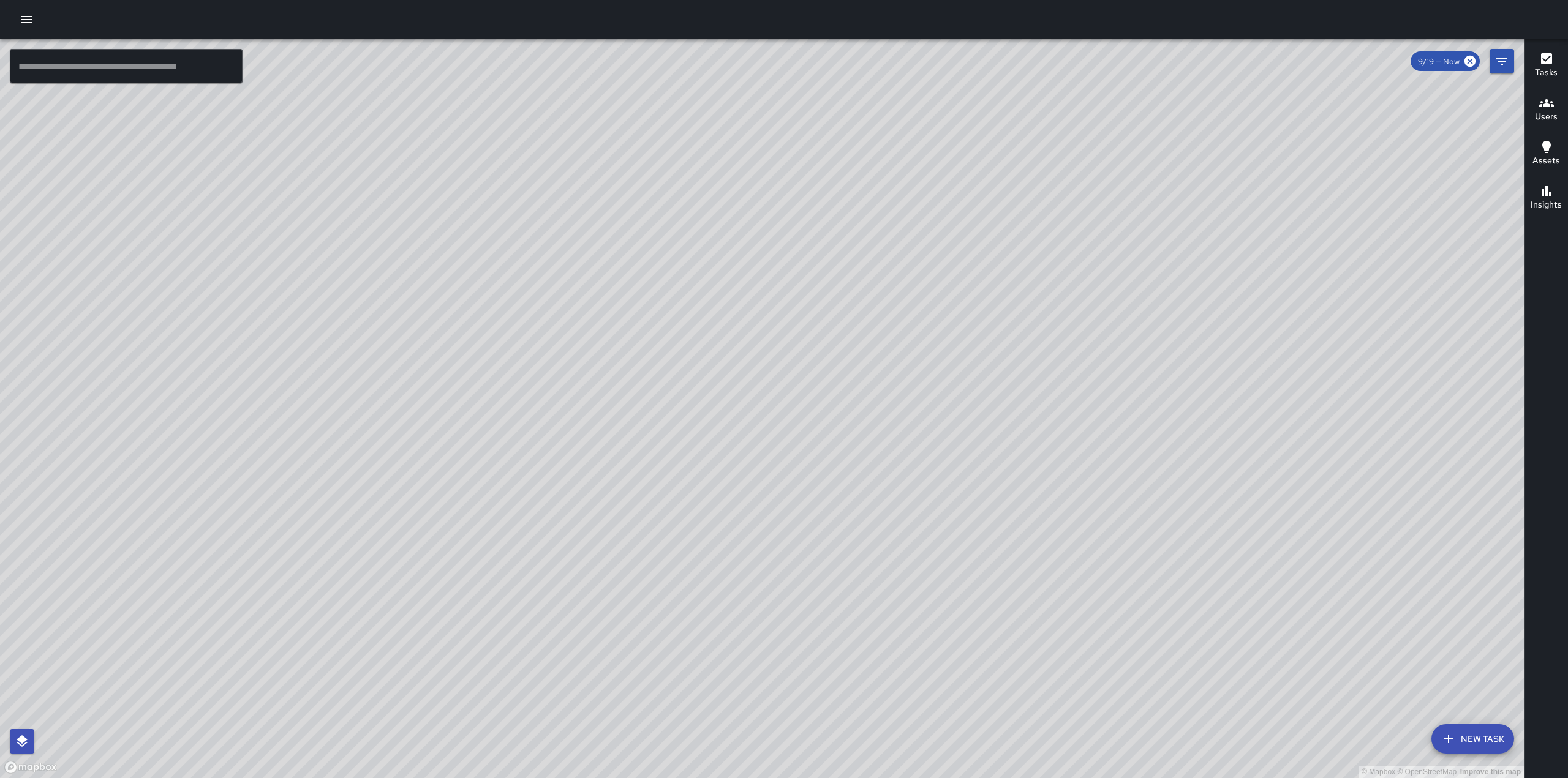
drag, startPoint x: 1304, startPoint y: 417, endPoint x: 1286, endPoint y: 344, distance: 75.2
click at [1286, 344] on div "© Mapbox © OpenStreetMap Improve this map" at bounding box center [762, 409] width 1524 height 738
drag, startPoint x: 1302, startPoint y: 617, endPoint x: 1271, endPoint y: 310, distance: 308.6
click at [1271, 310] on div "© Mapbox © OpenStreetMap Improve this map O1 Oscar 1 300 Lakeside Drive Complet…" at bounding box center [762, 409] width 1524 height 738
drag, startPoint x: 1354, startPoint y: 178, endPoint x: 1349, endPoint y: 231, distance: 53.2
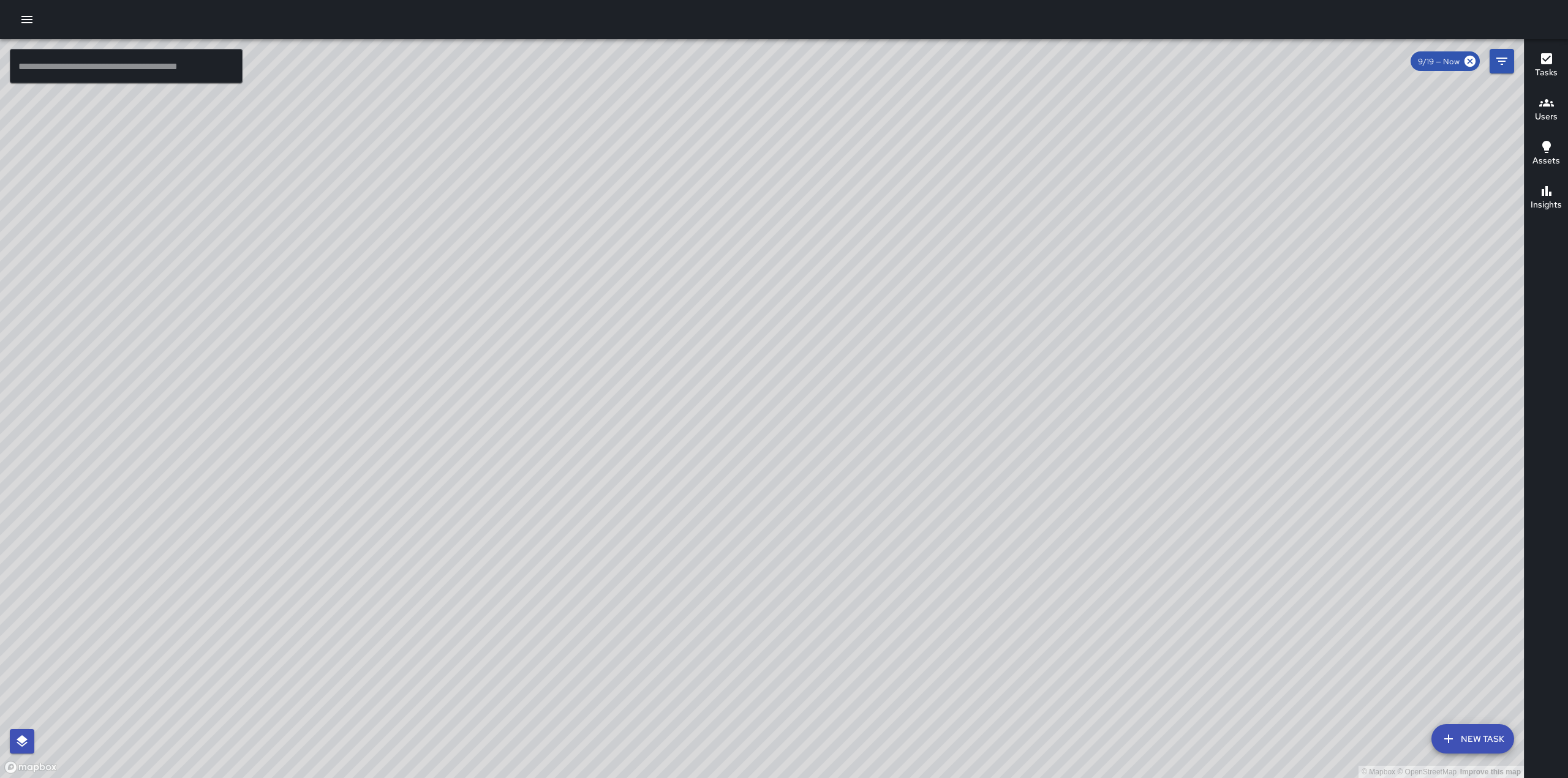
click at [1349, 231] on div "© Mapbox © OpenStreetMap Improve this map" at bounding box center [762, 409] width 1524 height 738
drag, startPoint x: 1104, startPoint y: 573, endPoint x: 1019, endPoint y: 445, distance: 153.7
click at [1019, 445] on div "© Mapbox © OpenStreetMap Improve this map" at bounding box center [762, 409] width 1524 height 738
drag, startPoint x: 671, startPoint y: 589, endPoint x: 720, endPoint y: 402, distance: 193.3
click at [720, 402] on div "© Mapbox © OpenStreetMap Improve this map" at bounding box center [762, 409] width 1524 height 738
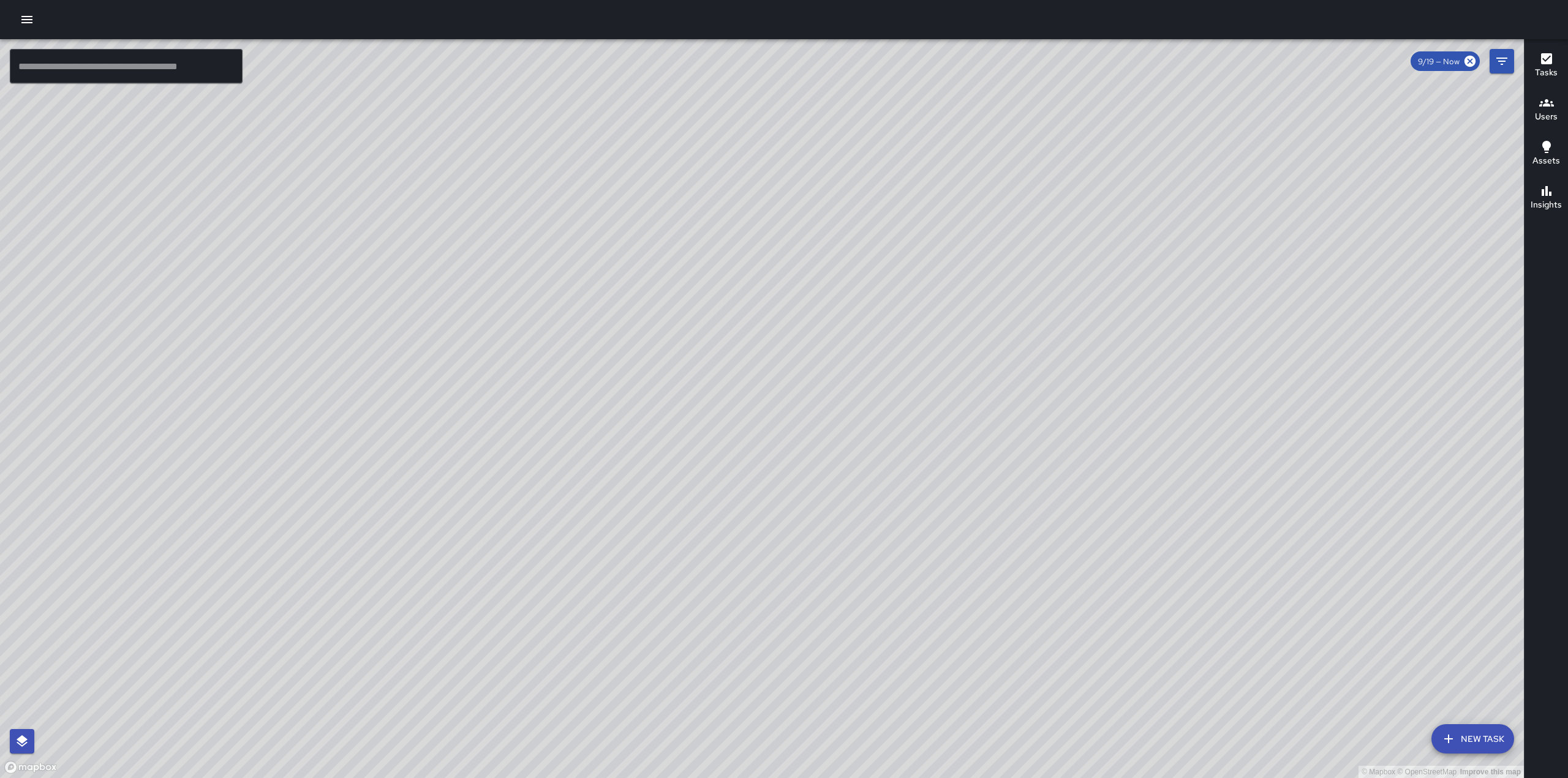
drag, startPoint x: 667, startPoint y: 506, endPoint x: 735, endPoint y: 260, distance: 255.2
click at [735, 260] on div "© Mapbox © OpenStreetMap Improve this map" at bounding box center [762, 409] width 1524 height 738
drag, startPoint x: 867, startPoint y: 344, endPoint x: 860, endPoint y: 365, distance: 22.1
click at [859, 365] on div "© Mapbox © OpenStreetMap Improve this map" at bounding box center [762, 409] width 1524 height 738
drag, startPoint x: 1029, startPoint y: 186, endPoint x: 915, endPoint y: 517, distance: 350.1
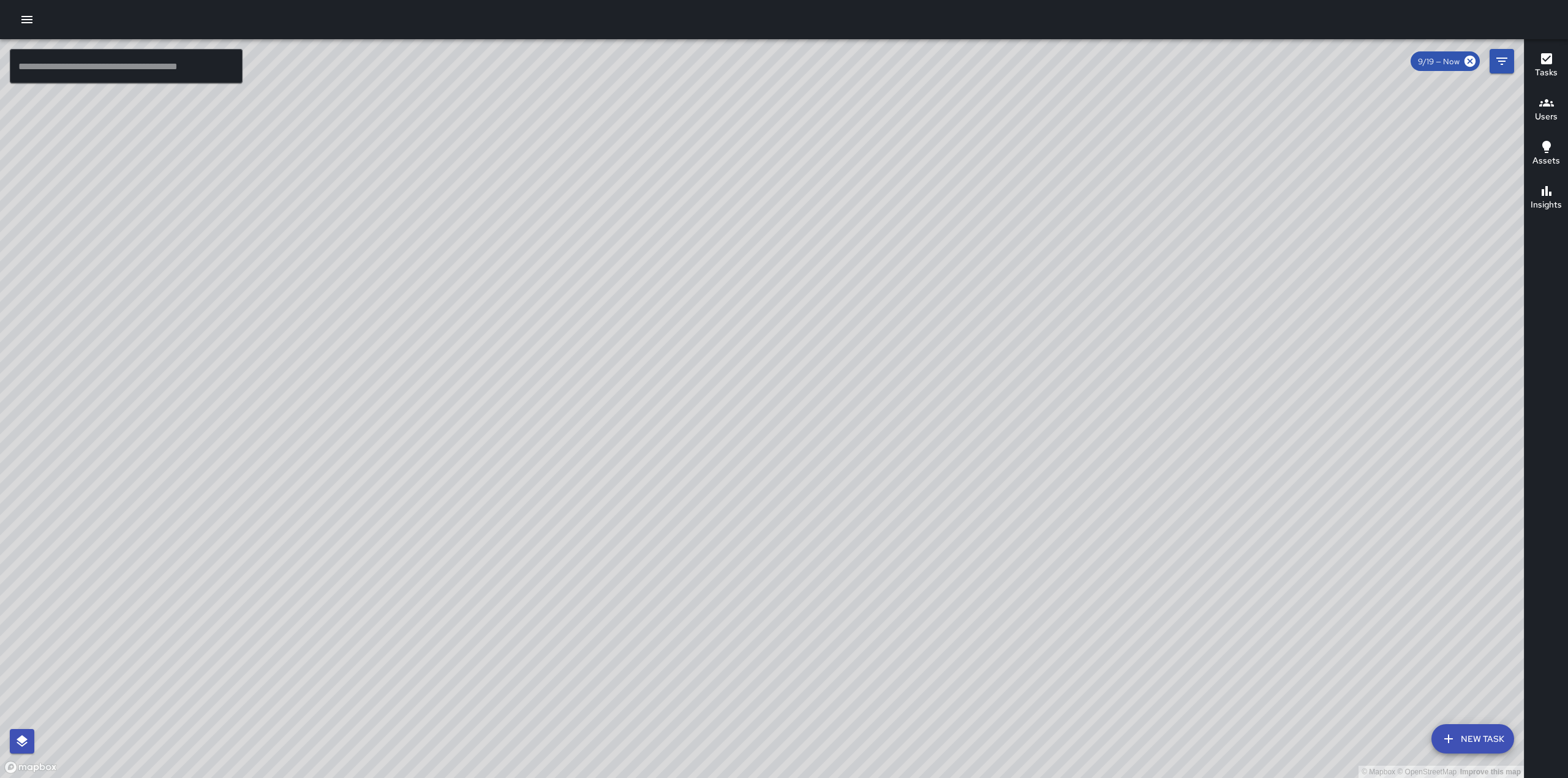
click at [915, 517] on div "© Mapbox © OpenStreetMap Improve this map" at bounding box center [762, 409] width 1524 height 738
drag, startPoint x: 1017, startPoint y: 187, endPoint x: 958, endPoint y: 419, distance: 239.4
click at [982, 416] on div "© Mapbox © OpenStreetMap Improve this map" at bounding box center [762, 409] width 1524 height 738
drag, startPoint x: 848, startPoint y: 379, endPoint x: 895, endPoint y: 238, distance: 148.6
click at [895, 238] on div "© Mapbox © OpenStreetMap Improve this map" at bounding box center [762, 409] width 1524 height 738
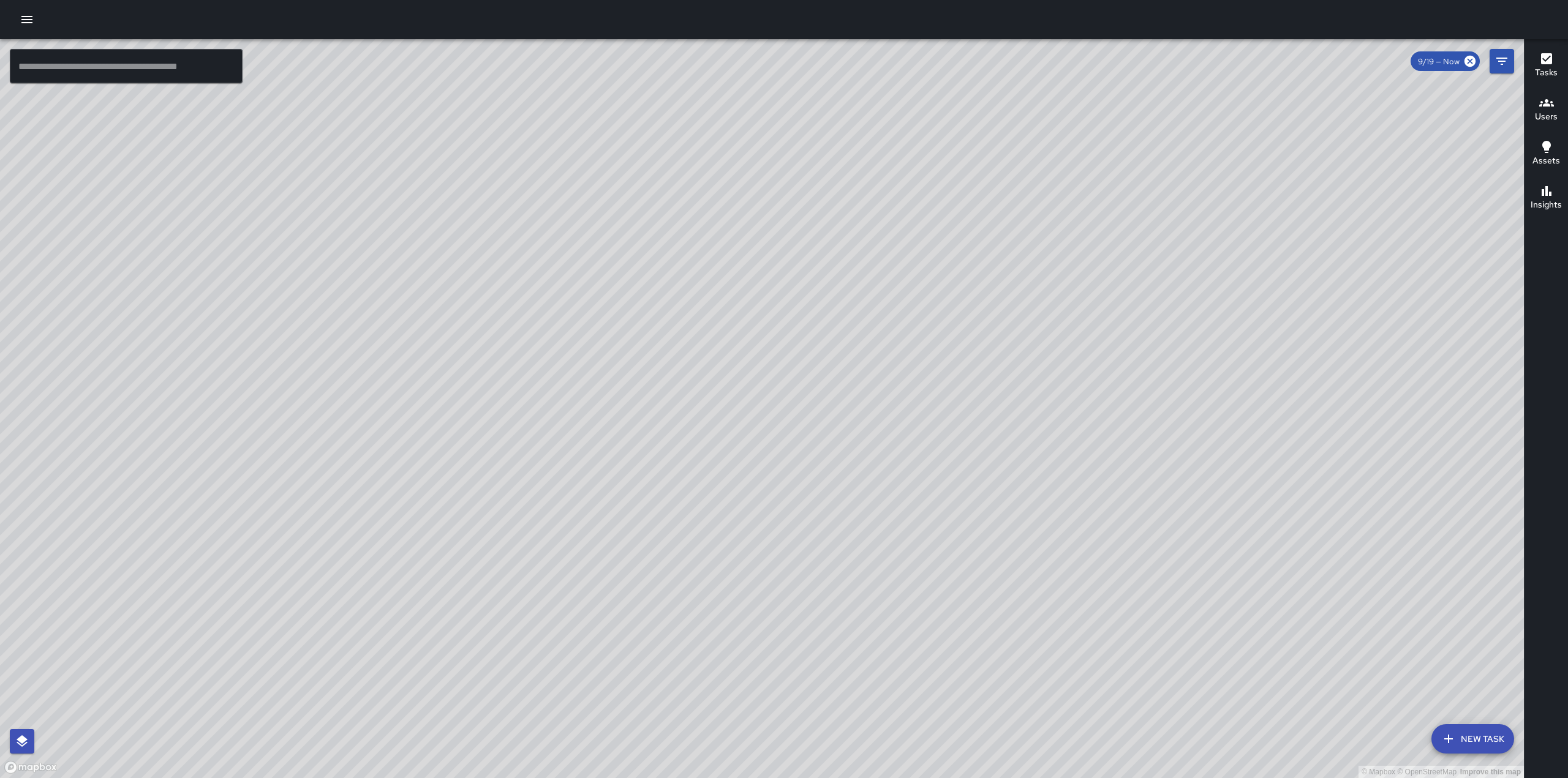
drag, startPoint x: 899, startPoint y: 536, endPoint x: 933, endPoint y: 252, distance: 286.0
click at [933, 252] on div "© Mapbox © OpenStreetMap Improve this map" at bounding box center [762, 409] width 1524 height 738
drag, startPoint x: 743, startPoint y: 501, endPoint x: 842, endPoint y: 348, distance: 182.2
click at [841, 349] on div "© Mapbox © OpenStreetMap Improve this map" at bounding box center [762, 409] width 1524 height 738
drag, startPoint x: 826, startPoint y: 404, endPoint x: 988, endPoint y: 203, distance: 258.2
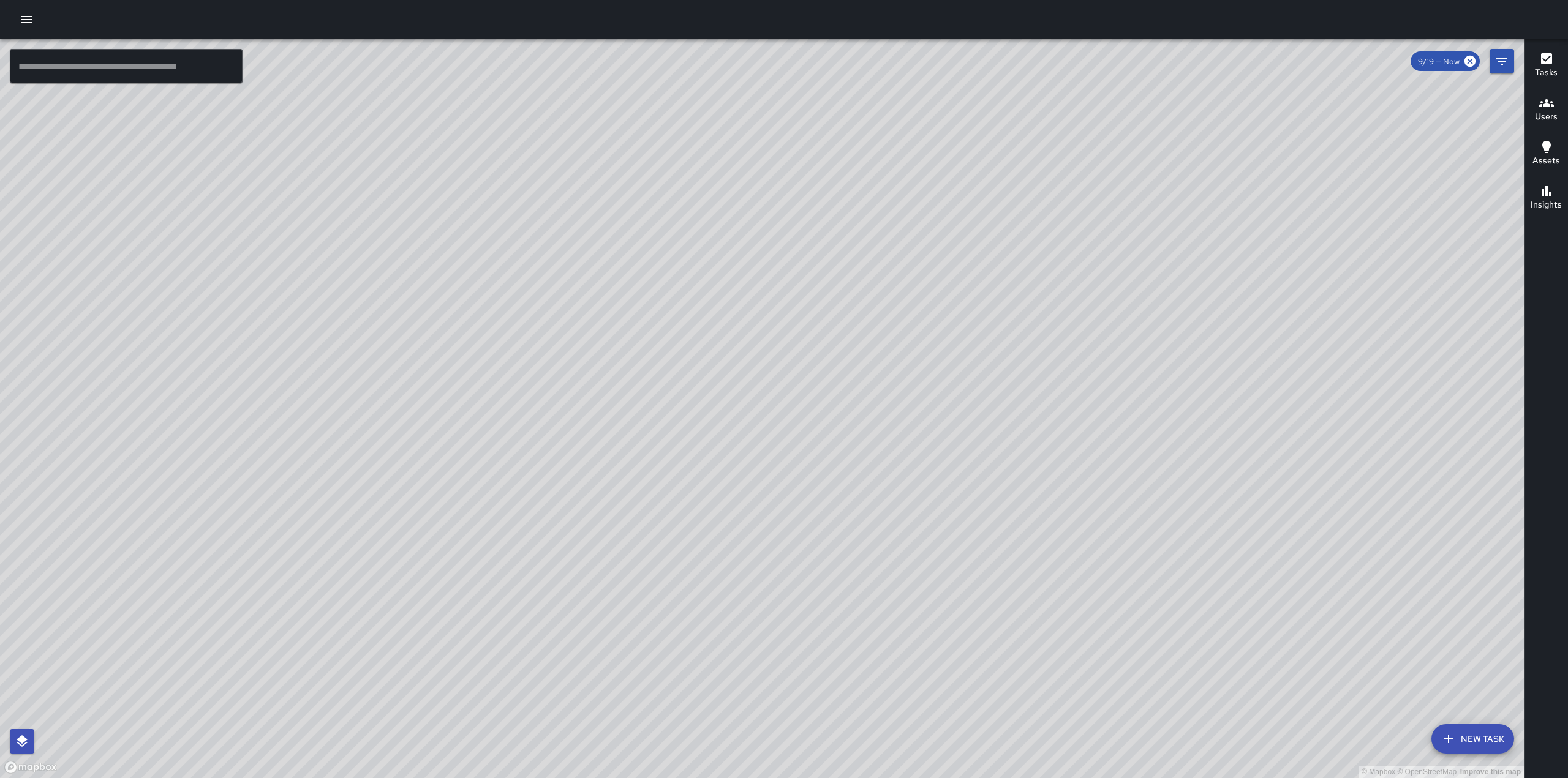
click at [988, 203] on div "© Mapbox © OpenStreetMap Improve this map" at bounding box center [762, 409] width 1524 height 738
drag, startPoint x: 1043, startPoint y: 327, endPoint x: 965, endPoint y: 588, distance: 272.4
click at [965, 588] on div "© Mapbox © OpenStreetMap Improve this map" at bounding box center [762, 409] width 1524 height 738
drag, startPoint x: 1196, startPoint y: 276, endPoint x: 914, endPoint y: 583, distance: 416.9
click at [914, 583] on div "© Mapbox © OpenStreetMap Improve this map" at bounding box center [762, 409] width 1524 height 738
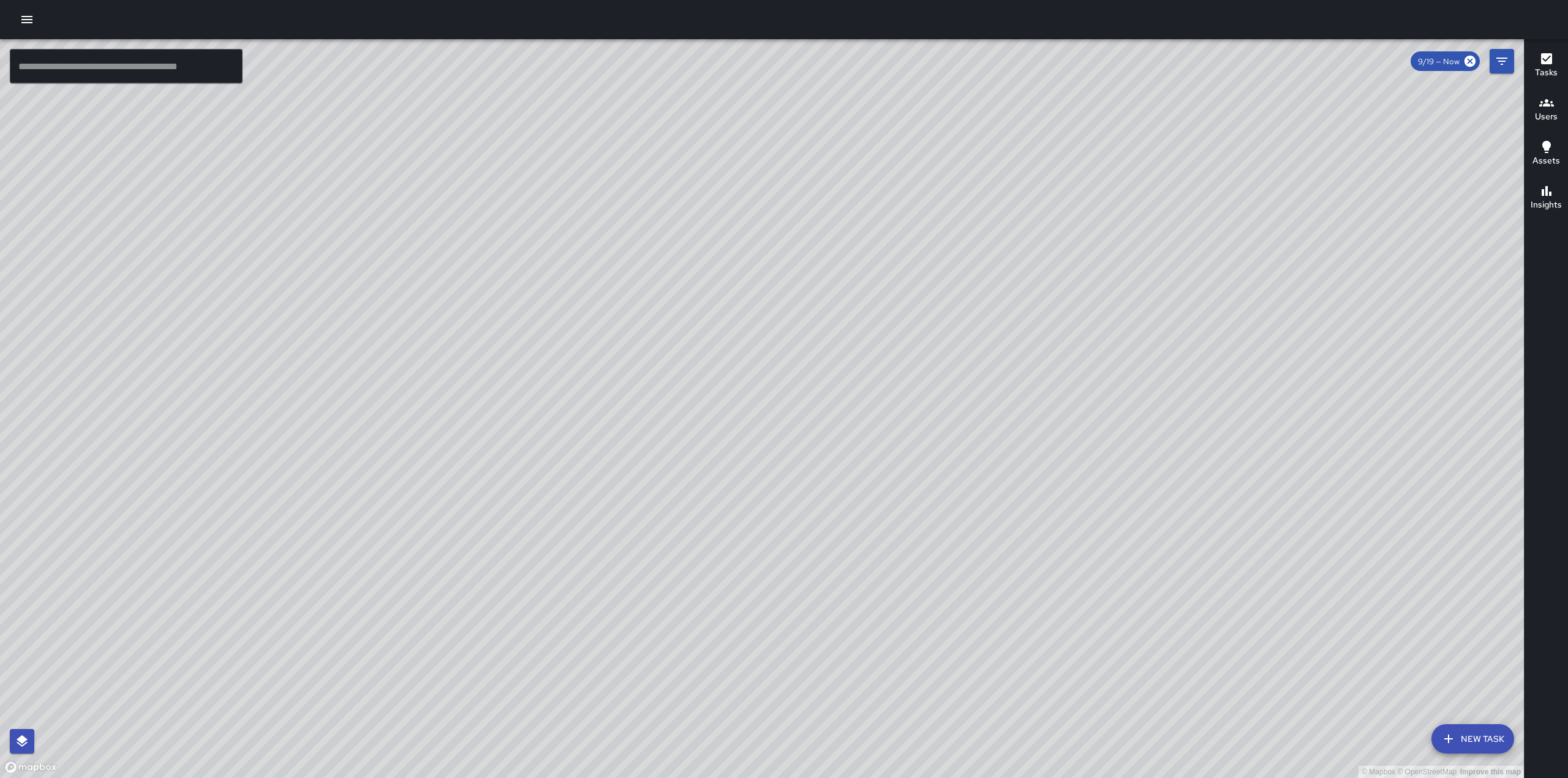
drag, startPoint x: 959, startPoint y: 455, endPoint x: 1035, endPoint y: 402, distance: 92.7
click at [1035, 402] on div "© Mapbox © OpenStreetMap Improve this map" at bounding box center [762, 409] width 1524 height 738
drag, startPoint x: 679, startPoint y: 449, endPoint x: 1053, endPoint y: 111, distance: 504.1
click at [1050, 101] on div "© Mapbox © OpenStreetMap Improve this map" at bounding box center [762, 409] width 1524 height 738
drag, startPoint x: 951, startPoint y: 429, endPoint x: 1024, endPoint y: 295, distance: 152.6
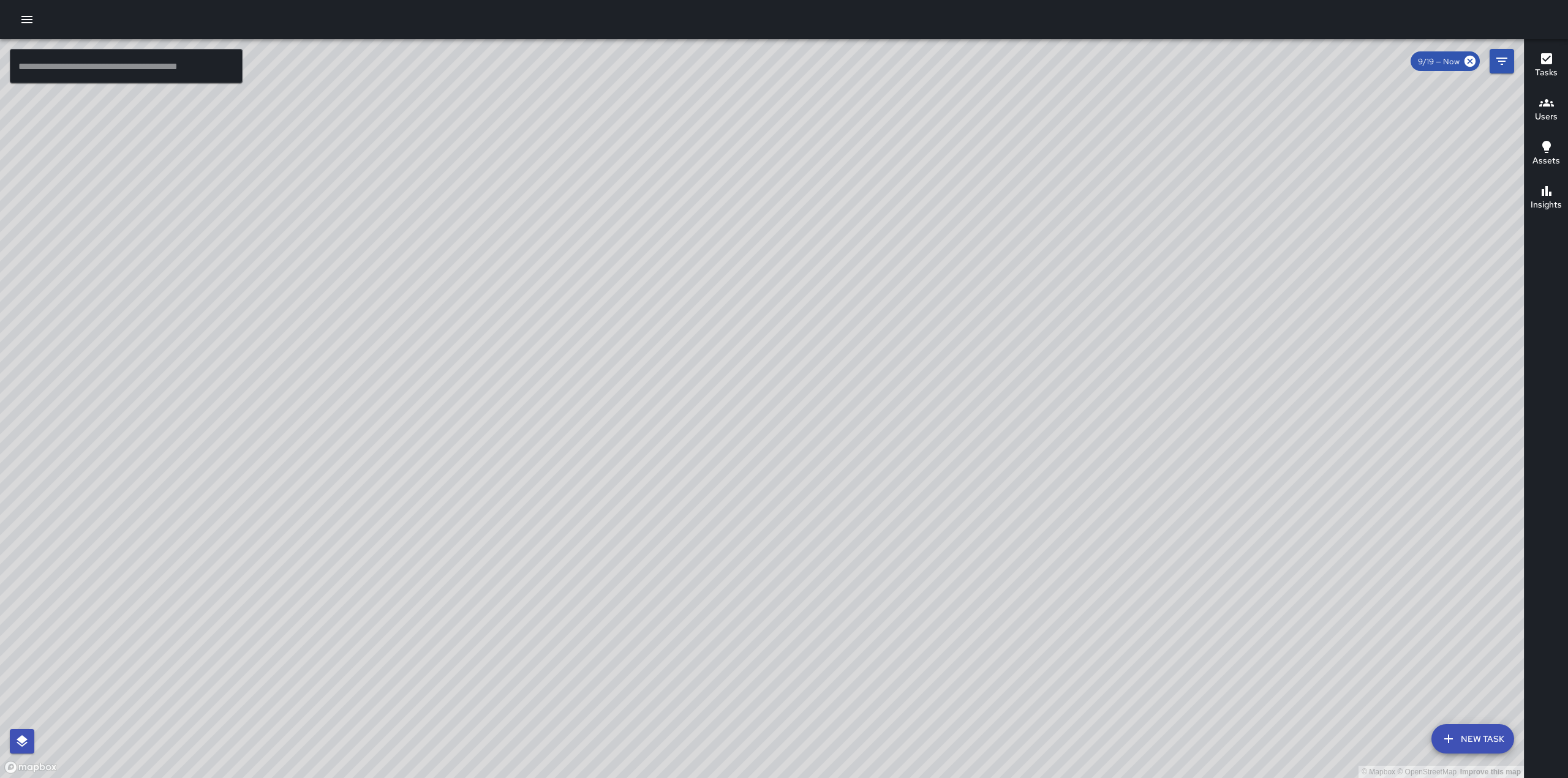
click at [1024, 295] on div "© Mapbox © OpenStreetMap Improve this map" at bounding box center [762, 409] width 1524 height 738
drag, startPoint x: 837, startPoint y: 285, endPoint x: 809, endPoint y: 465, distance: 182.2
click at [809, 465] on div "© Mapbox © OpenStreetMap Improve this map" at bounding box center [762, 409] width 1524 height 738
drag, startPoint x: 483, startPoint y: 419, endPoint x: 533, endPoint y: 145, distance: 278.5
click at [533, 145] on div "© Mapbox © OpenStreetMap Improve this map" at bounding box center [762, 409] width 1524 height 738
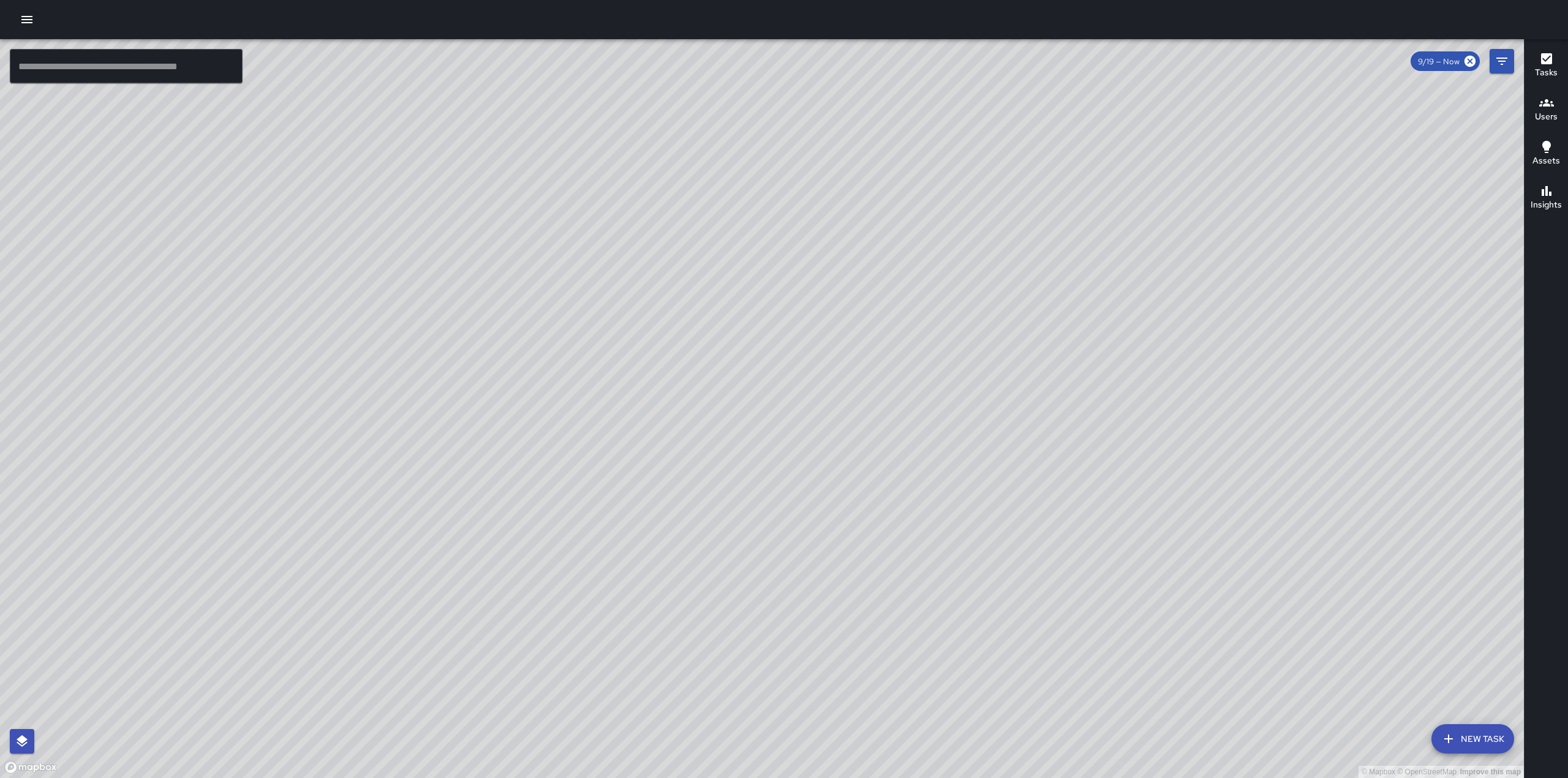
drag, startPoint x: 696, startPoint y: 469, endPoint x: 798, endPoint y: 280, distance: 214.8
click at [794, 283] on div "© Mapbox © OpenStreetMap Improve this map" at bounding box center [762, 409] width 1524 height 738
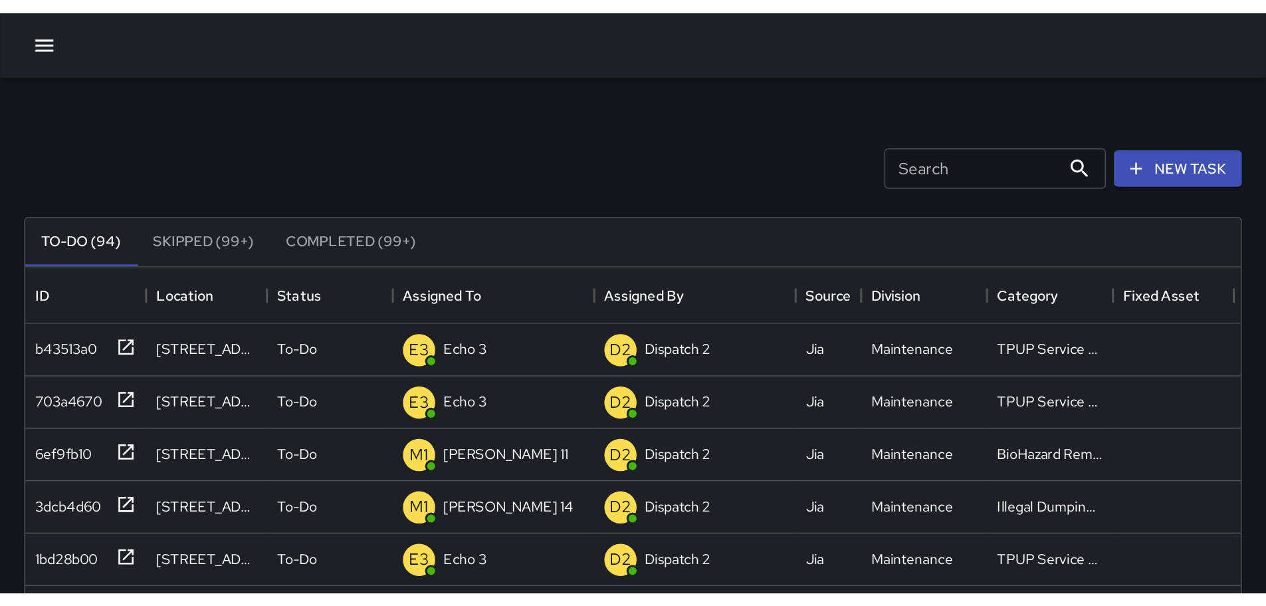
scroll to position [553, 978]
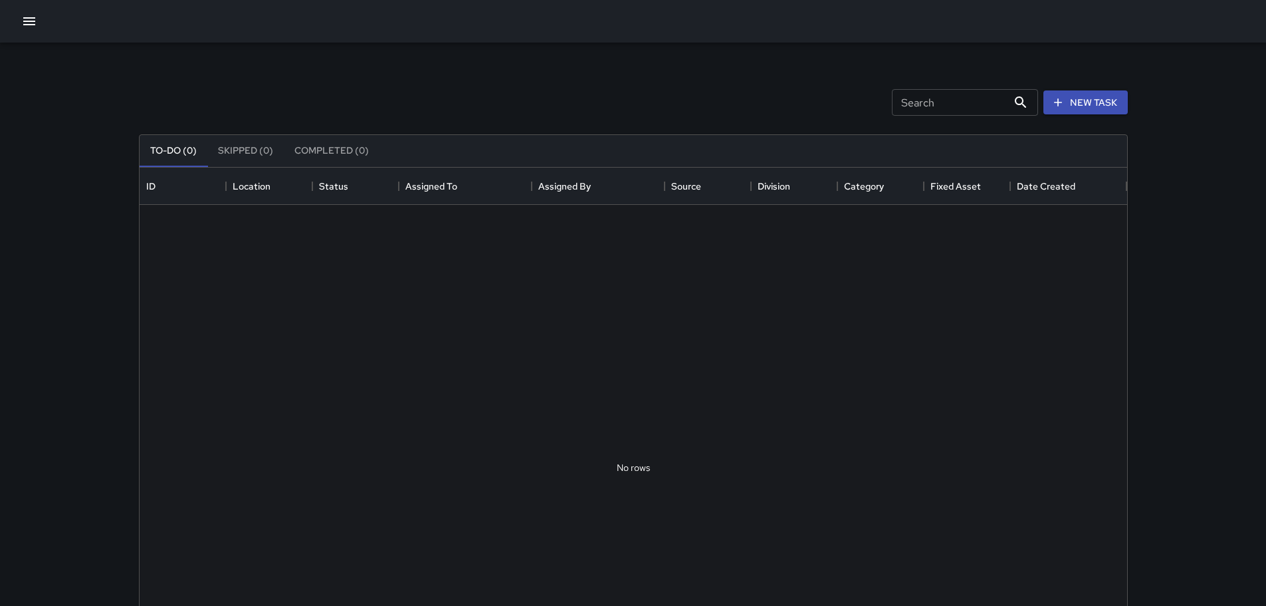
scroll to position [553, 978]
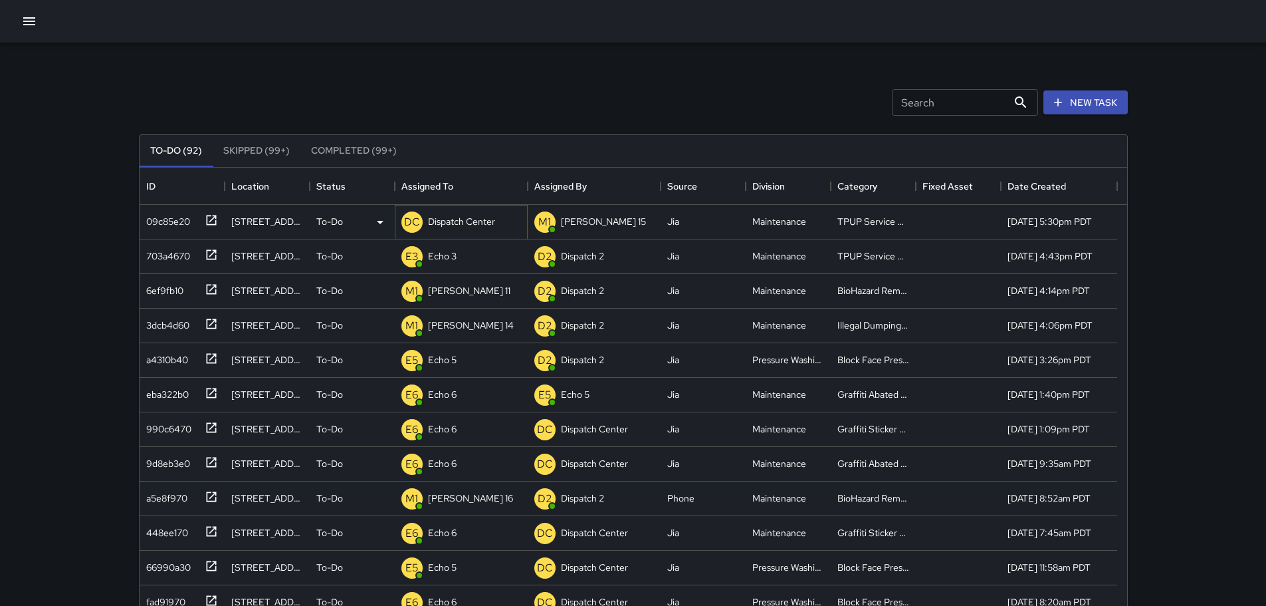
click at [483, 229] on div "Dispatch Center" at bounding box center [461, 221] width 72 height 19
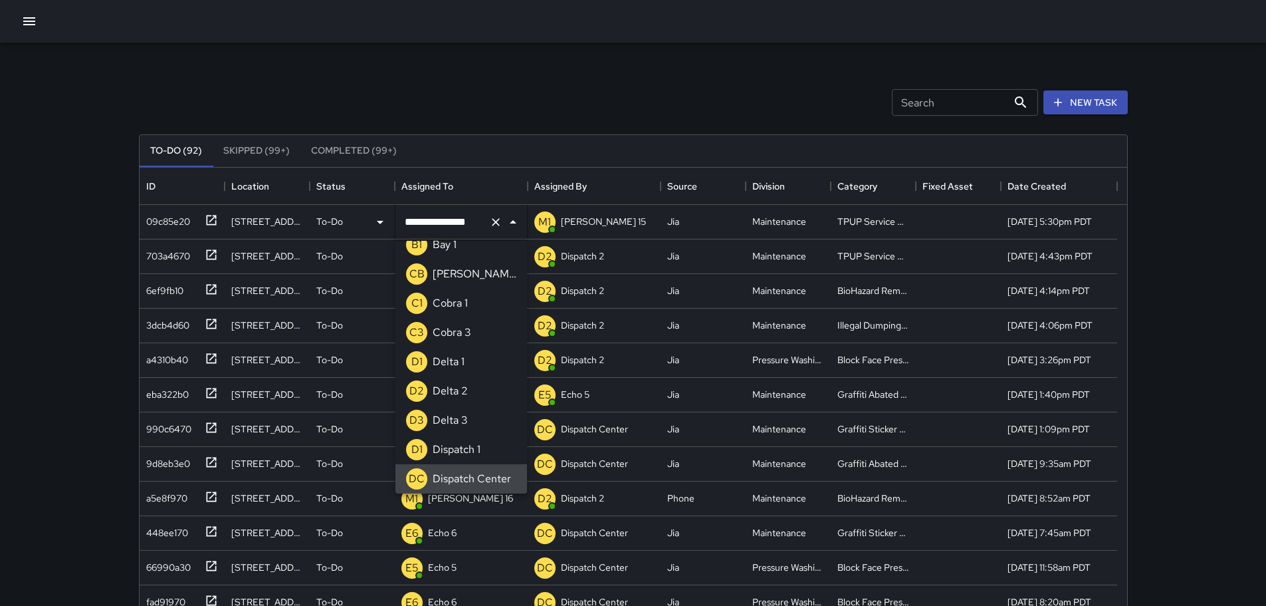
click at [499, 224] on icon "Clear" at bounding box center [496, 222] width 8 height 8
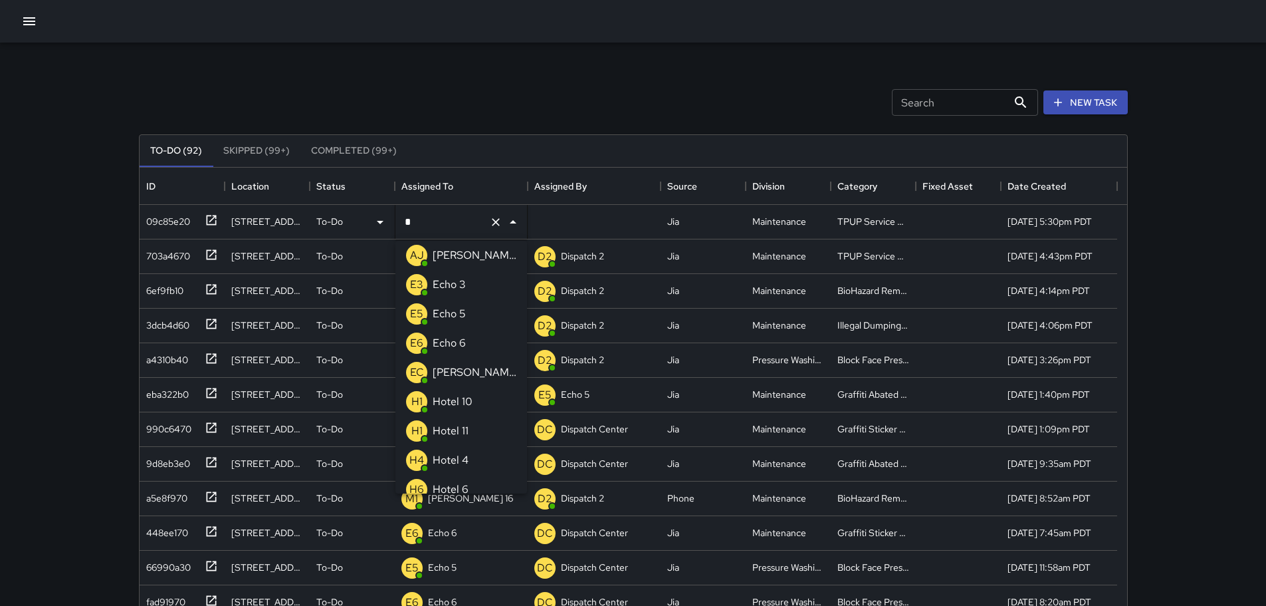
type input "**"
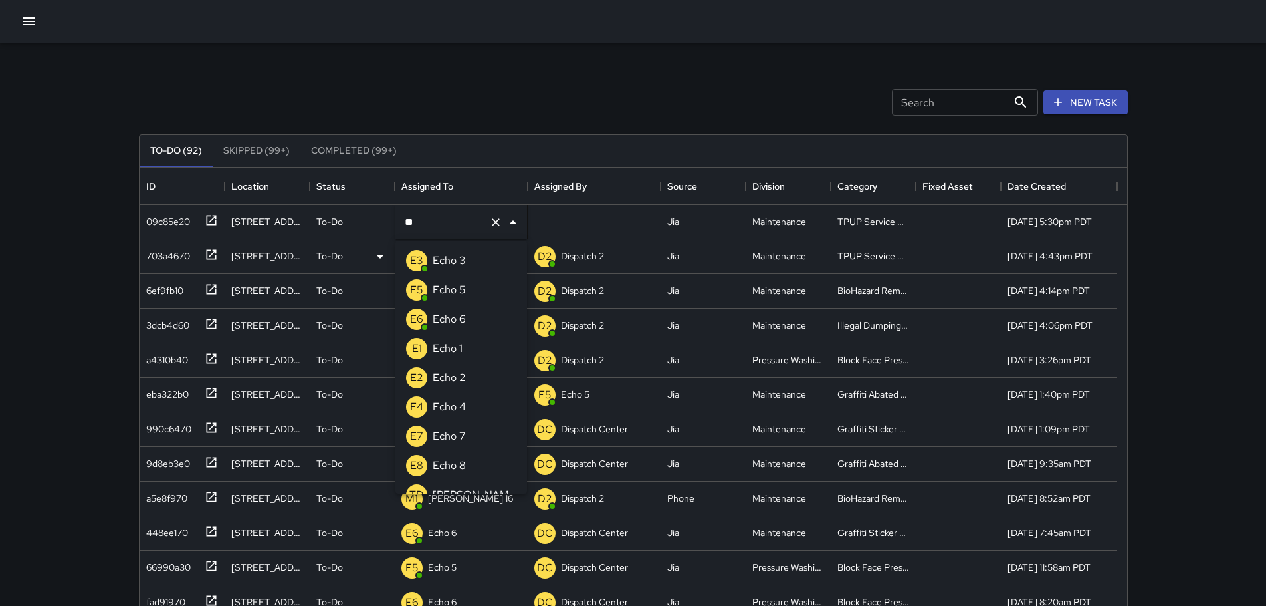
click at [477, 257] on li "E3 Echo 3" at bounding box center [462, 260] width 132 height 29
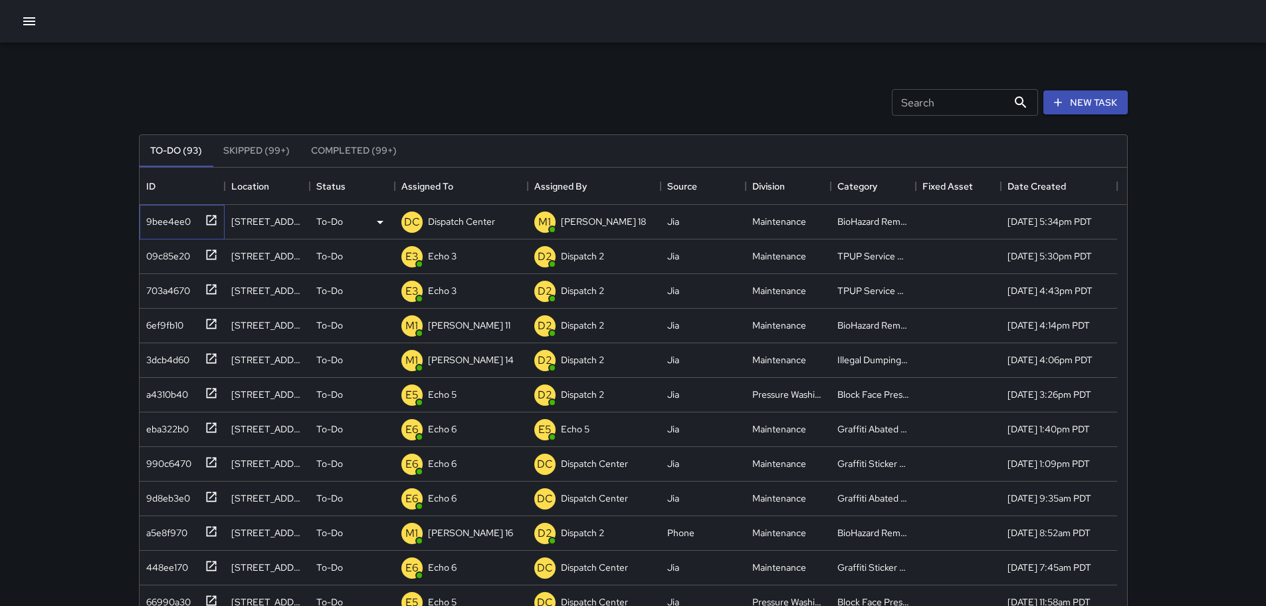
click at [205, 221] on icon at bounding box center [211, 219] width 13 height 13
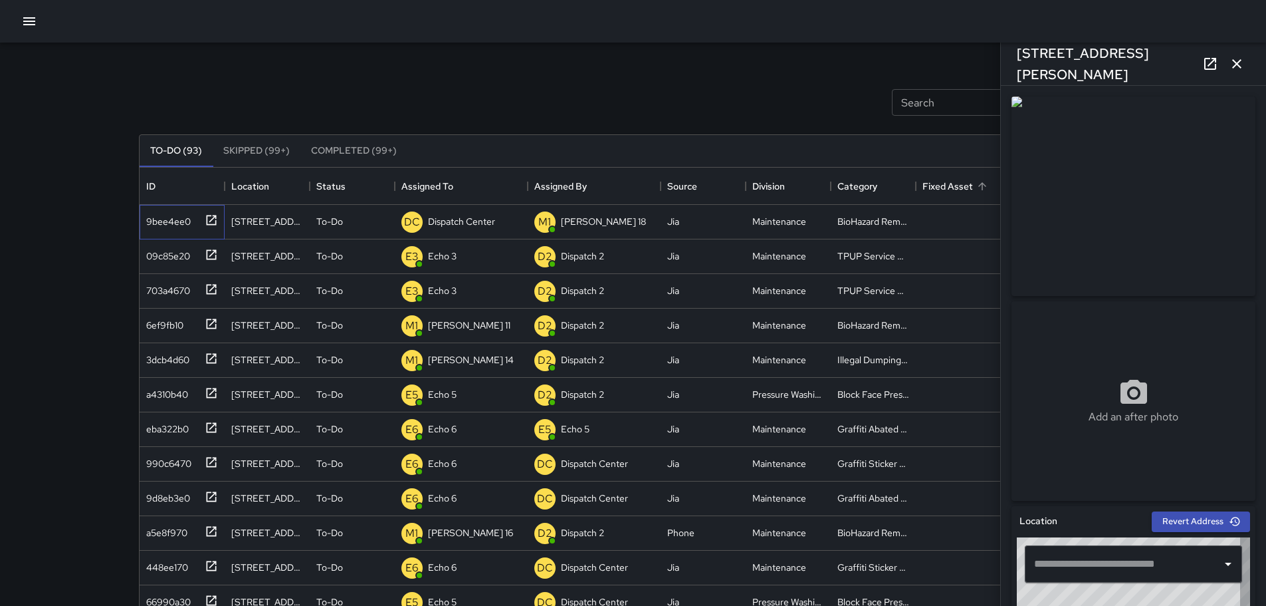
type input "**********"
click at [1235, 59] on icon "button" at bounding box center [1237, 64] width 16 height 16
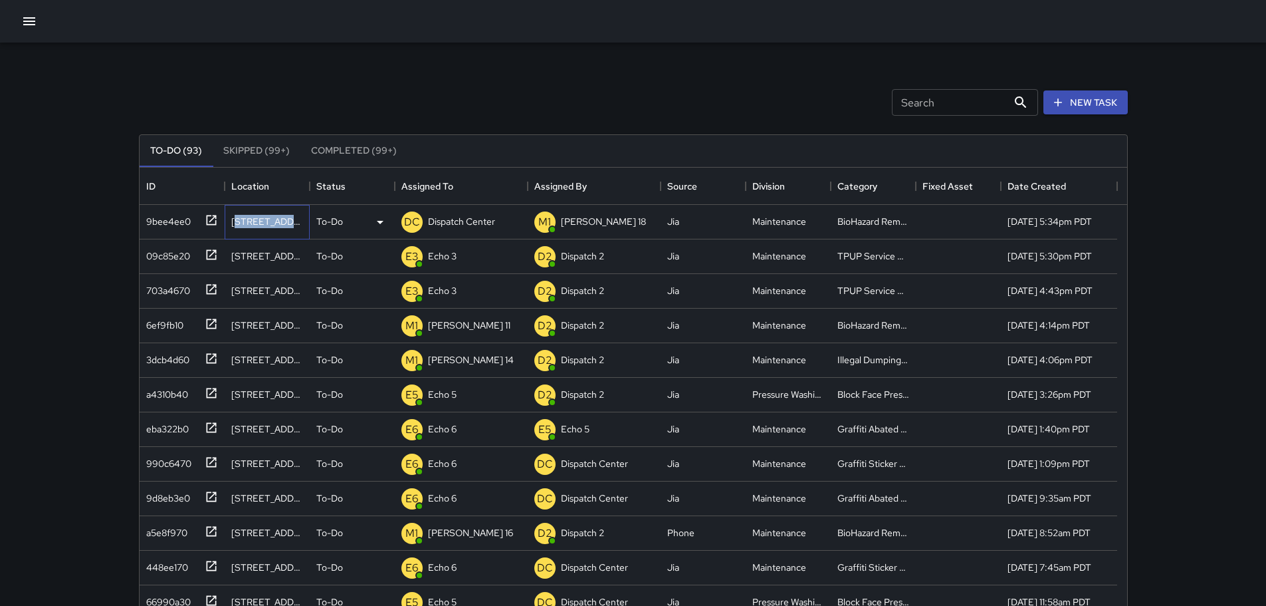
drag, startPoint x: 234, startPoint y: 221, endPoint x: 308, endPoint y: 226, distance: 74.0
click at [308, 226] on div "[STREET_ADDRESS][PERSON_NAME]" at bounding box center [267, 222] width 85 height 35
click at [230, 220] on div "[STREET_ADDRESS][PERSON_NAME]" at bounding box center [267, 222] width 85 height 35
drag, startPoint x: 230, startPoint y: 220, endPoint x: 237, endPoint y: 222, distance: 6.9
click at [237, 222] on div "[STREET_ADDRESS][PERSON_NAME]" at bounding box center [267, 222] width 85 height 35
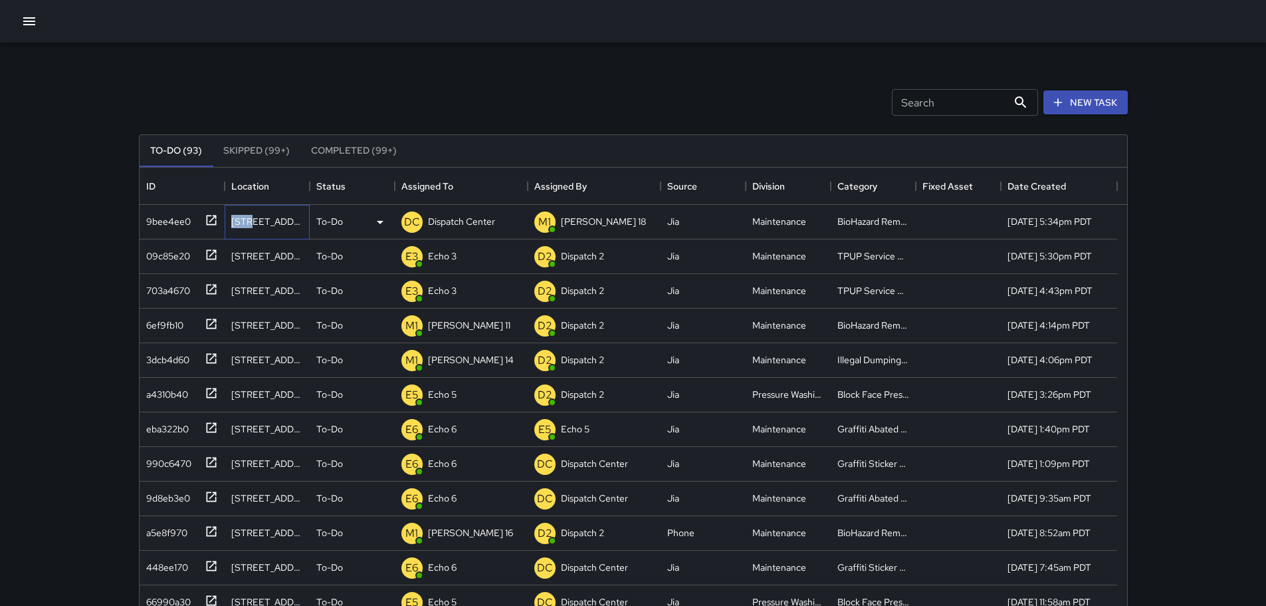
click at [235, 221] on div "[STREET_ADDRESS][PERSON_NAME]" at bounding box center [267, 221] width 72 height 13
drag, startPoint x: 235, startPoint y: 221, endPoint x: 400, endPoint y: 138, distance: 184.9
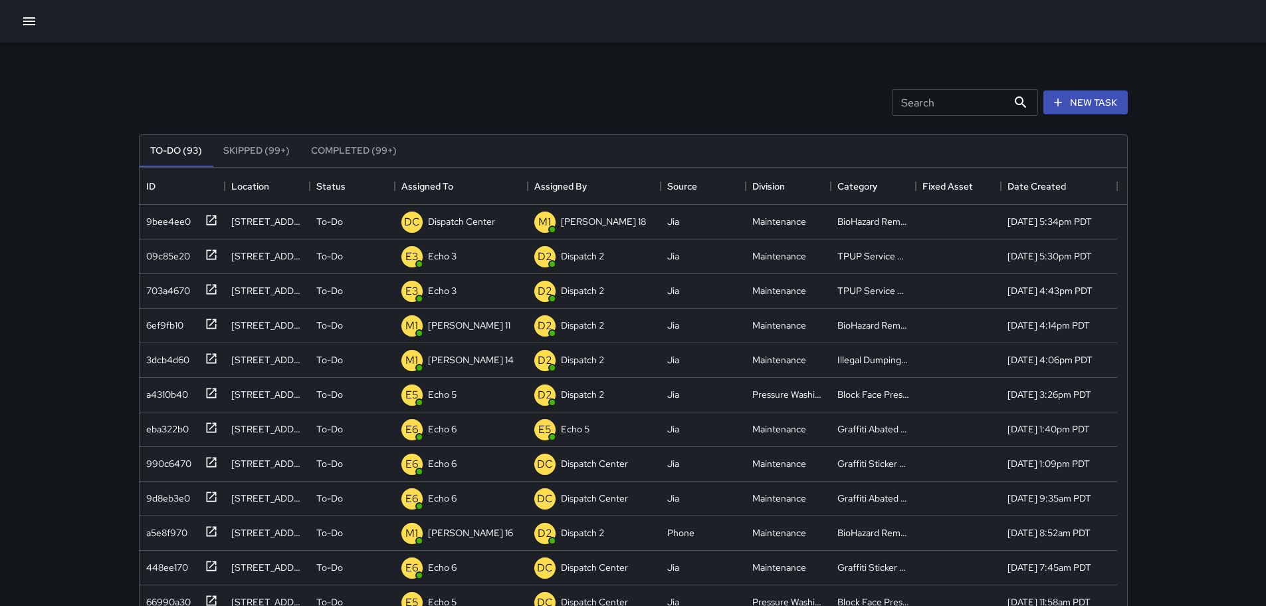
click at [483, 102] on div "Search Search New Task" at bounding box center [633, 102] width 994 height 69
click at [215, 211] on div at bounding box center [208, 219] width 19 height 22
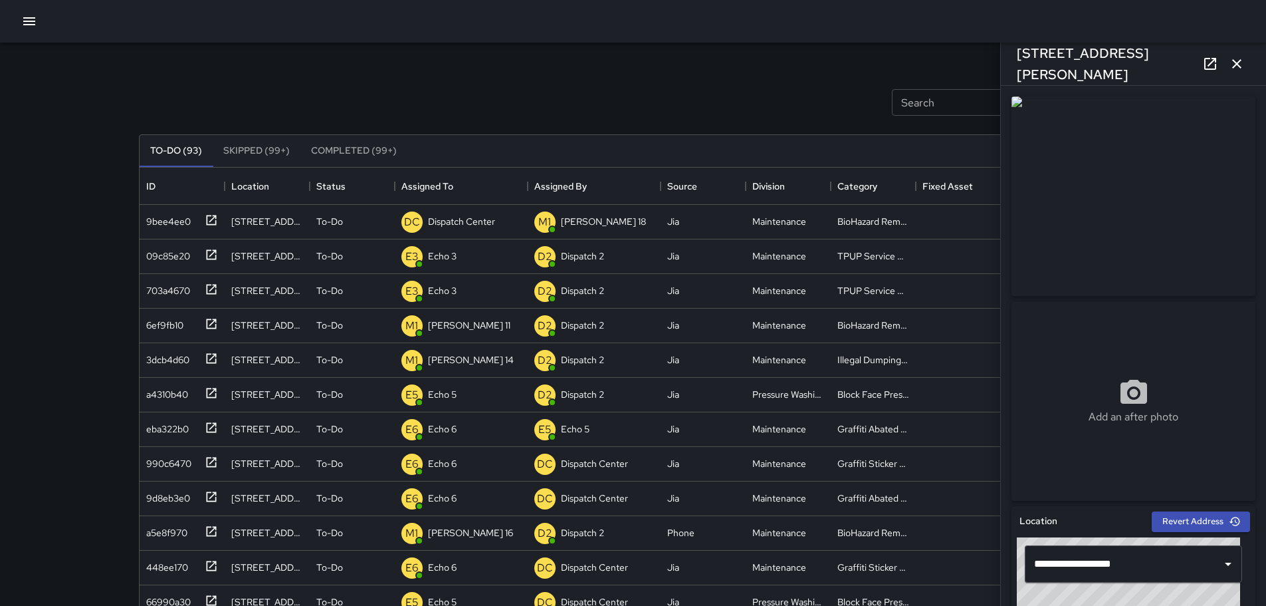
click at [1015, 63] on div "[STREET_ADDRESS][PERSON_NAME]" at bounding box center [1133, 64] width 265 height 43
click at [1014, 62] on div "[STREET_ADDRESS][PERSON_NAME]" at bounding box center [1133, 64] width 265 height 43
copy h6
click at [479, 220] on p "Dispatch Center" at bounding box center [461, 221] width 67 height 13
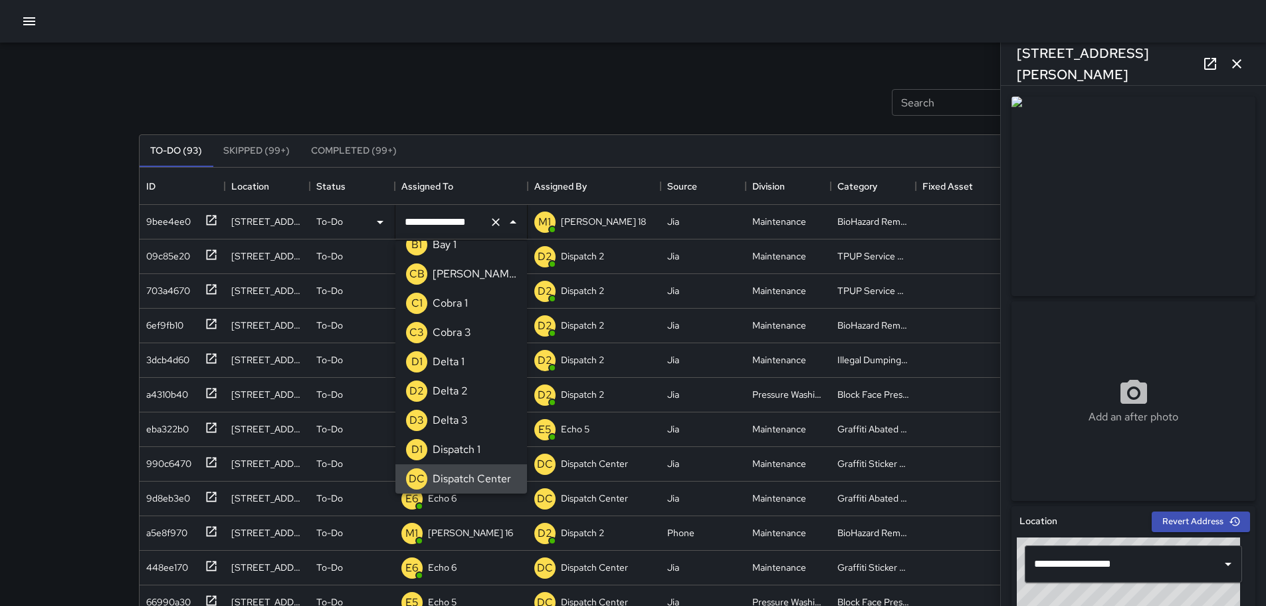
click at [498, 223] on icon "Clear" at bounding box center [496, 222] width 8 height 8
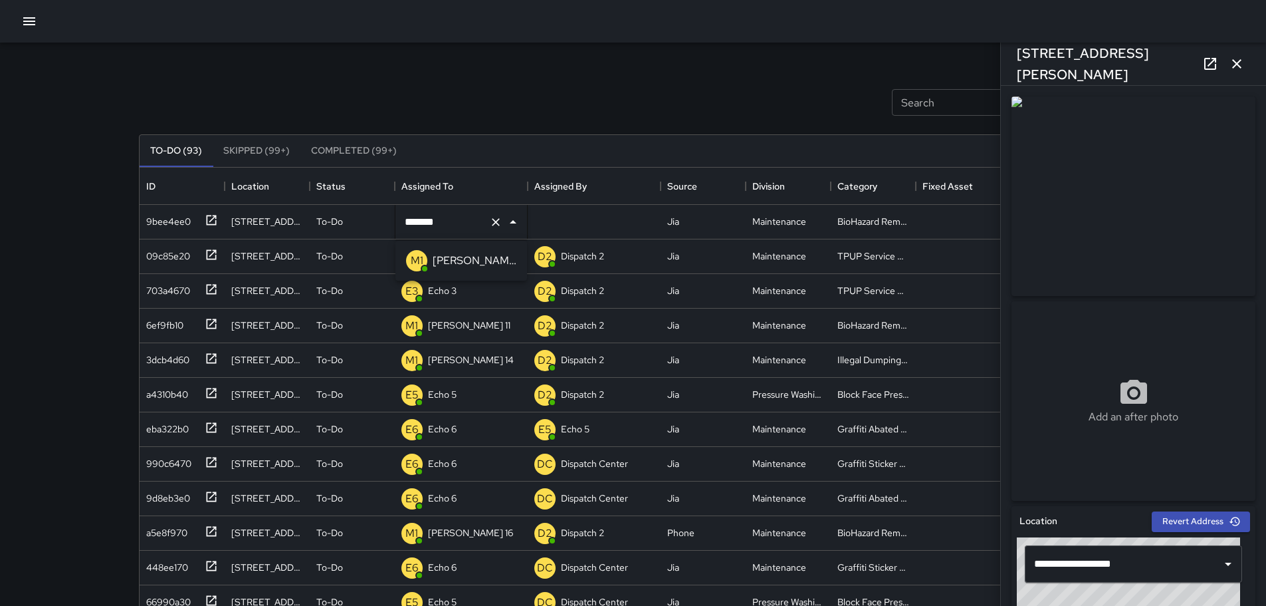
type input "*******"
click at [91, 199] on div "Search Search New Task To-Do (93) Skipped (99+) Completed (99+) ID Location Sta…" at bounding box center [633, 392] width 1266 height 785
click at [1245, 63] on button "button" at bounding box center [1237, 64] width 27 height 27
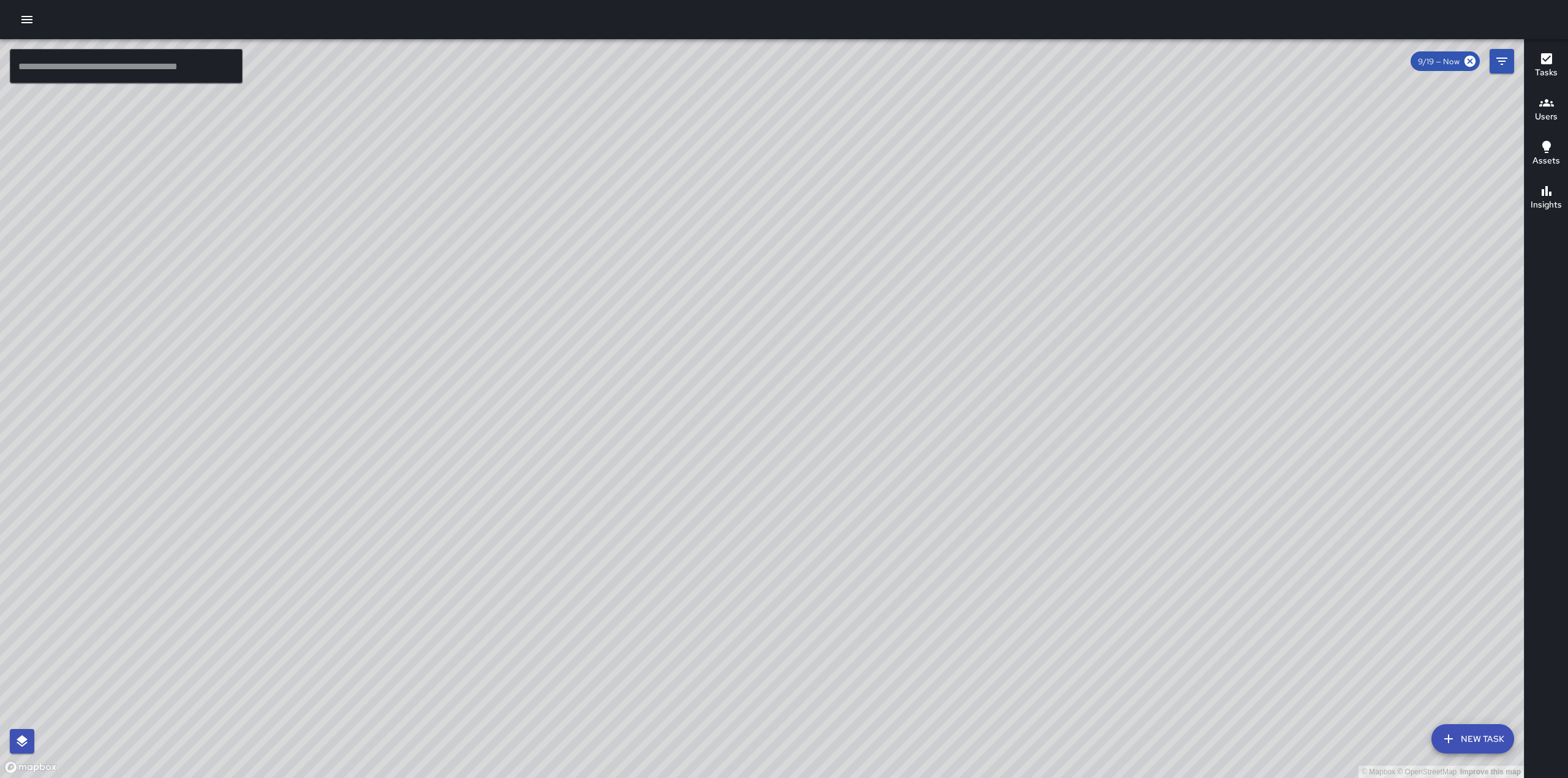
drag, startPoint x: 640, startPoint y: 461, endPoint x: 938, endPoint y: 162, distance: 422.1
click at [936, 164] on div "© Mapbox © OpenStreetMap Improve this map" at bounding box center [762, 409] width 1524 height 738
drag, startPoint x: 874, startPoint y: 170, endPoint x: 809, endPoint y: 345, distance: 186.7
click at [812, 348] on div "© Mapbox © OpenStreetMap Improve this map" at bounding box center [762, 409] width 1524 height 738
drag, startPoint x: 878, startPoint y: 183, endPoint x: 825, endPoint y: 308, distance: 135.8
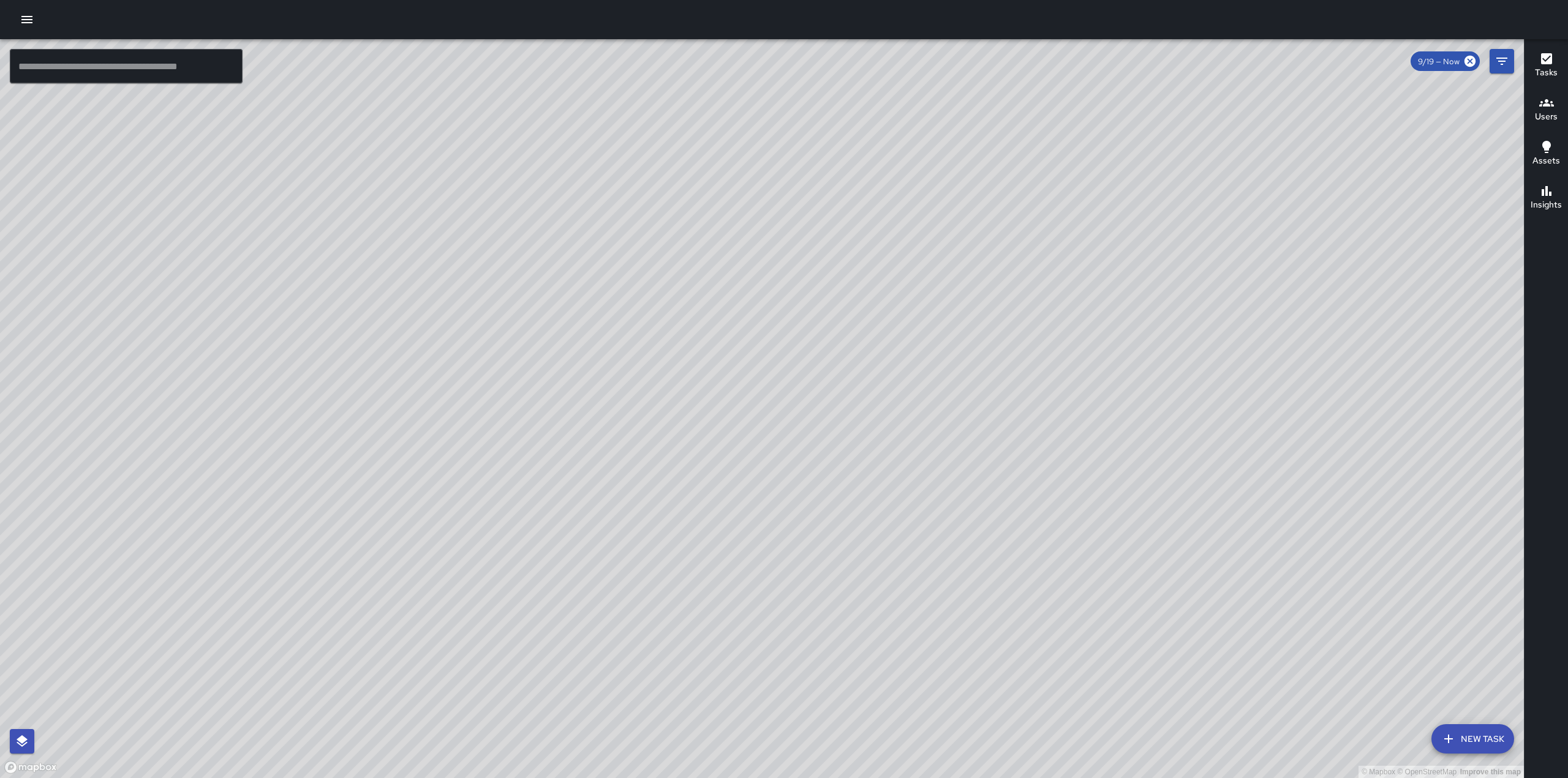
click at [825, 308] on div "© Mapbox © OpenStreetMap Improve this map" at bounding box center [762, 409] width 1524 height 738
drag, startPoint x: 936, startPoint y: 425, endPoint x: 1079, endPoint y: 255, distance: 222.1
click at [1078, 255] on div "© Mapbox © OpenStreetMap Improve this map" at bounding box center [762, 409] width 1524 height 738
drag, startPoint x: 776, startPoint y: 575, endPoint x: 952, endPoint y: 205, distance: 409.7
click at [952, 205] on div "© Mapbox © OpenStreetMap Improve this map" at bounding box center [762, 409] width 1524 height 738
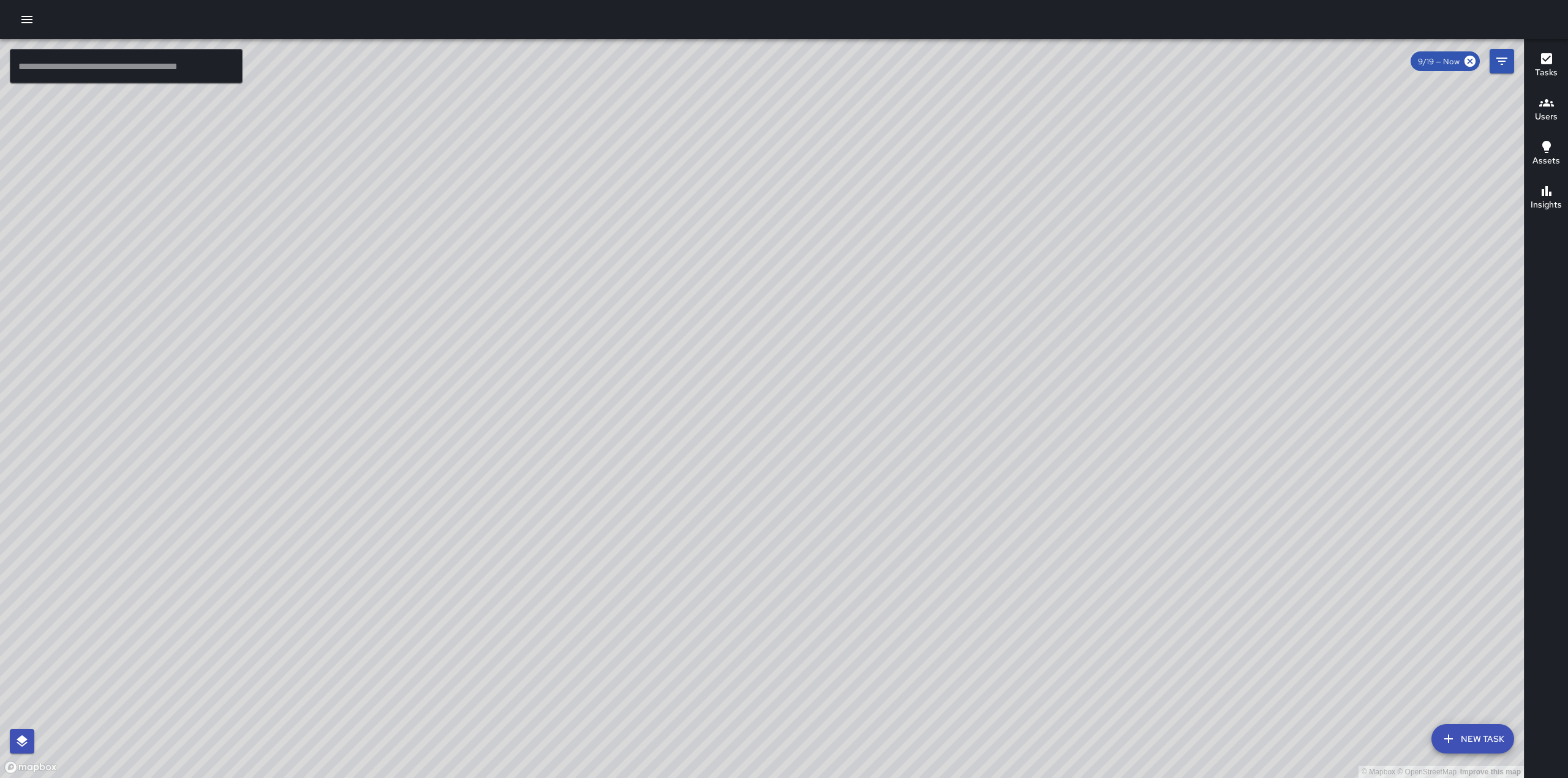
drag, startPoint x: 755, startPoint y: 499, endPoint x: 944, endPoint y: 259, distance: 305.5
click at [944, 259] on div "© Mapbox © OpenStreetMap Improve this map" at bounding box center [762, 409] width 1524 height 738
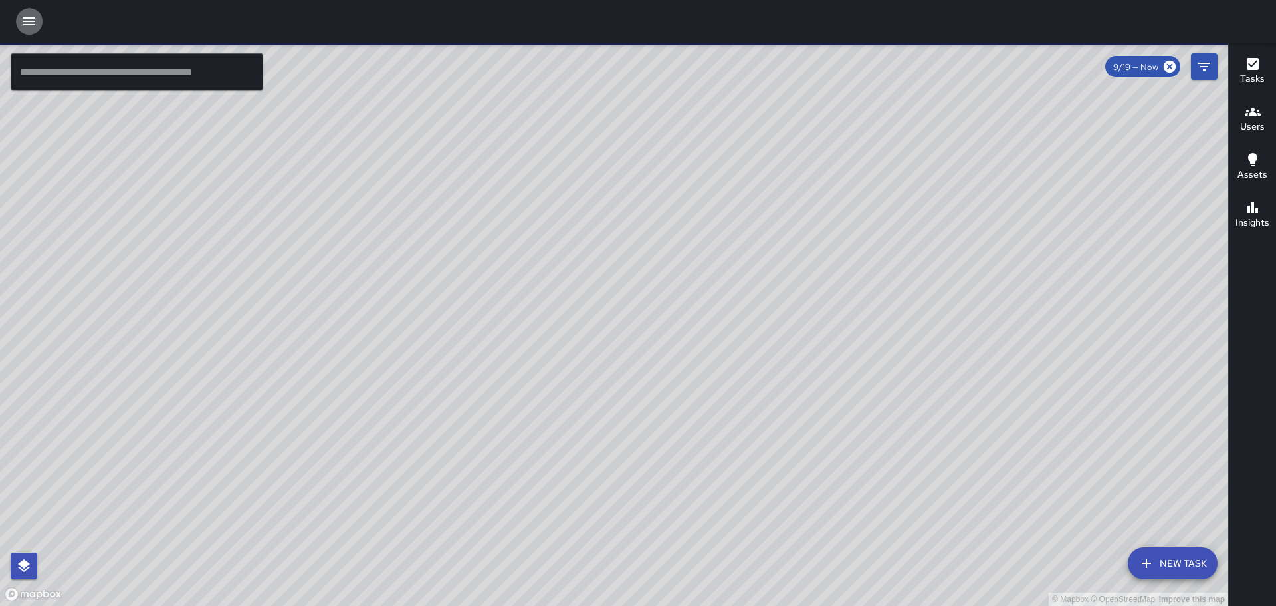
click at [24, 13] on icon "button" at bounding box center [29, 21] width 16 height 16
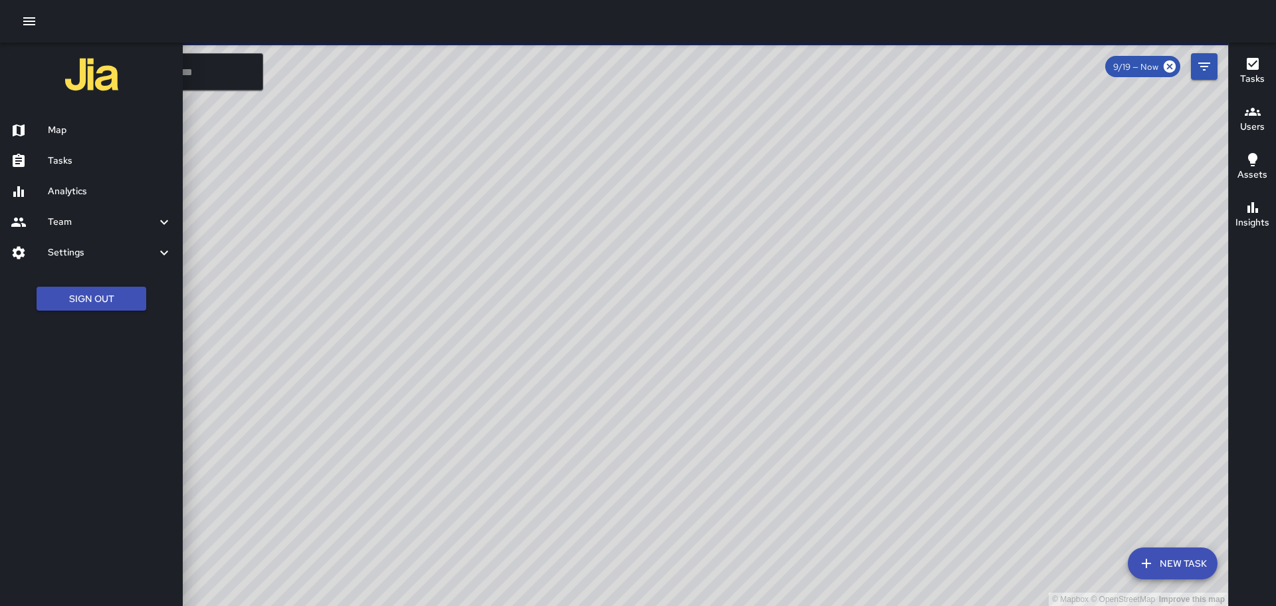
click at [78, 165] on h6 "Tasks" at bounding box center [110, 161] width 124 height 15
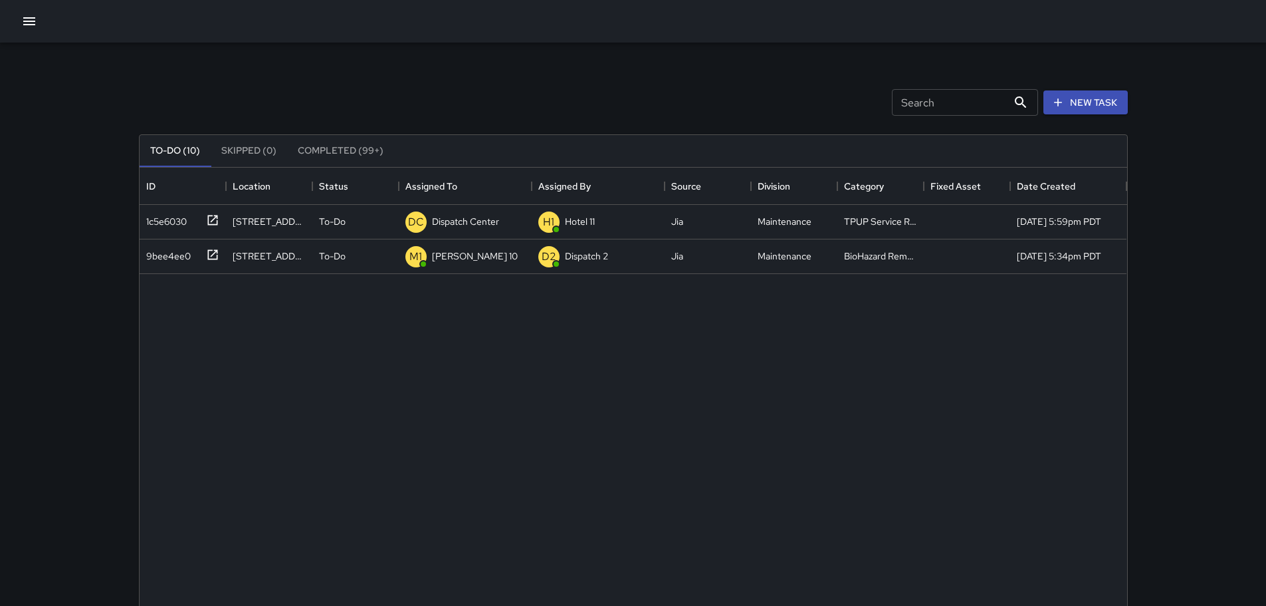
scroll to position [553, 978]
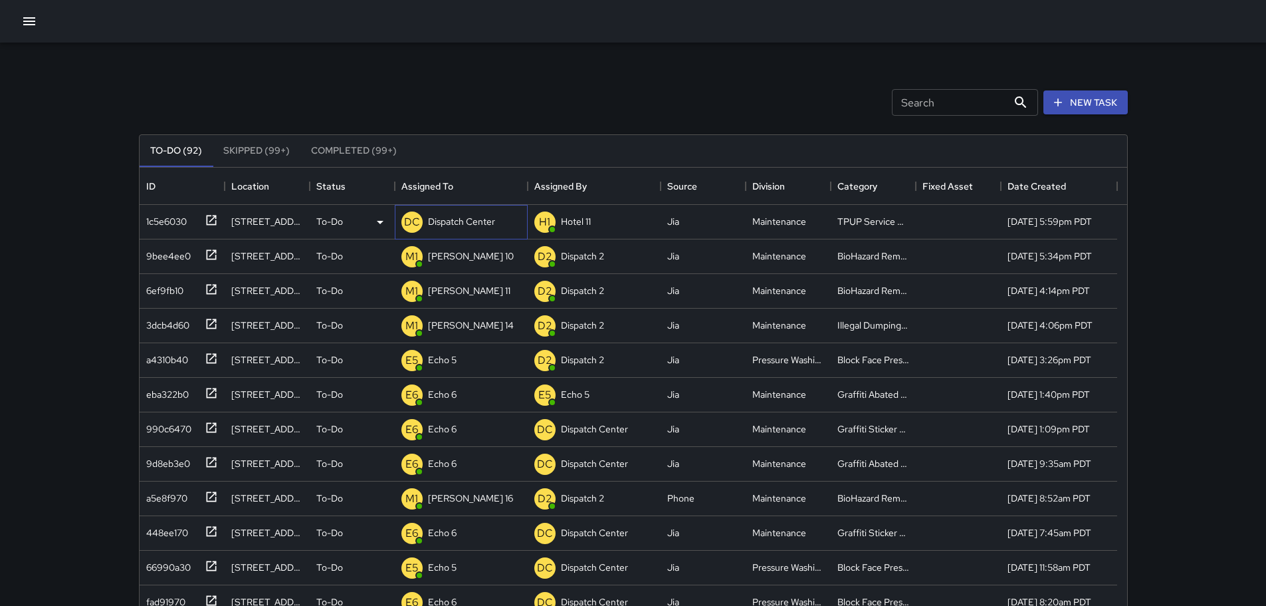
click at [446, 217] on p "Dispatch Center" at bounding box center [461, 221] width 67 height 13
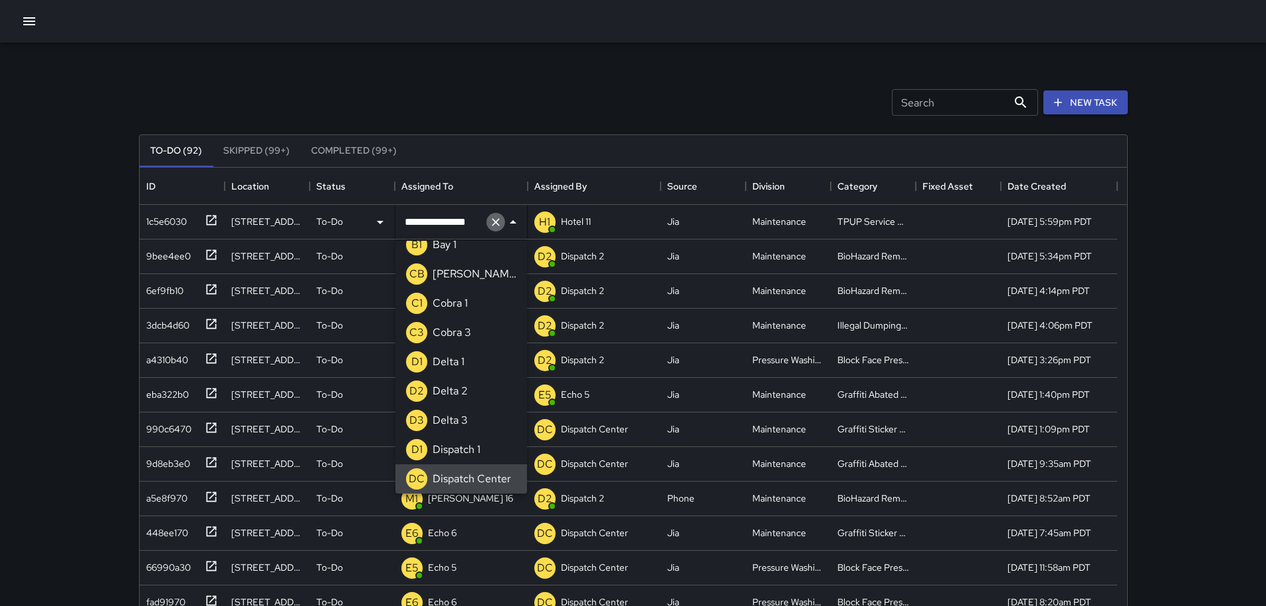
click at [491, 219] on icon "Clear" at bounding box center [495, 221] width 13 height 13
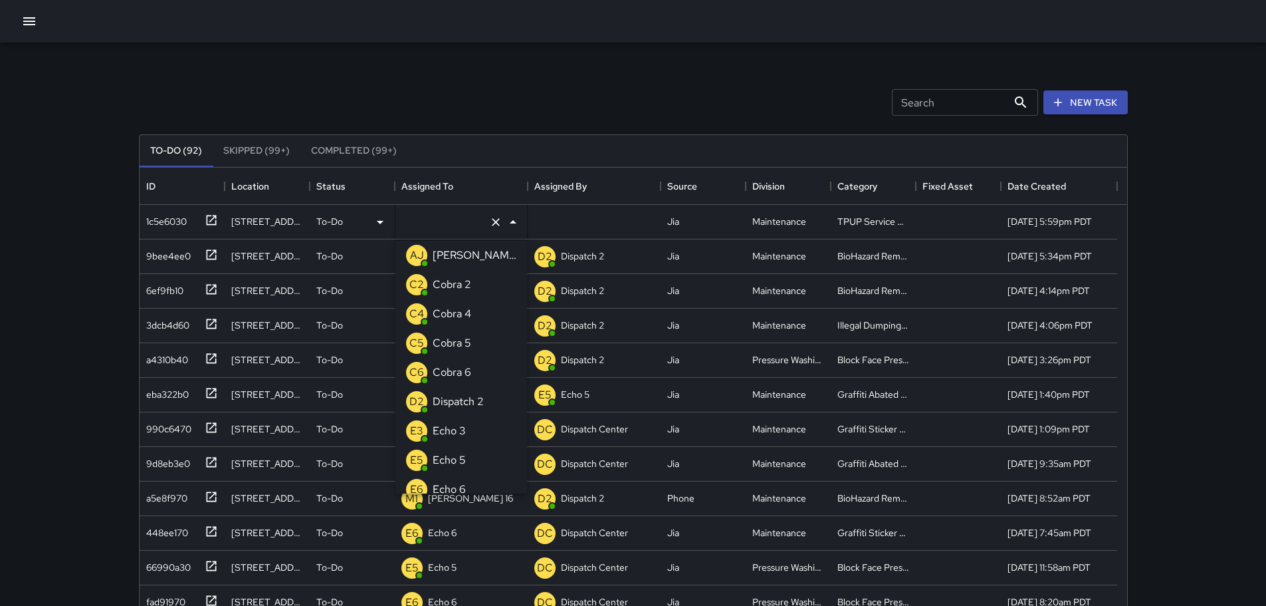
type input "*"
click at [447, 281] on p "Echo 3" at bounding box center [449, 285] width 33 height 16
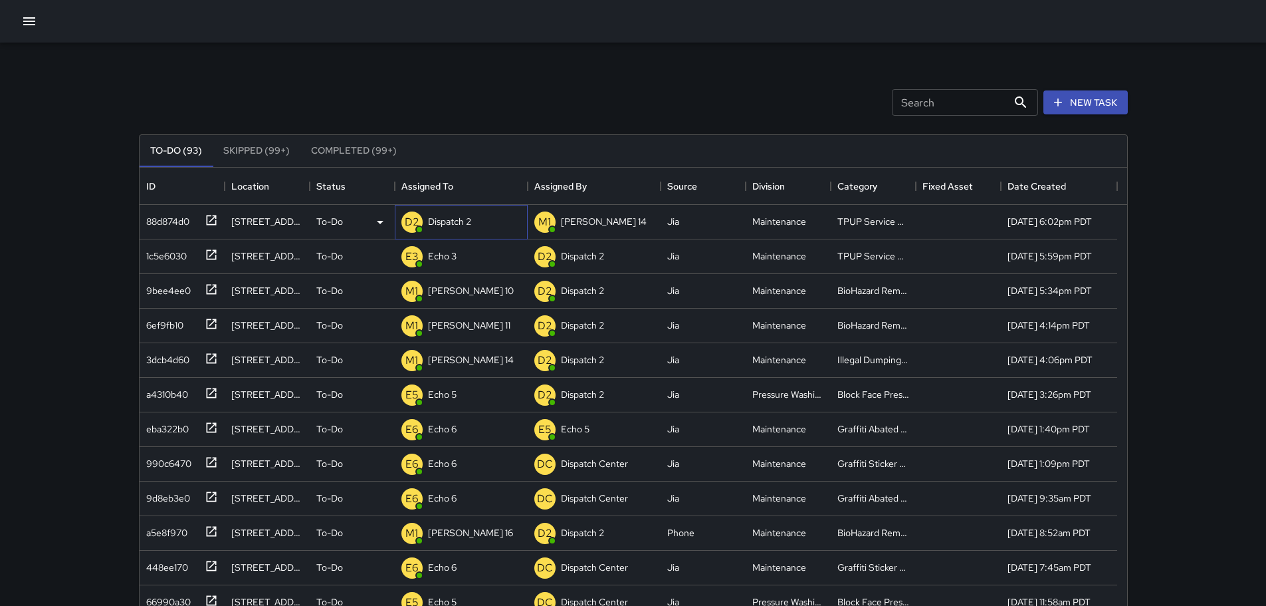
click at [449, 223] on p "Dispatch 2" at bounding box center [449, 221] width 43 height 13
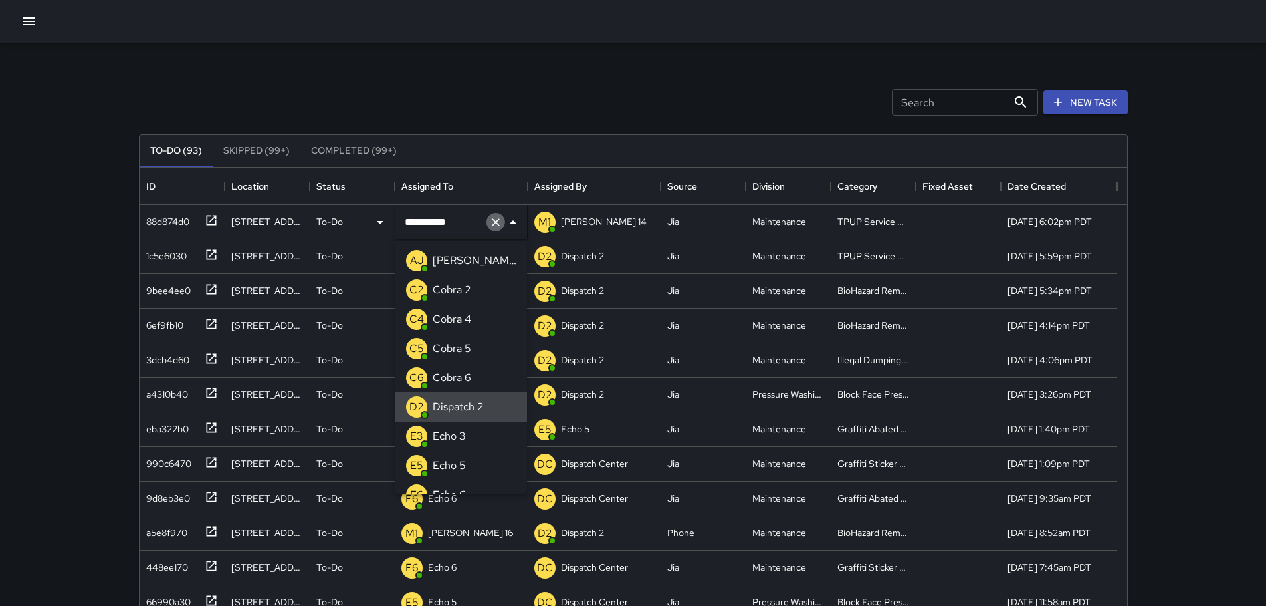
click at [499, 227] on icon "Clear" at bounding box center [495, 221] width 13 height 13
type input "**"
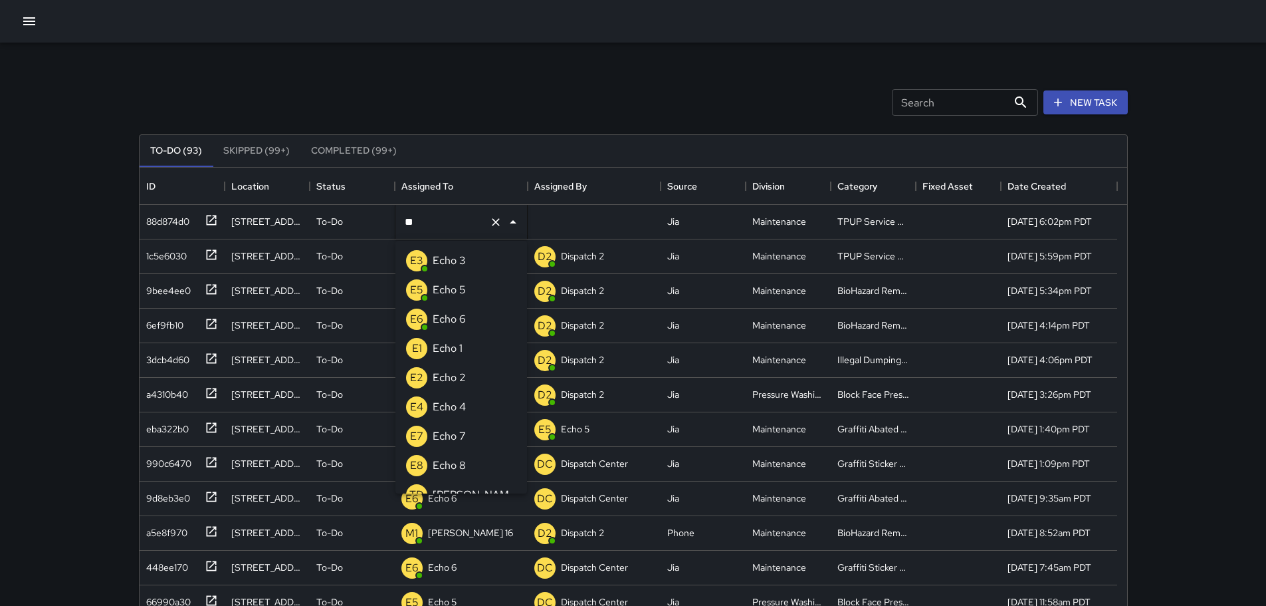
click at [455, 267] on p "Echo 3" at bounding box center [449, 261] width 33 height 16
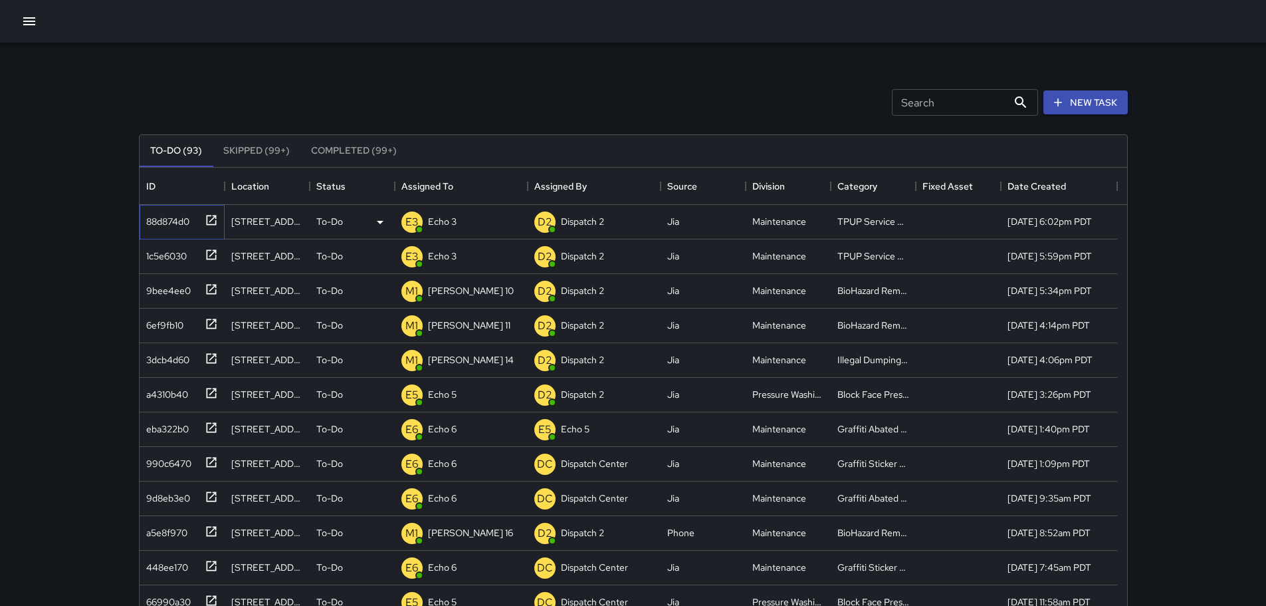
click at [211, 219] on icon at bounding box center [211, 219] width 13 height 13
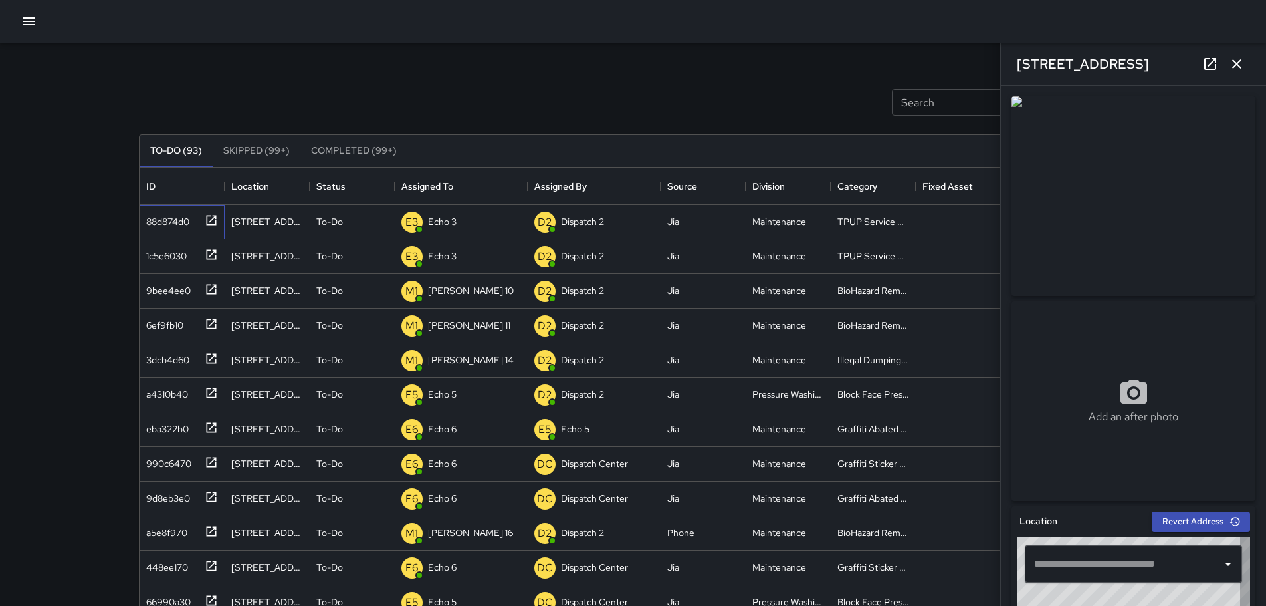
type input "**********"
click at [1234, 60] on icon "button" at bounding box center [1236, 63] width 9 height 9
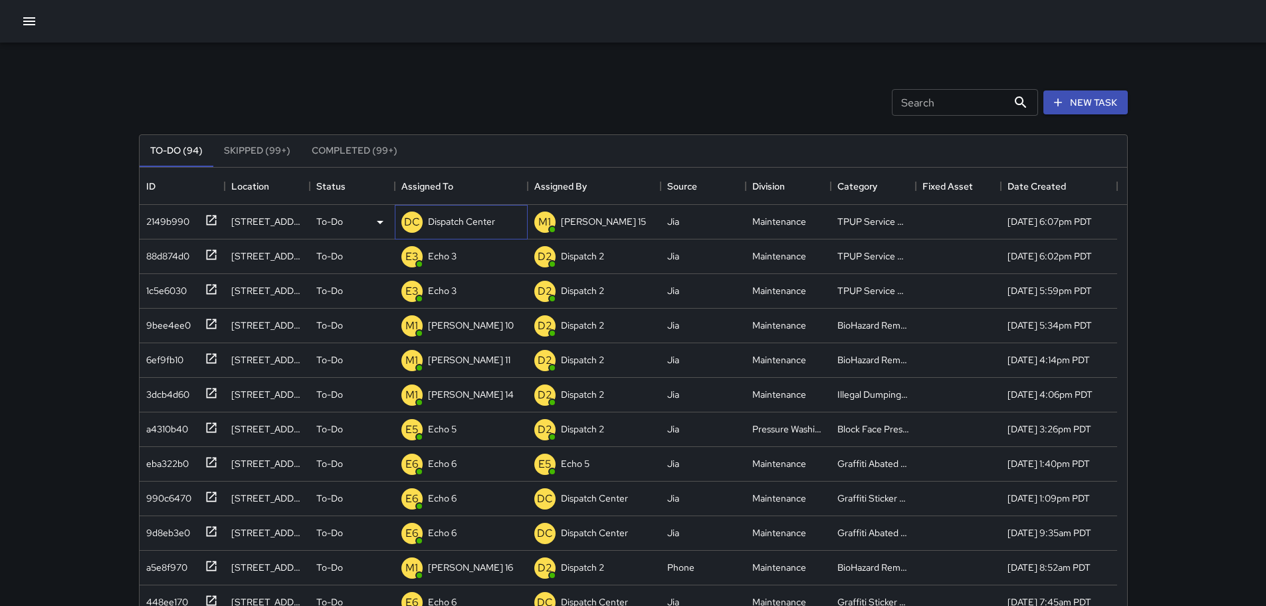
click at [417, 233] on div "DC" at bounding box center [412, 222] width 27 height 27
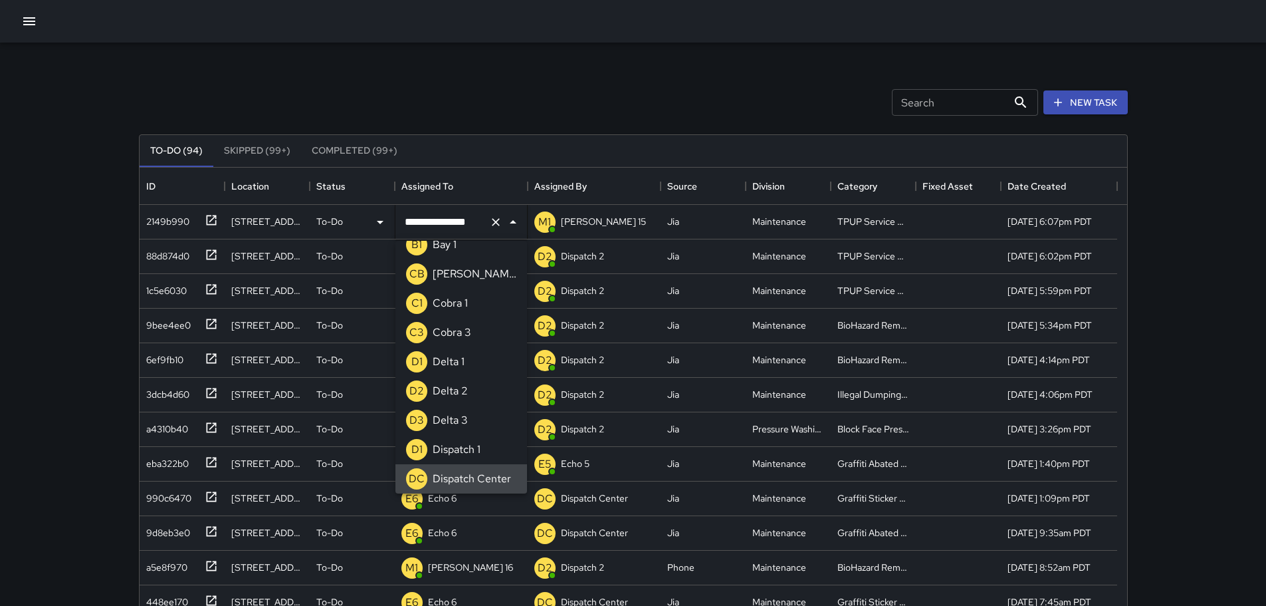
click at [493, 224] on icon "Clear" at bounding box center [496, 222] width 8 height 8
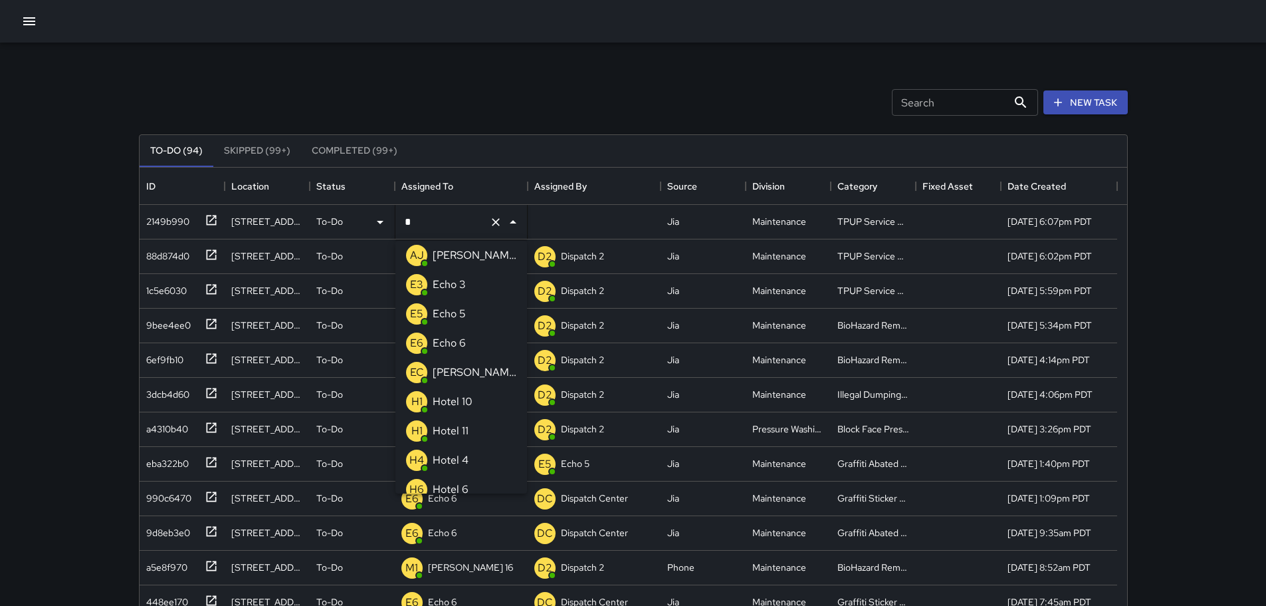
type input "**"
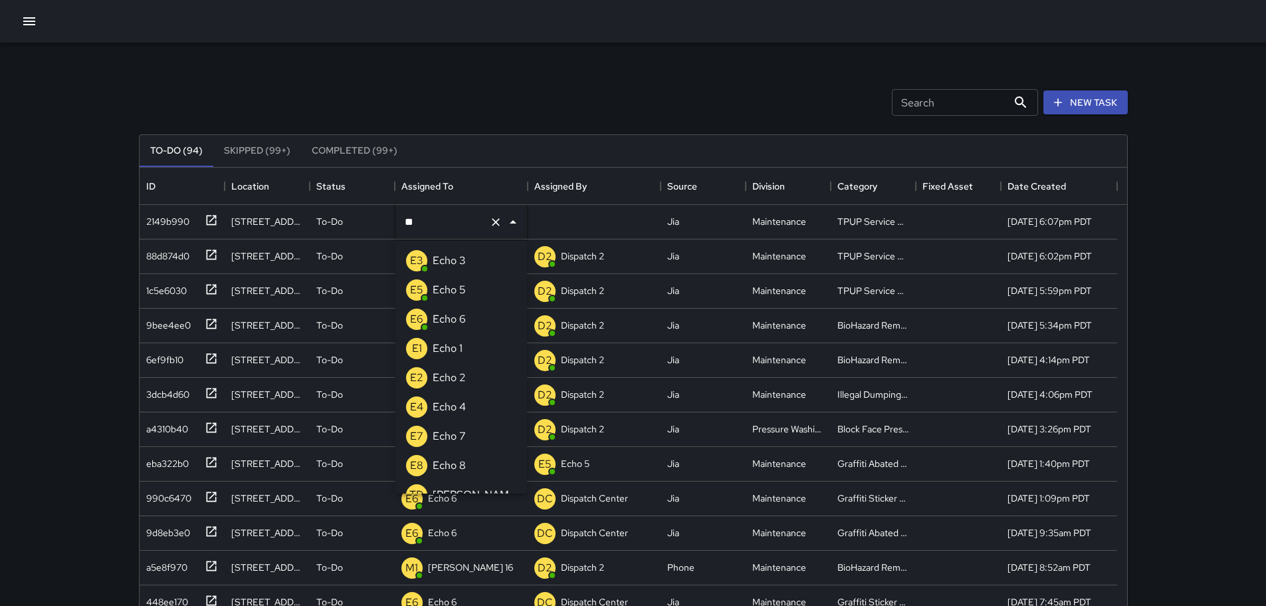
click at [465, 259] on p "Echo 3" at bounding box center [449, 261] width 33 height 16
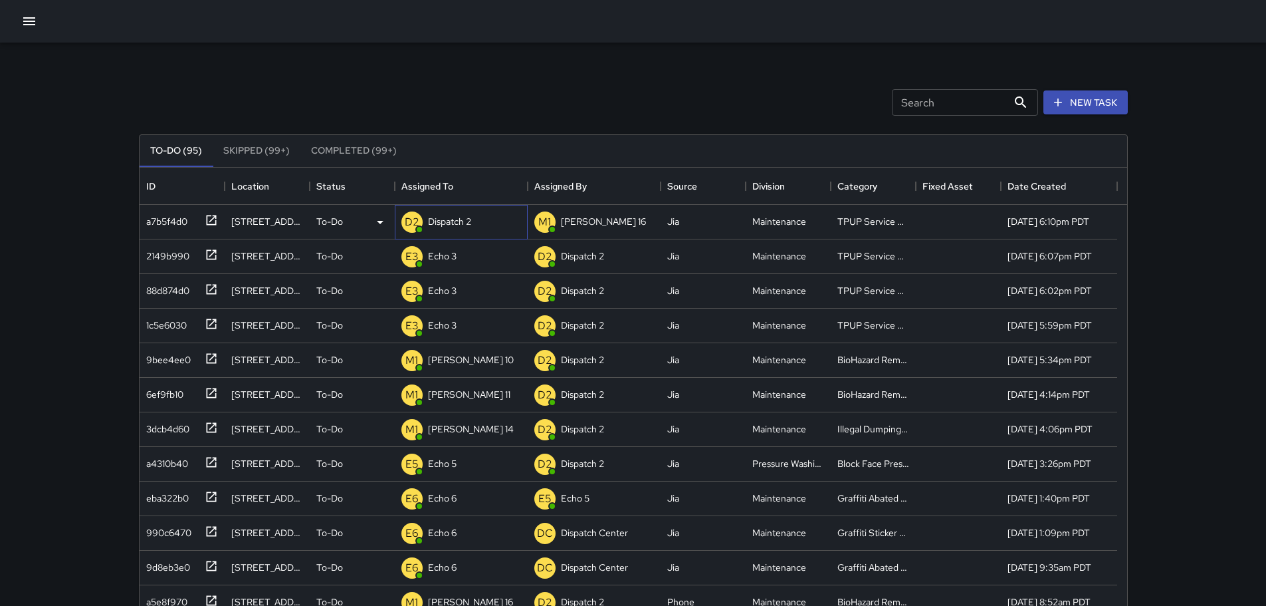
click at [440, 222] on p "Dispatch 2" at bounding box center [449, 221] width 43 height 13
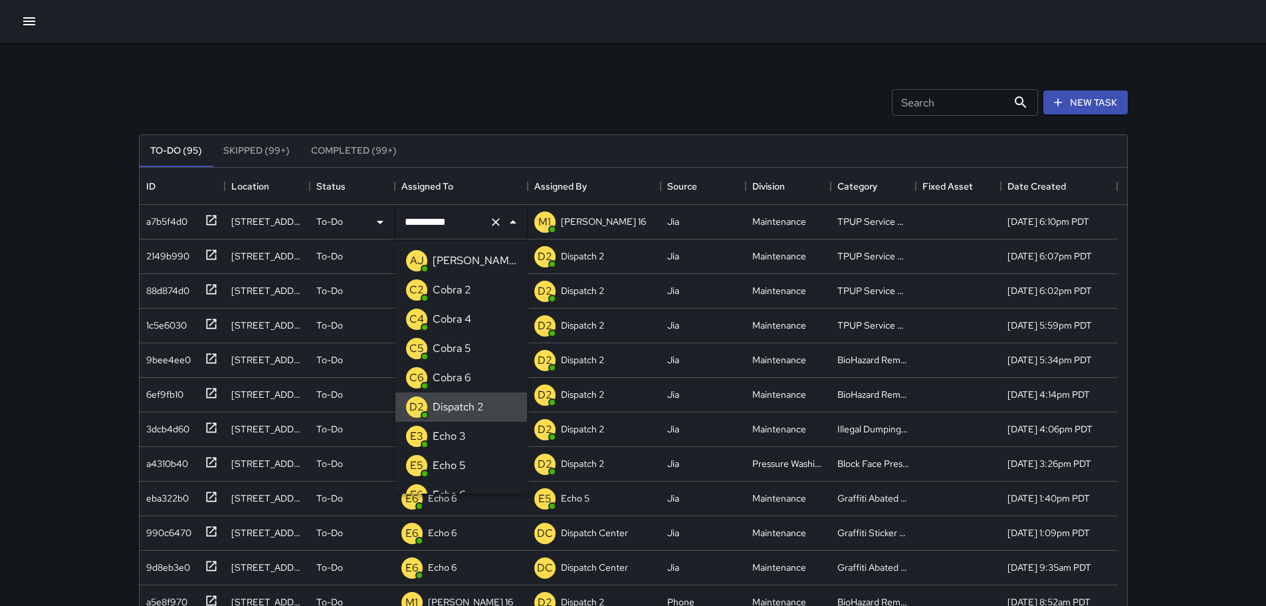
click at [493, 221] on icon "Clear" at bounding box center [495, 221] width 13 height 13
type input "**"
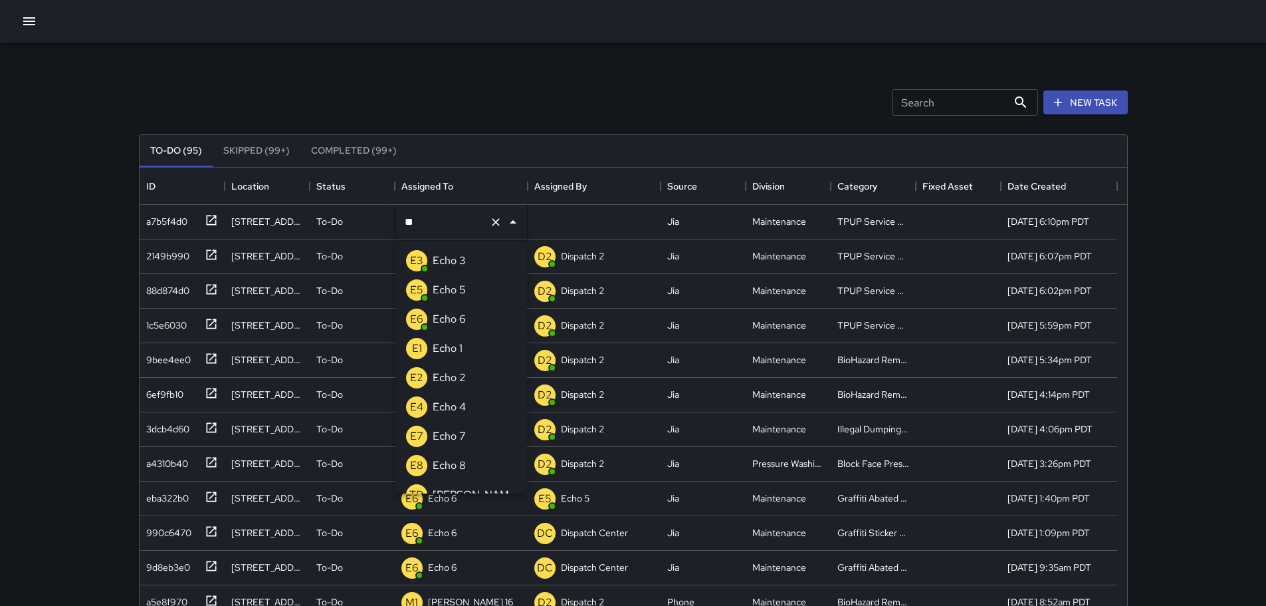
click at [491, 253] on li "E3 Echo 3" at bounding box center [462, 260] width 132 height 29
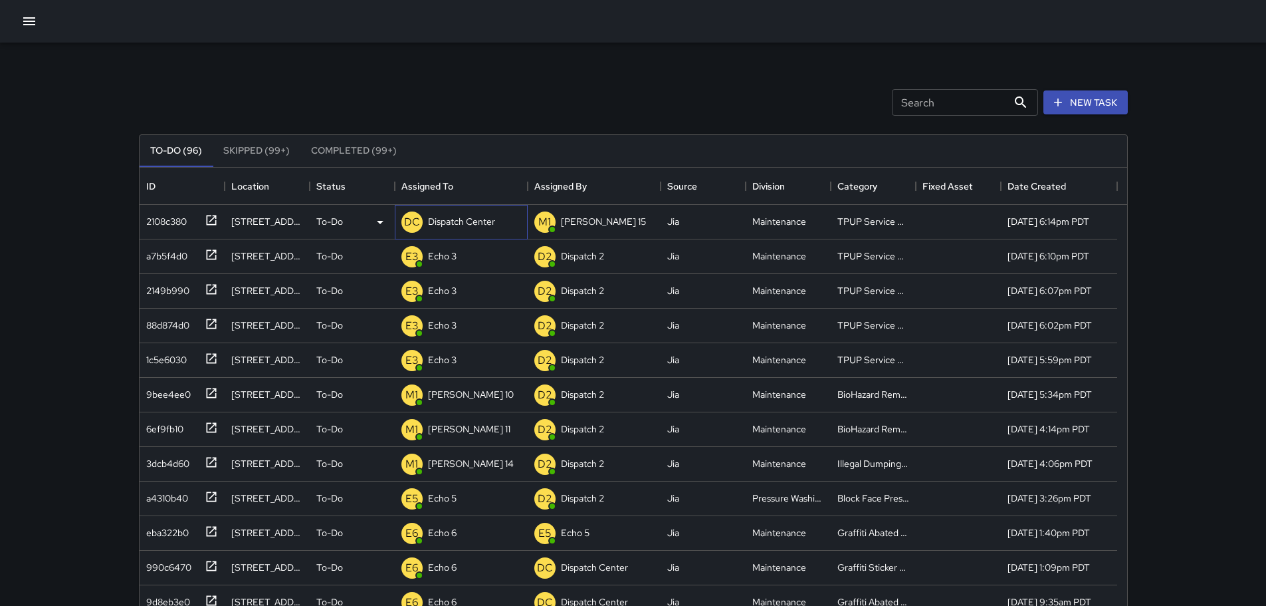
click at [482, 215] on p "Dispatch Center" at bounding box center [461, 221] width 67 height 13
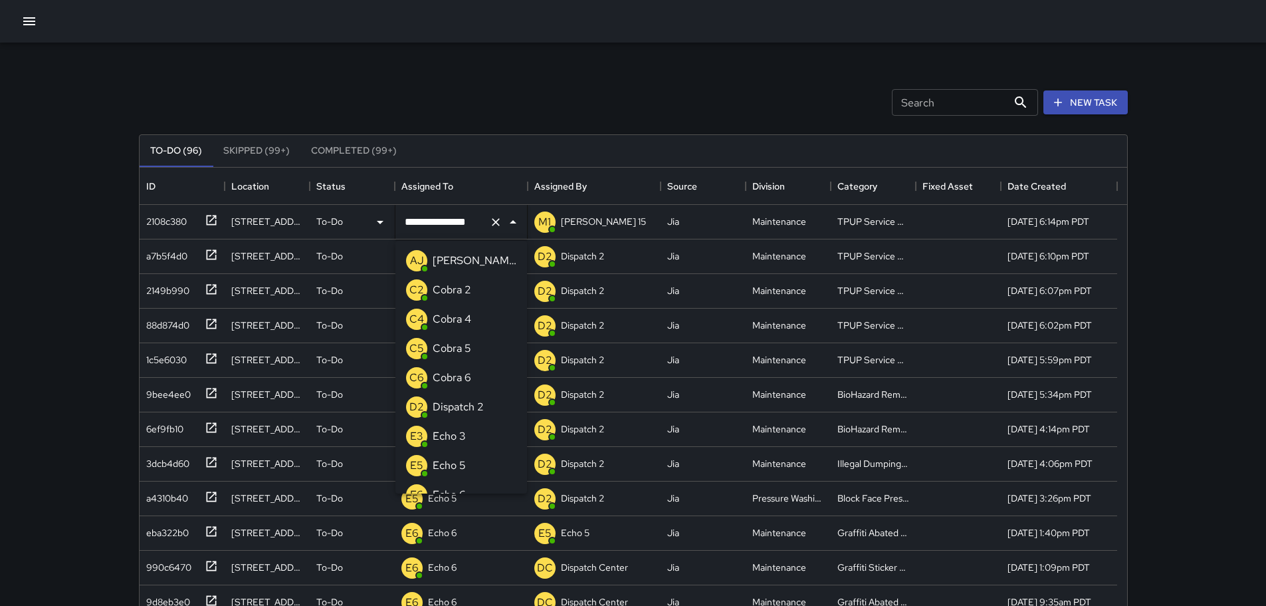
scroll to position [1010, 0]
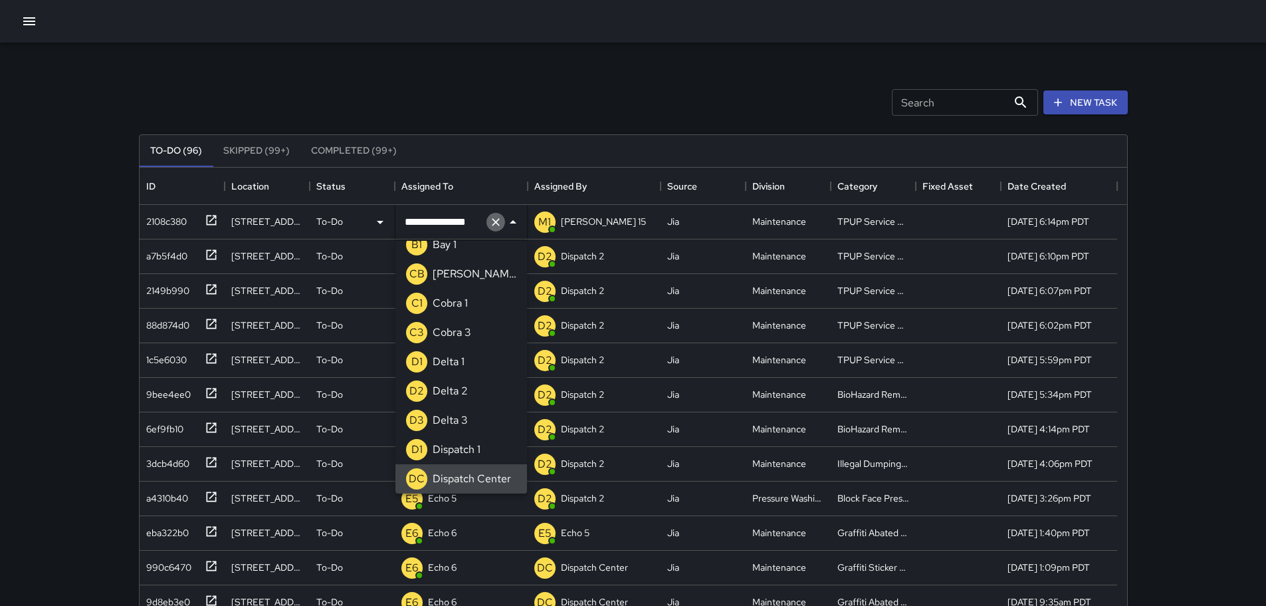
click at [501, 218] on icon "Clear" at bounding box center [495, 221] width 13 height 13
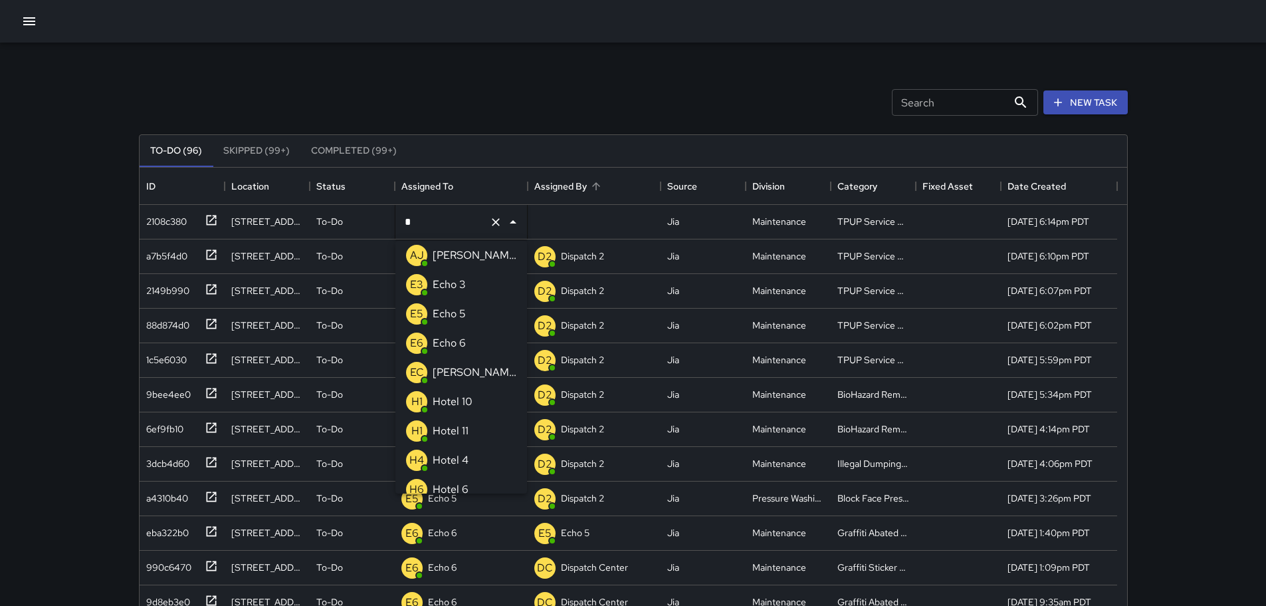
type input "**"
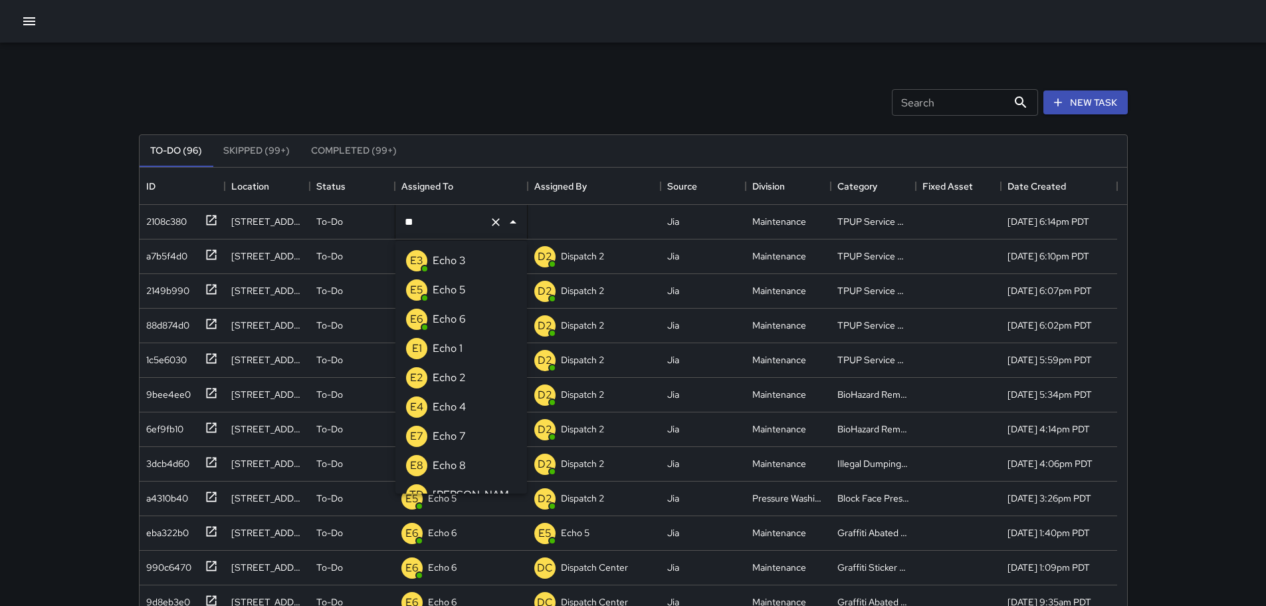
click at [451, 255] on p "Echo 3" at bounding box center [449, 261] width 33 height 16
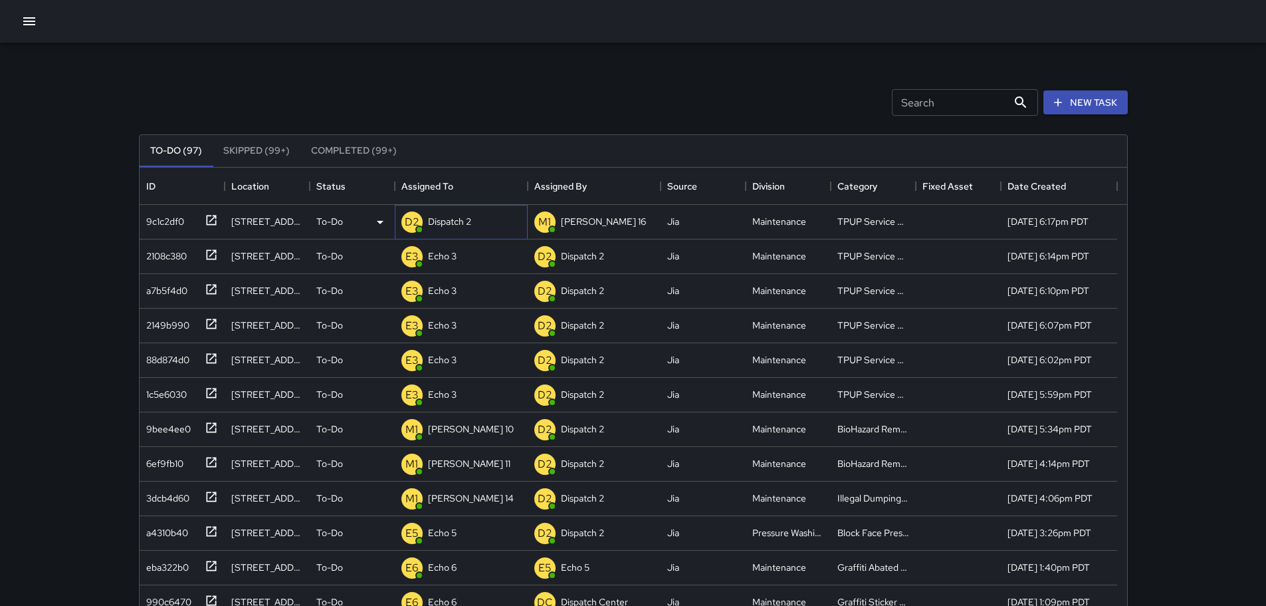
click at [459, 221] on p "Dispatch 2" at bounding box center [449, 221] width 43 height 13
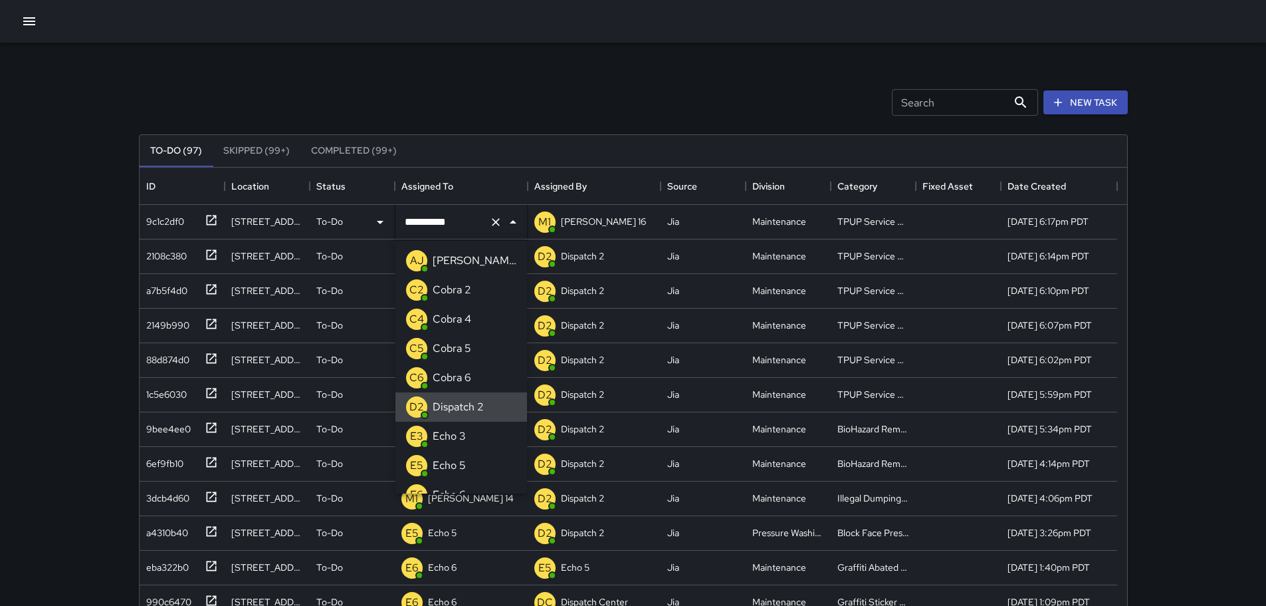
click at [507, 219] on icon "Close" at bounding box center [513, 222] width 16 height 16
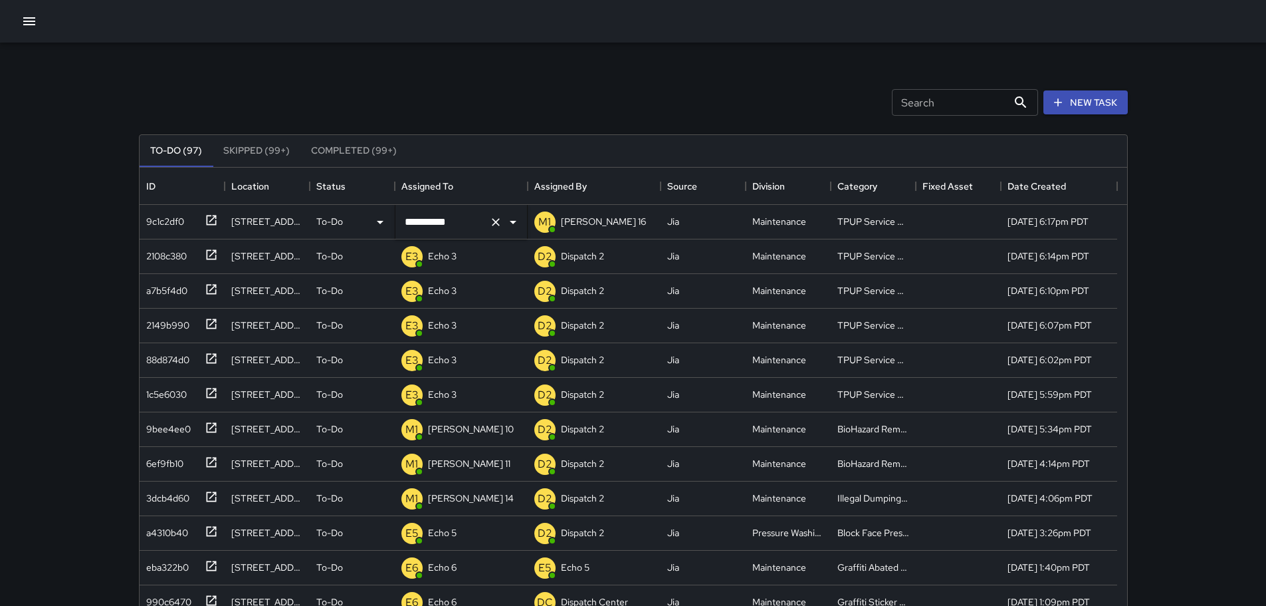
click at [496, 217] on icon "Clear" at bounding box center [495, 221] width 13 height 13
click at [513, 222] on icon "Open" at bounding box center [513, 222] width 7 height 3
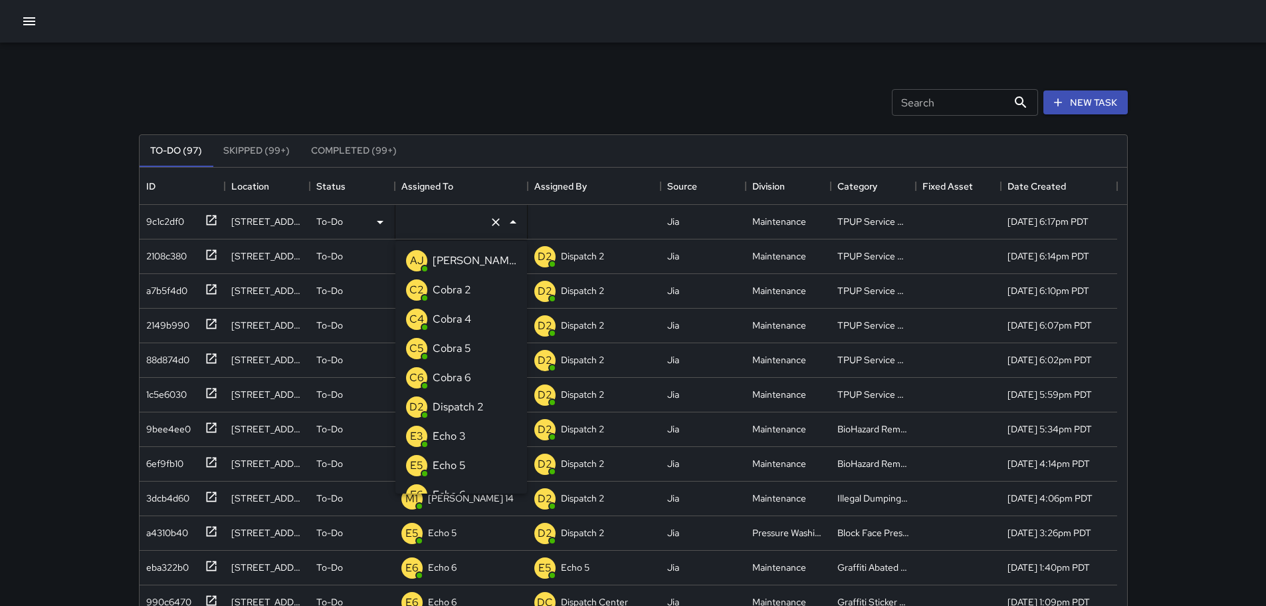
click at [466, 220] on input "text" at bounding box center [442, 221] width 82 height 25
click at [447, 440] on p "Echo 3" at bounding box center [449, 436] width 33 height 16
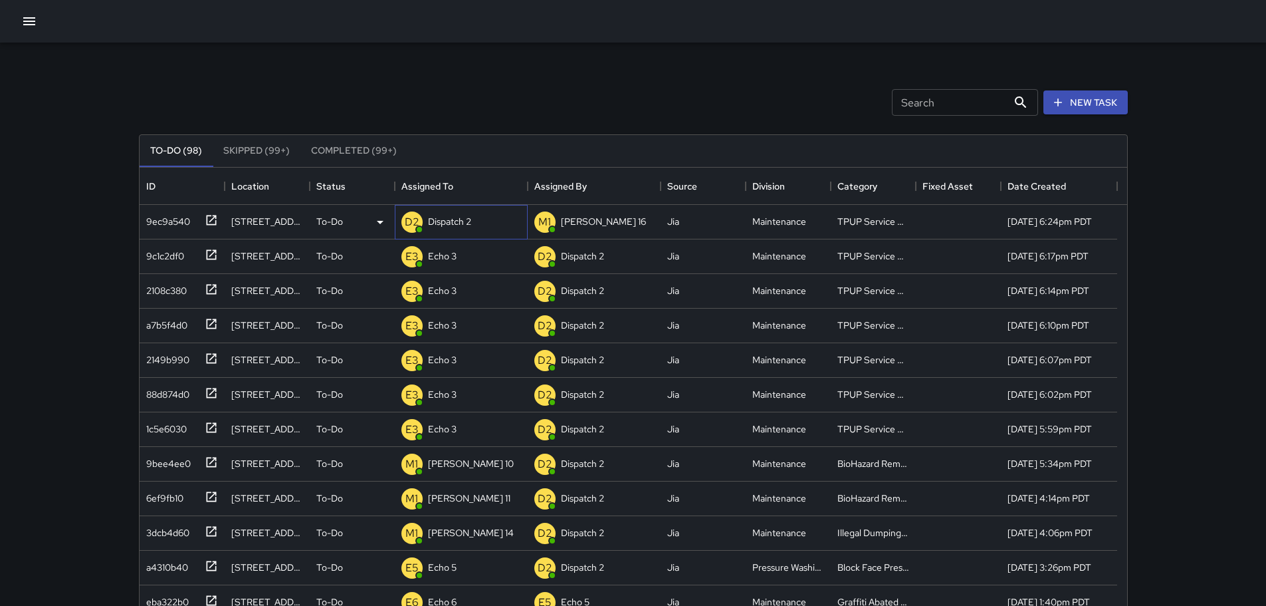
click at [437, 213] on div "Dispatch 2" at bounding box center [449, 221] width 49 height 19
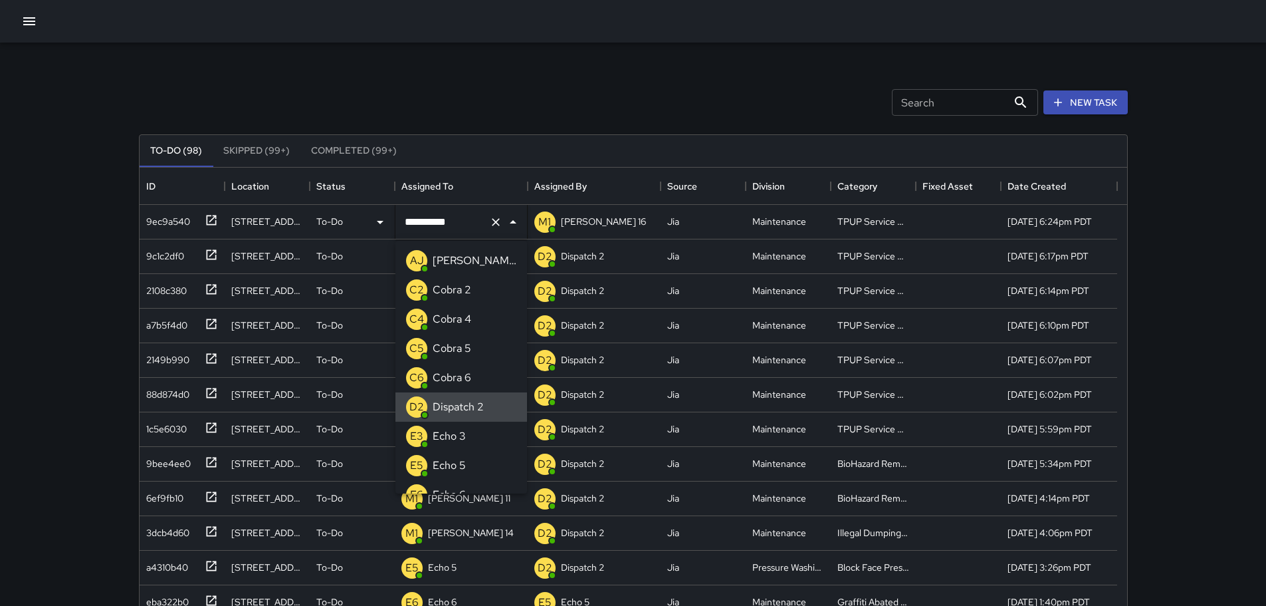
click at [494, 224] on icon "Clear" at bounding box center [496, 222] width 8 height 8
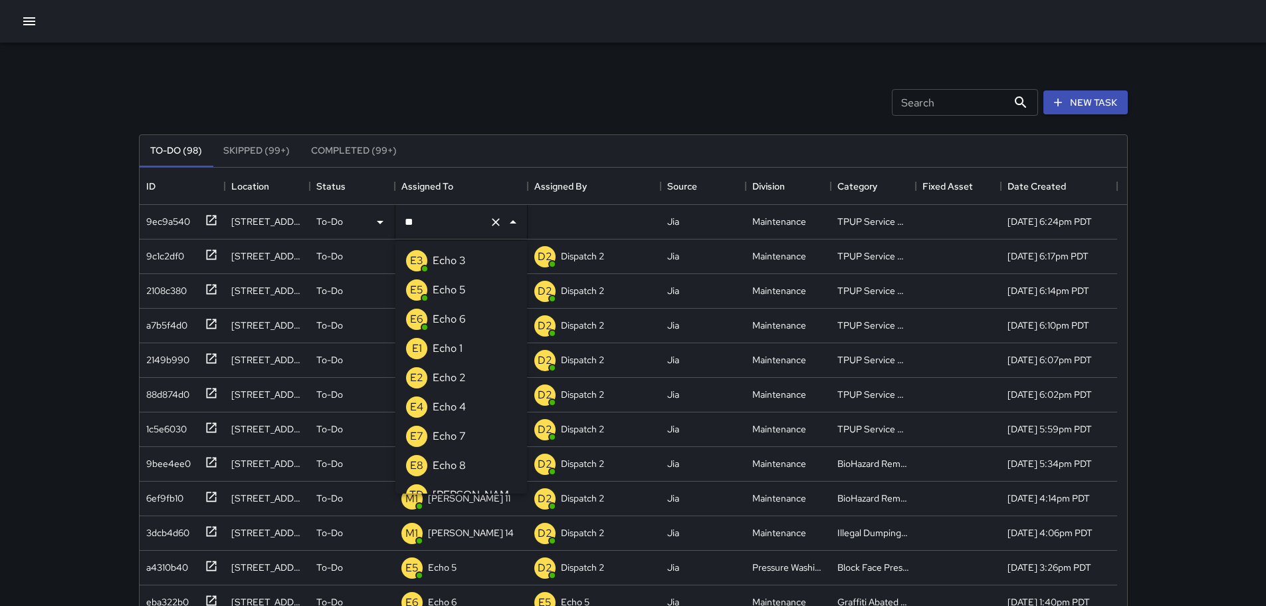
type input "***"
click at [449, 263] on p "Echo 3" at bounding box center [449, 261] width 33 height 16
